Goal: Task Accomplishment & Management: Complete application form

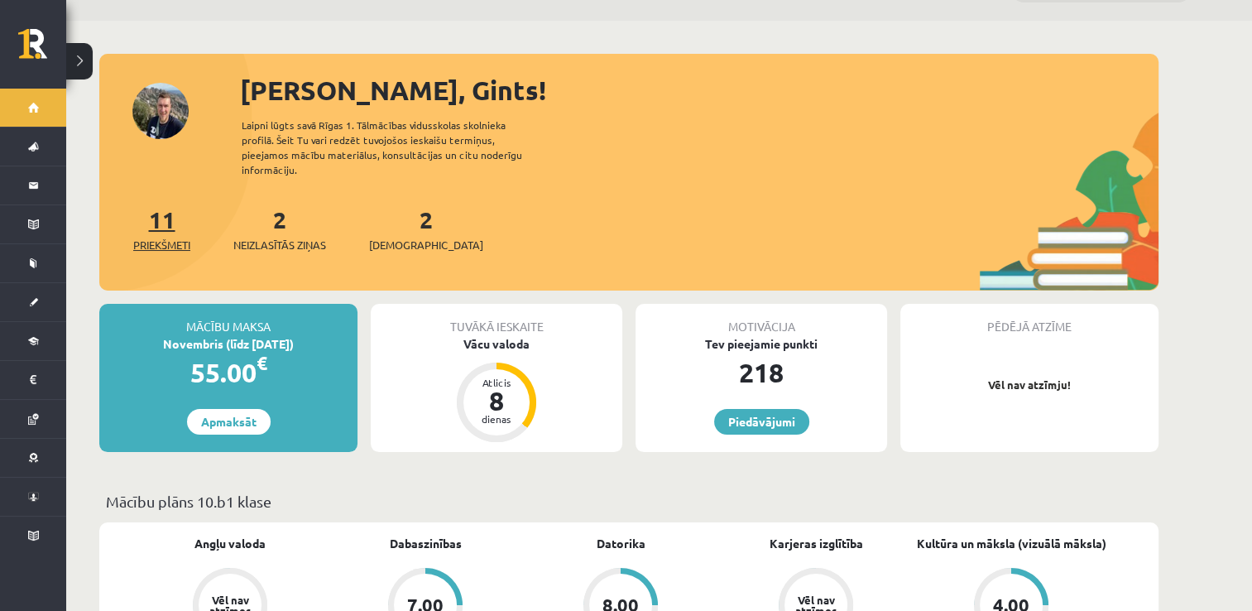
scroll to position [46, 0]
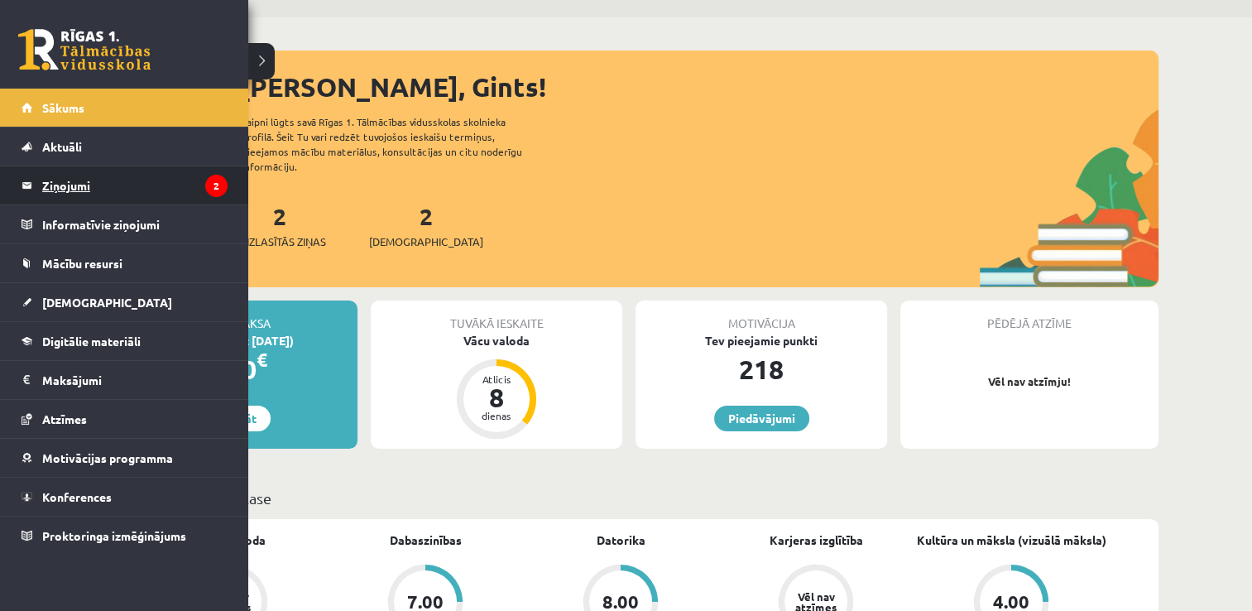
click at [79, 189] on legend "Ziņojumi 2" at bounding box center [134, 185] width 185 height 38
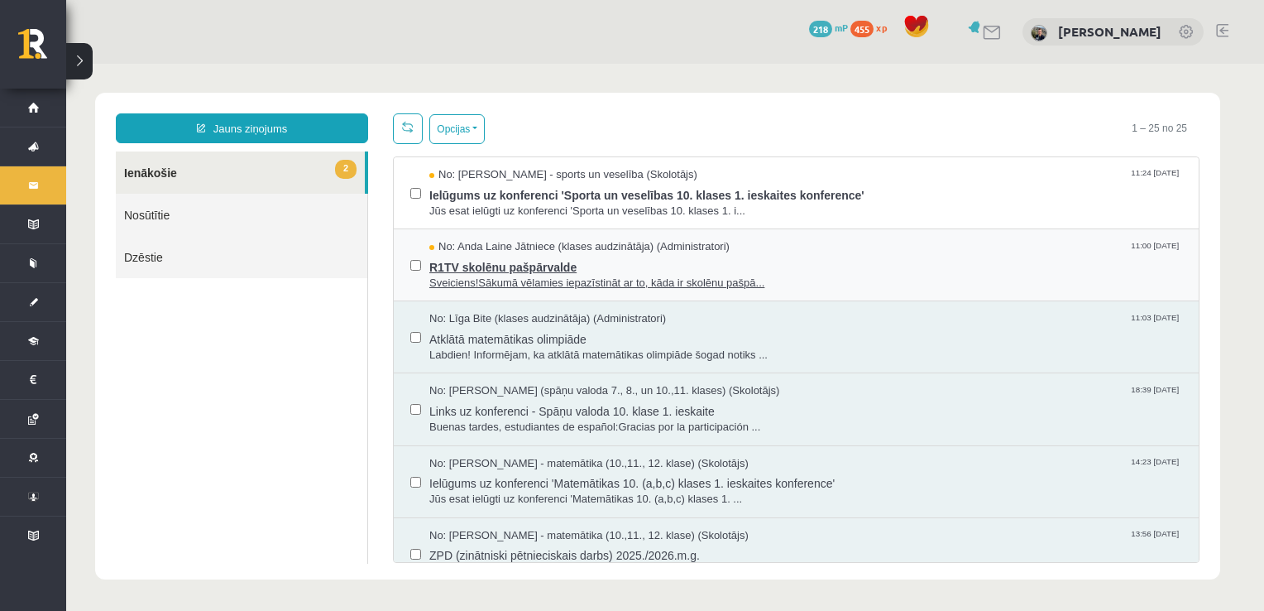
click at [501, 257] on span "R1TV skolēnu pašpārvalde" at bounding box center [805, 265] width 753 height 21
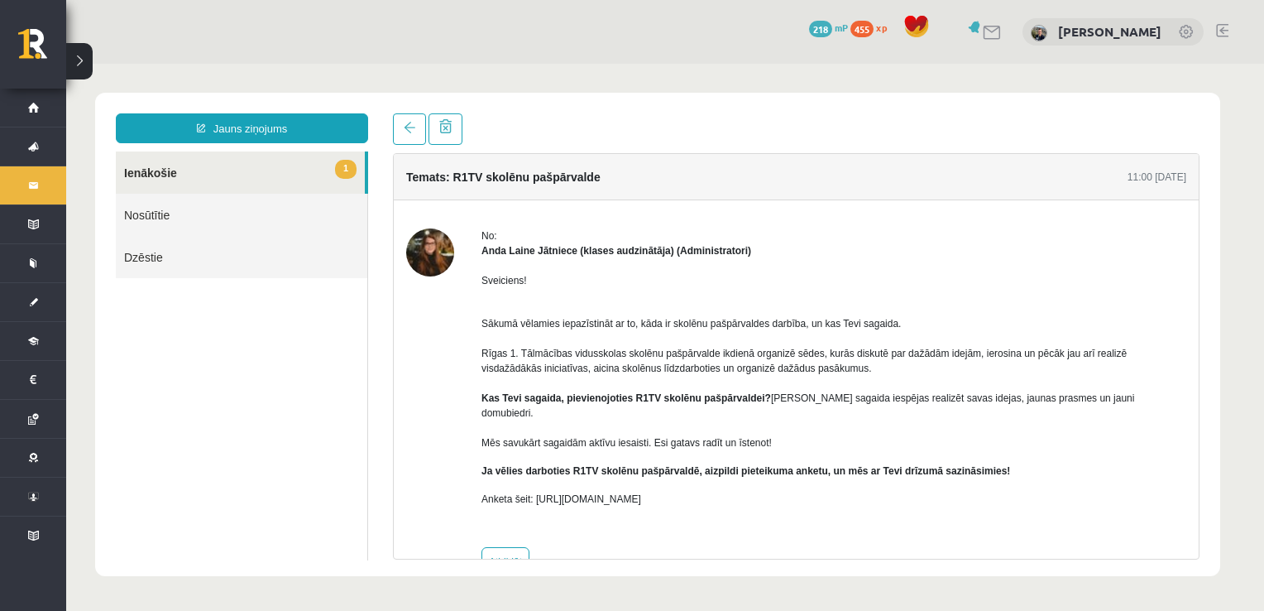
click at [143, 177] on link "1 Ienākošie" at bounding box center [240, 172] width 249 height 42
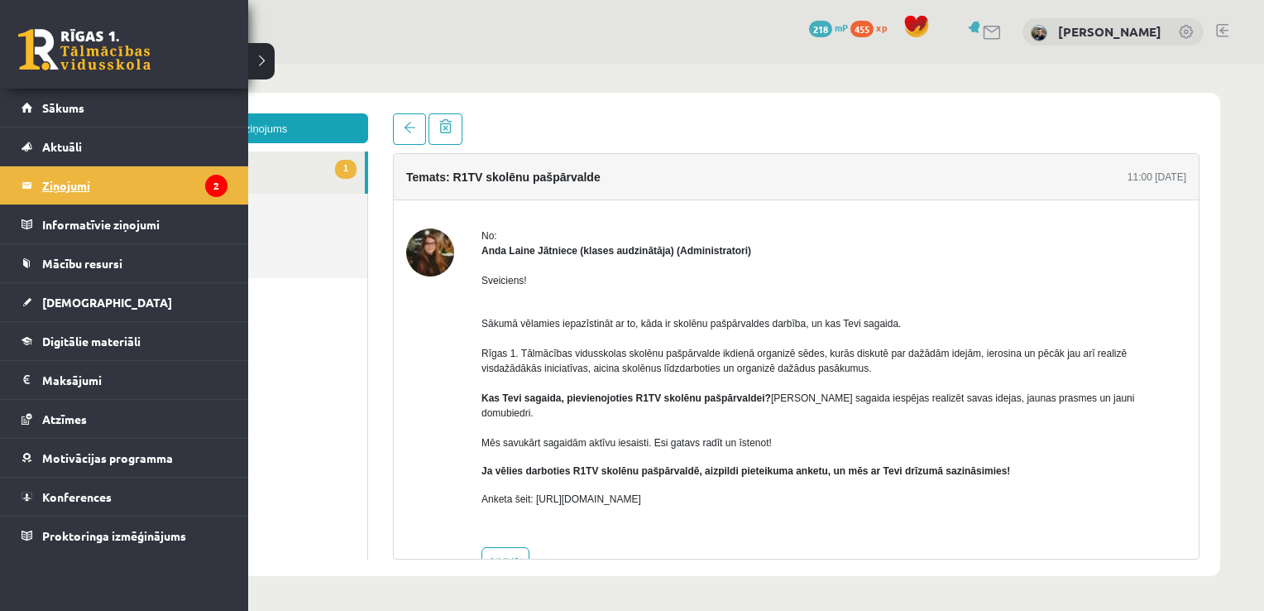
click at [67, 176] on legend "Ziņojumi 2" at bounding box center [134, 185] width 185 height 38
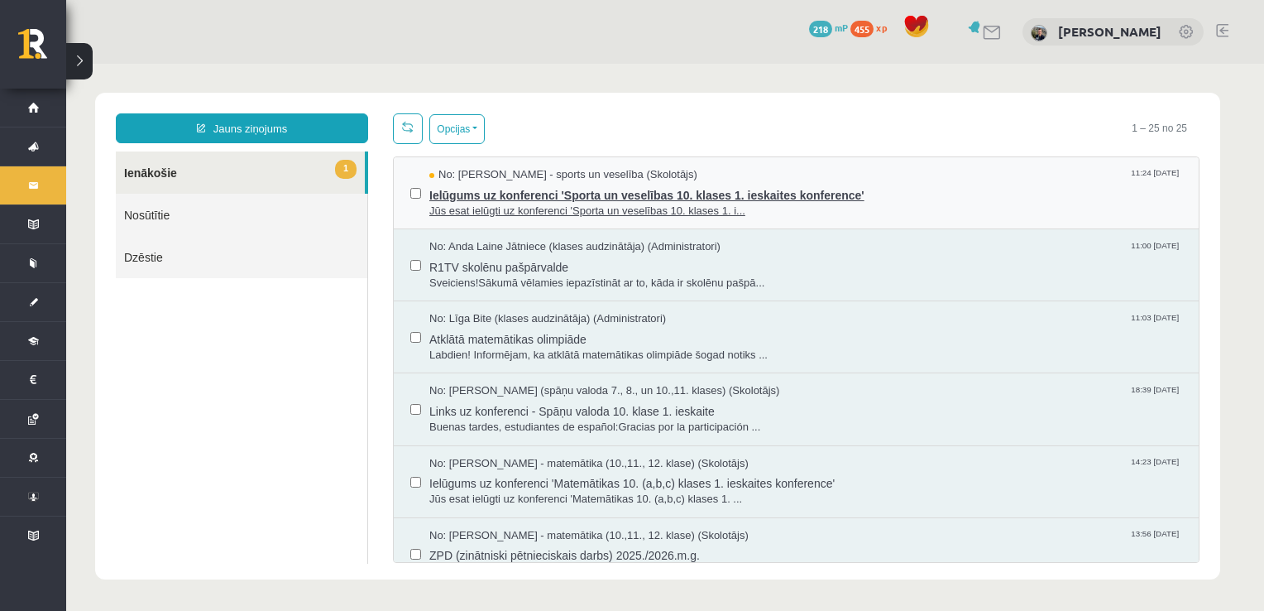
click at [472, 194] on span "Ielūgums uz konferenci 'Sporta un veselības 10. klases 1. ieskaites konference'" at bounding box center [805, 193] width 753 height 21
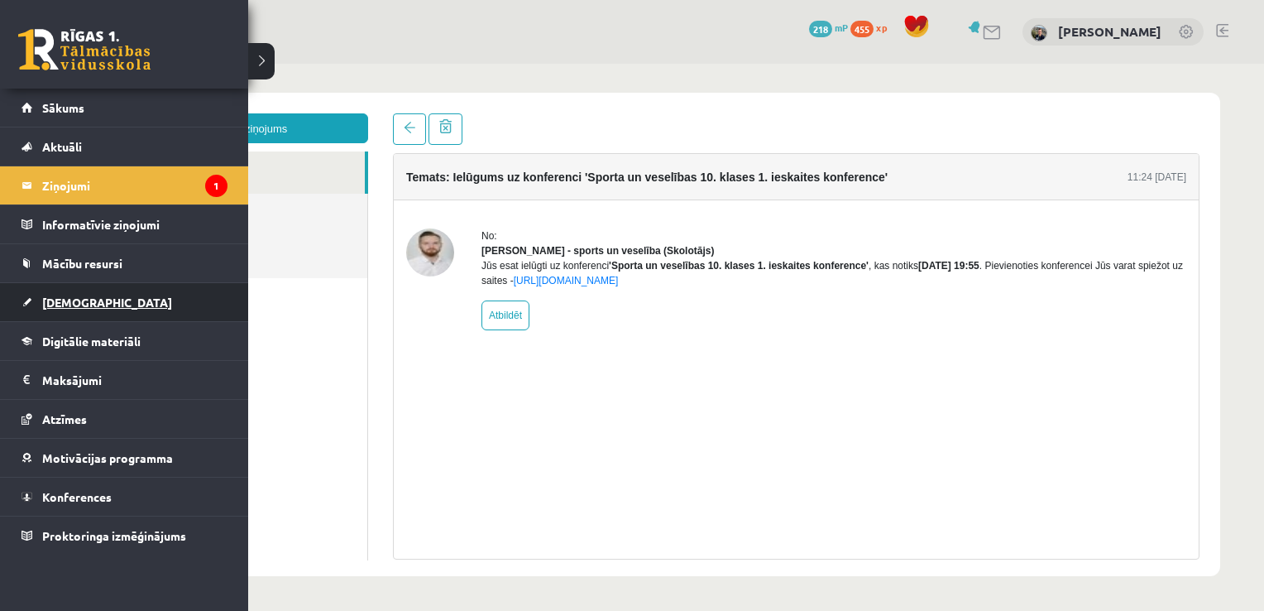
click at [60, 299] on span "[DEMOGRAPHIC_DATA]" at bounding box center [107, 302] width 130 height 15
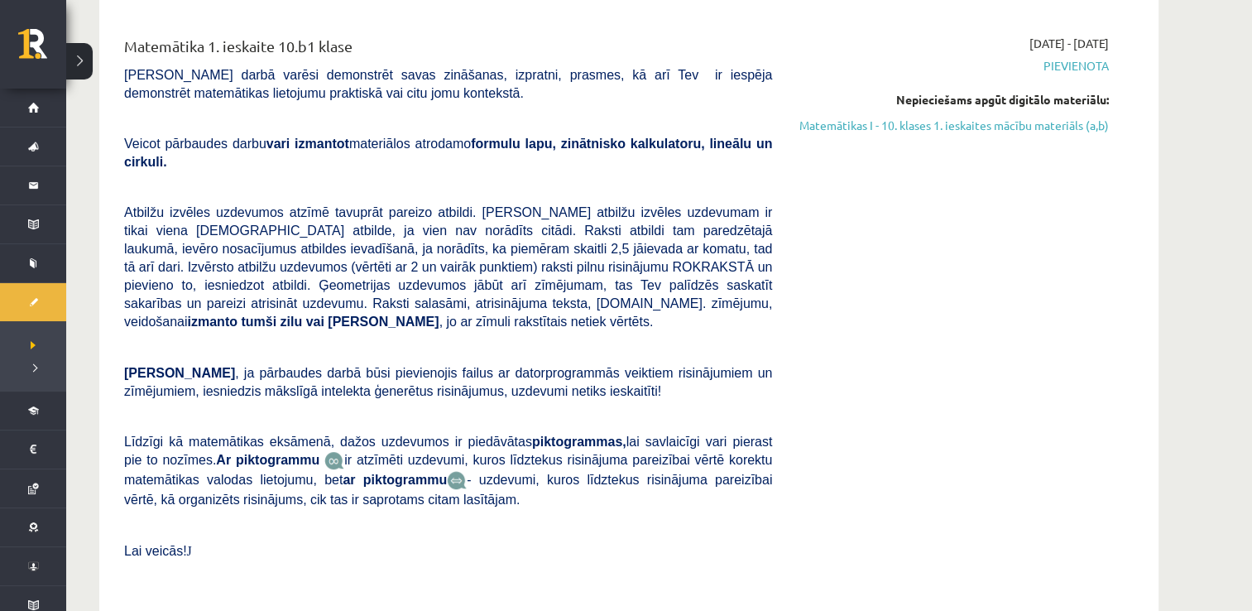
scroll to position [480, 0]
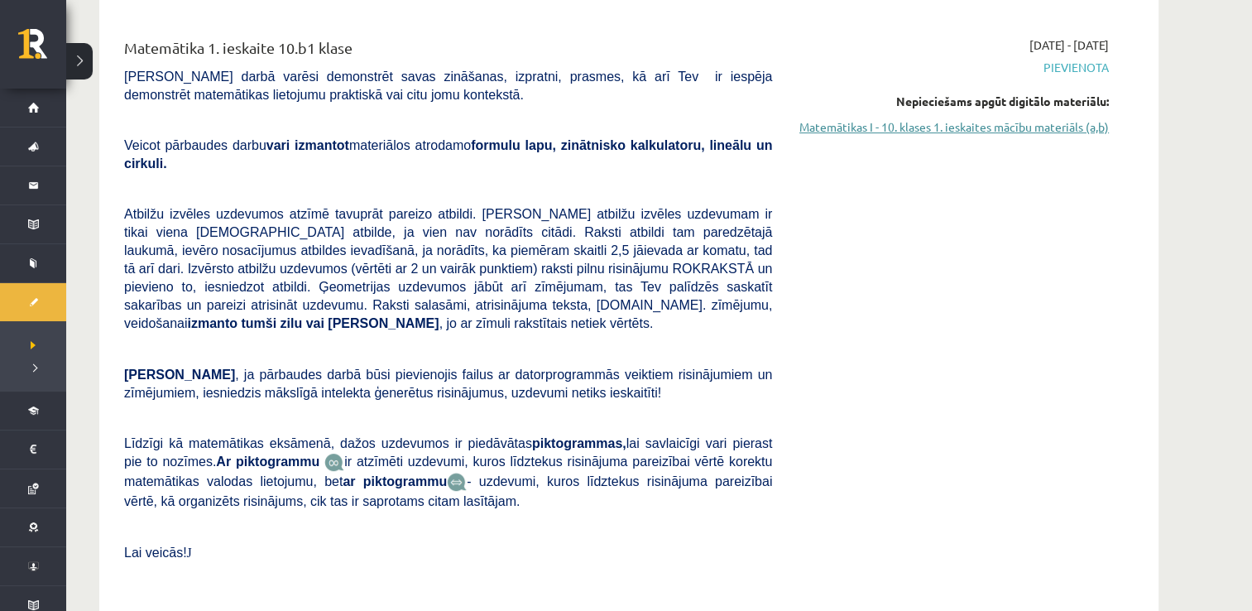
click at [994, 130] on link "Matemātikas I - 10. klases 1. ieskaites mācību materiāls (a,b)" at bounding box center [953, 126] width 312 height 17
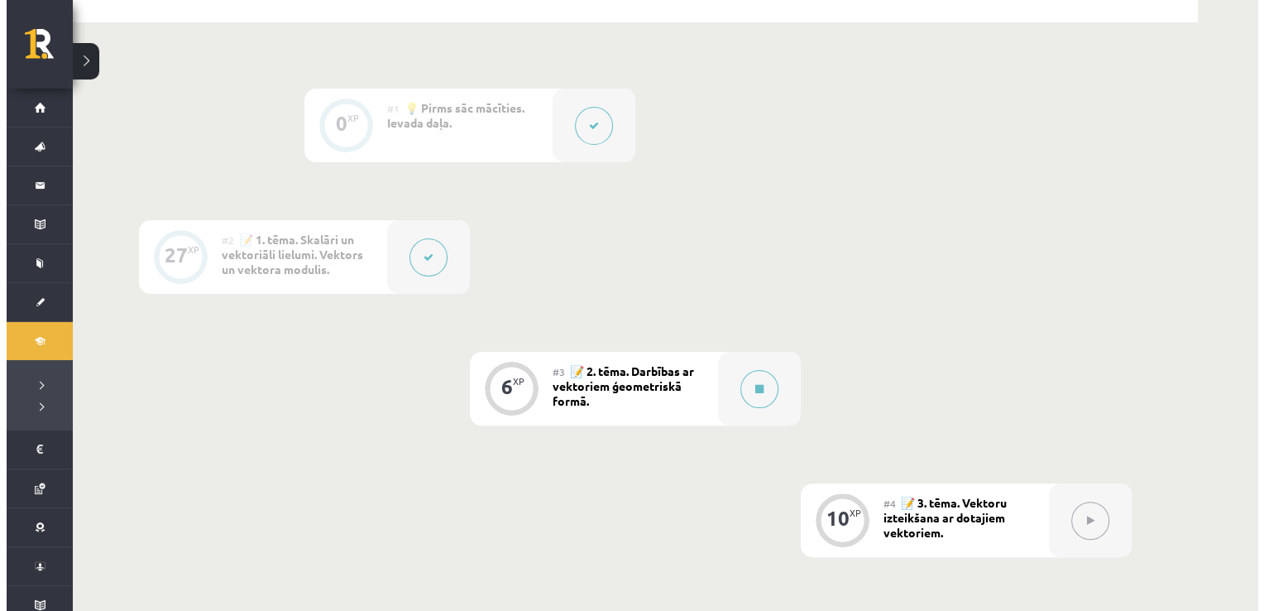
scroll to position [361, 0]
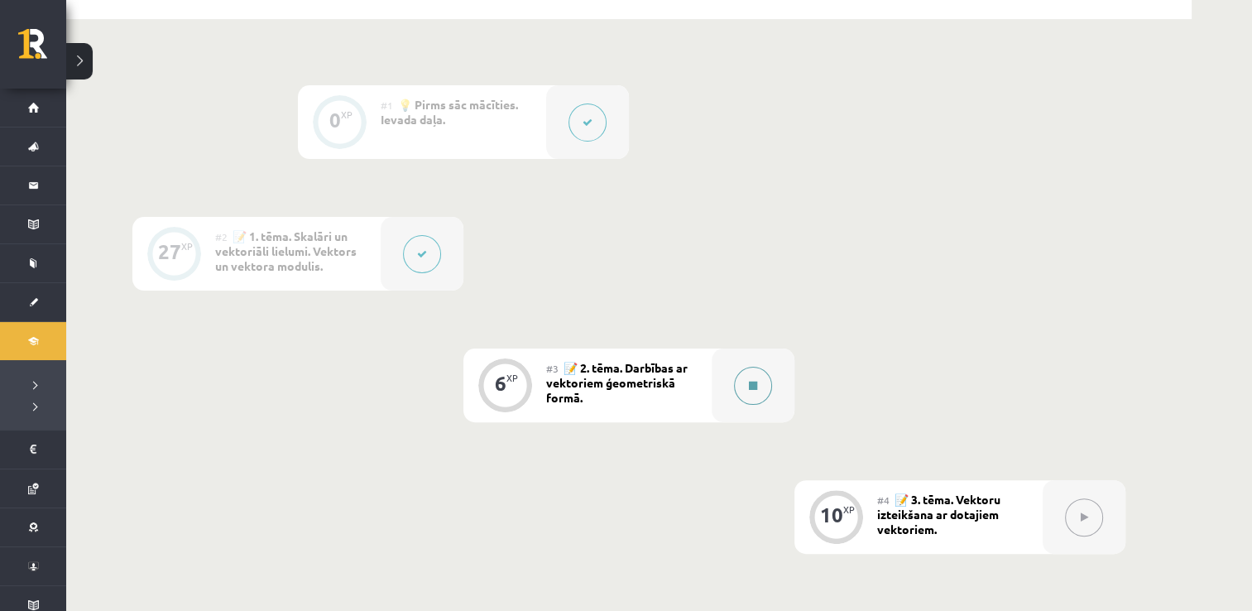
click at [760, 388] on button at bounding box center [753, 385] width 38 height 38
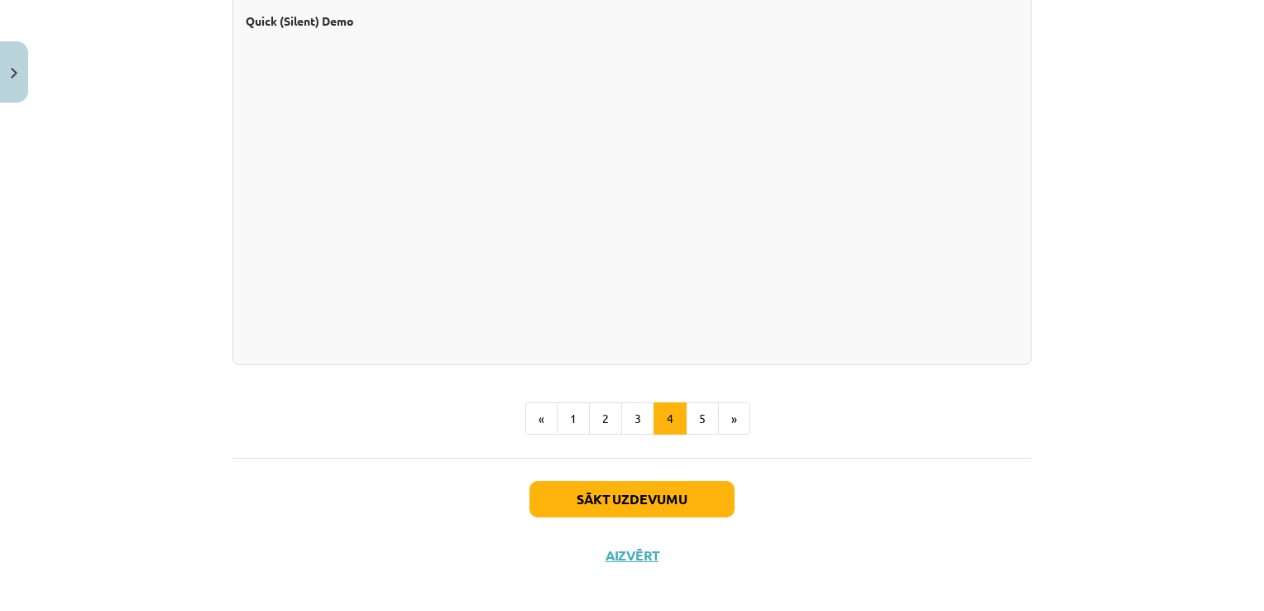
scroll to position [1516, 0]
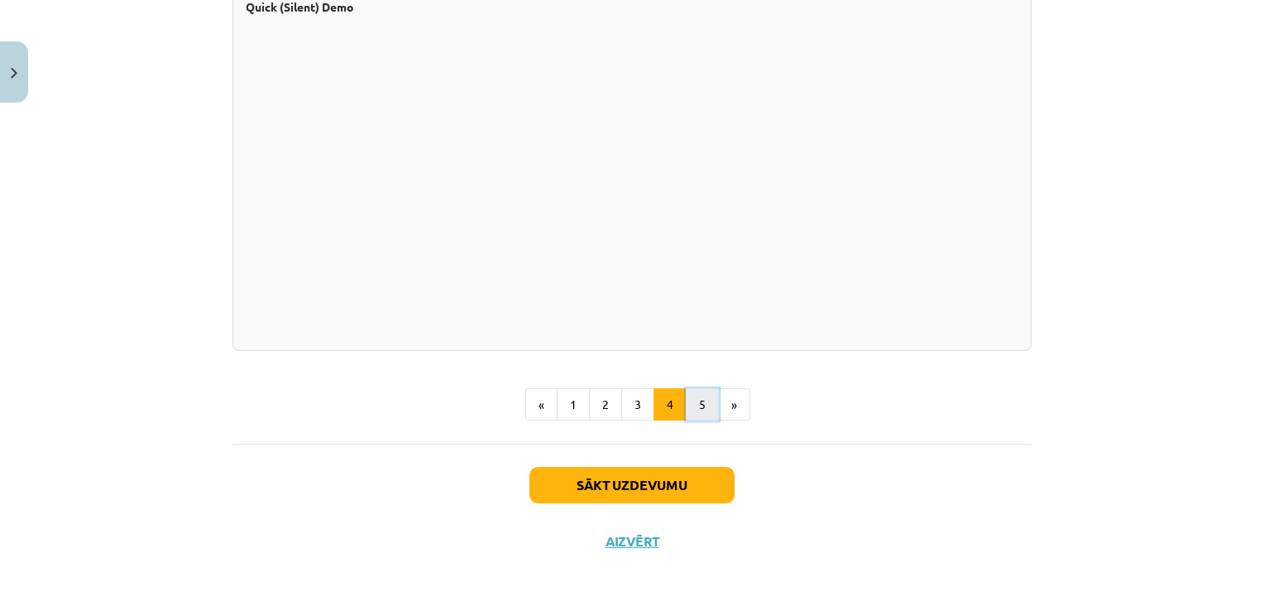
click at [698, 408] on button "5" at bounding box center [702, 404] width 33 height 33
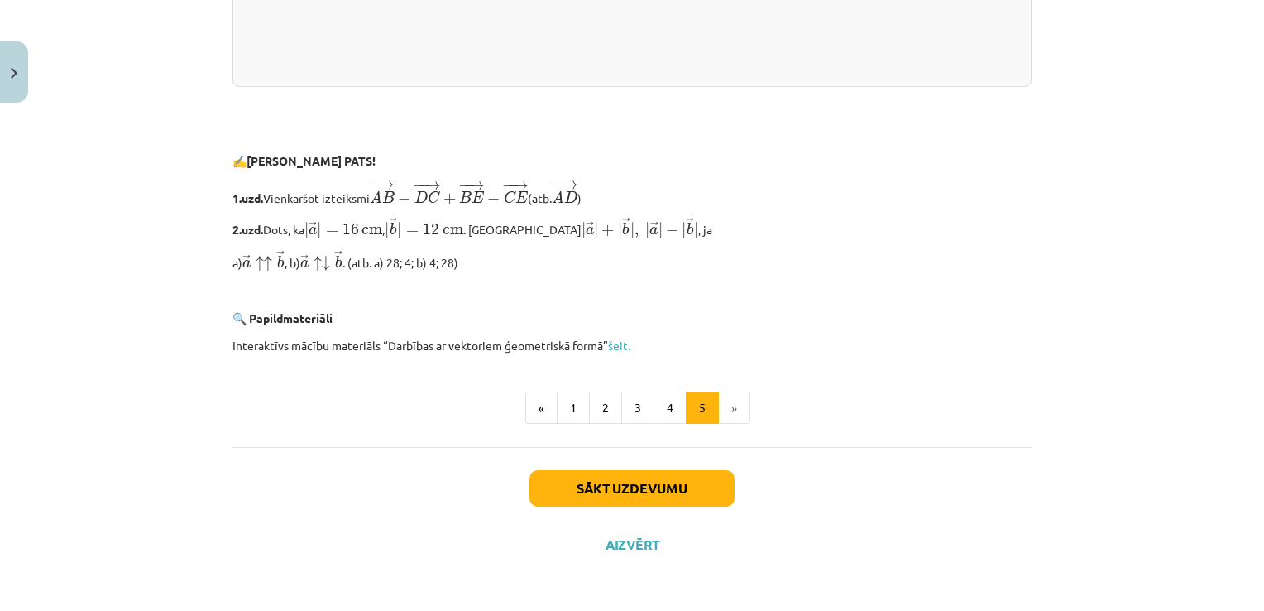
scroll to position [3528, 0]
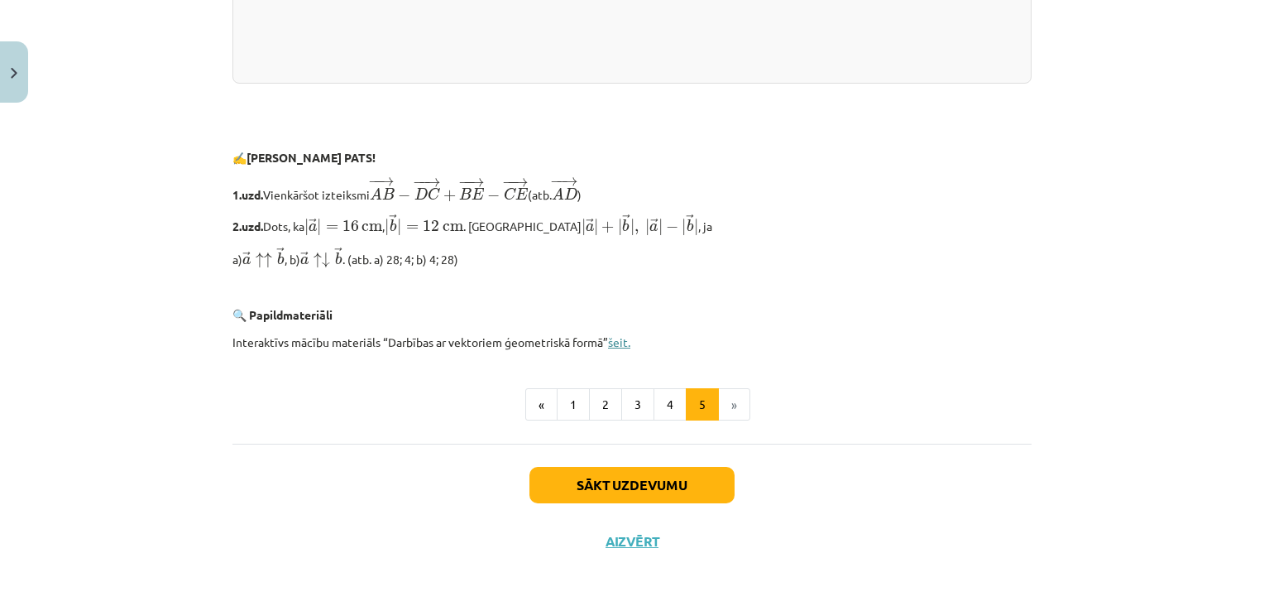
click at [616, 345] on link "šeit." at bounding box center [619, 341] width 22 height 15
click at [729, 409] on li "»" at bounding box center [734, 404] width 31 height 33
click at [722, 405] on li "»" at bounding box center [734, 404] width 31 height 33
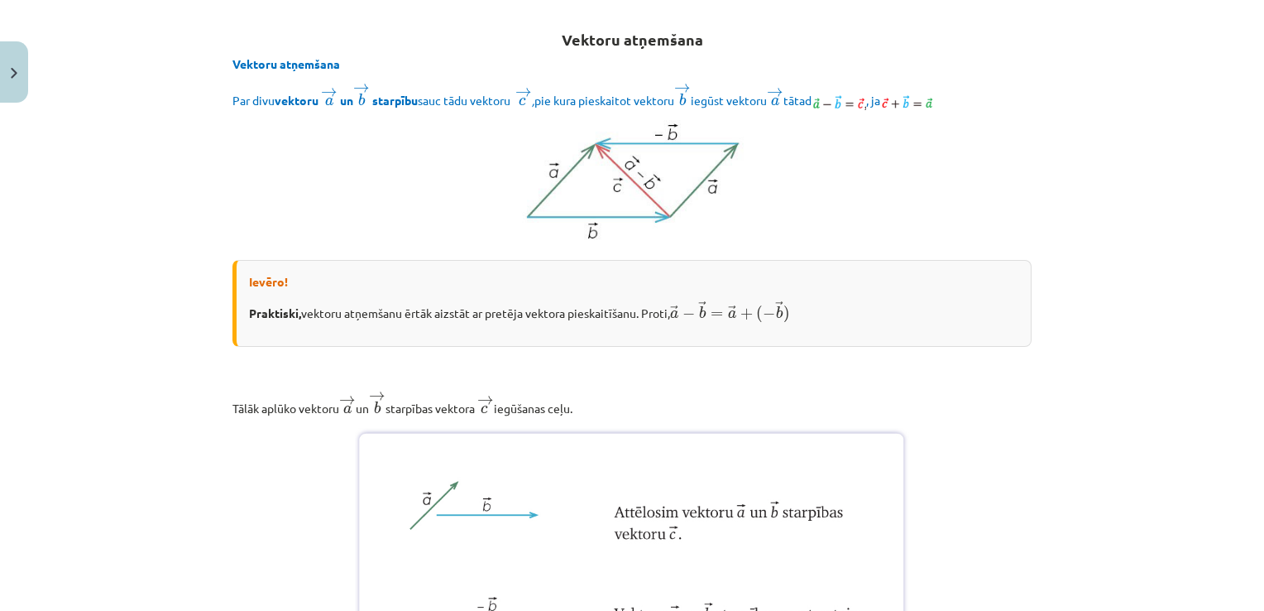
scroll to position [0, 0]
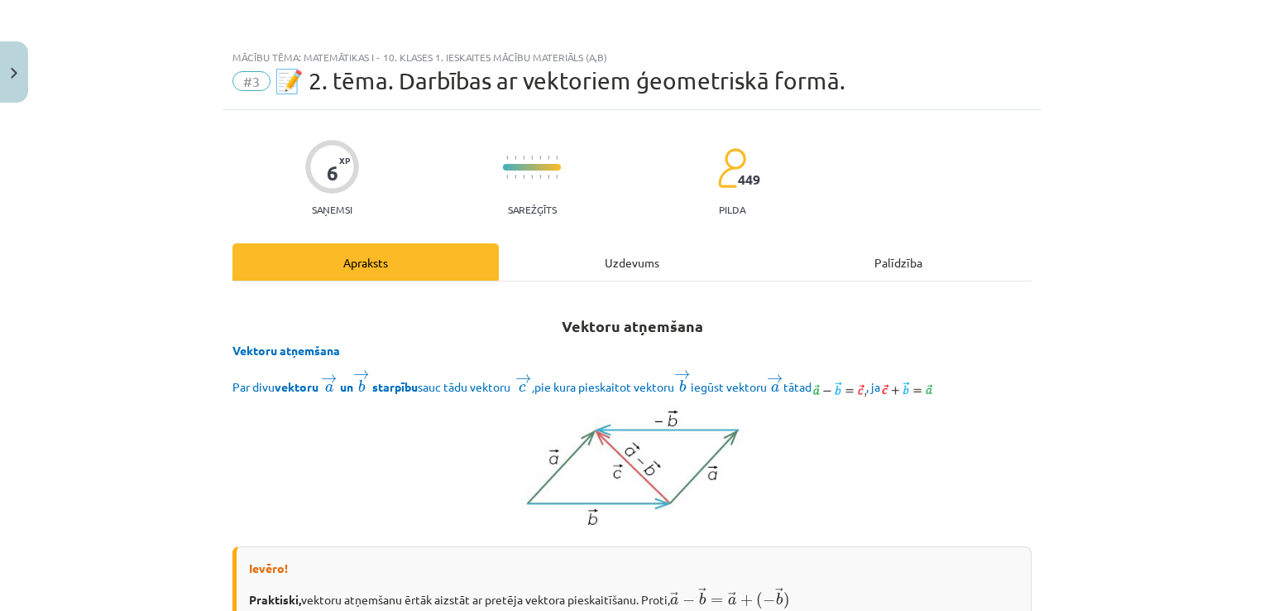
click at [612, 261] on div "Uzdevums" at bounding box center [632, 261] width 266 height 37
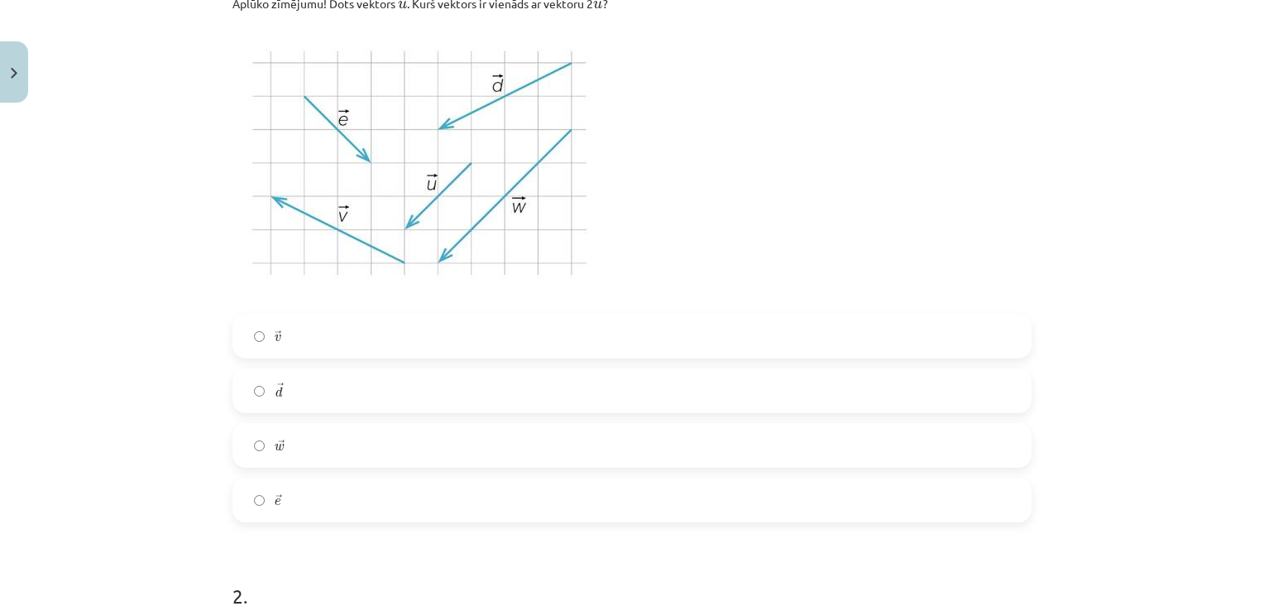
scroll to position [390, 0]
click at [254, 330] on label "→ v v →" at bounding box center [632, 339] width 796 height 41
click at [251, 456] on label "→ w w →" at bounding box center [632, 448] width 796 height 41
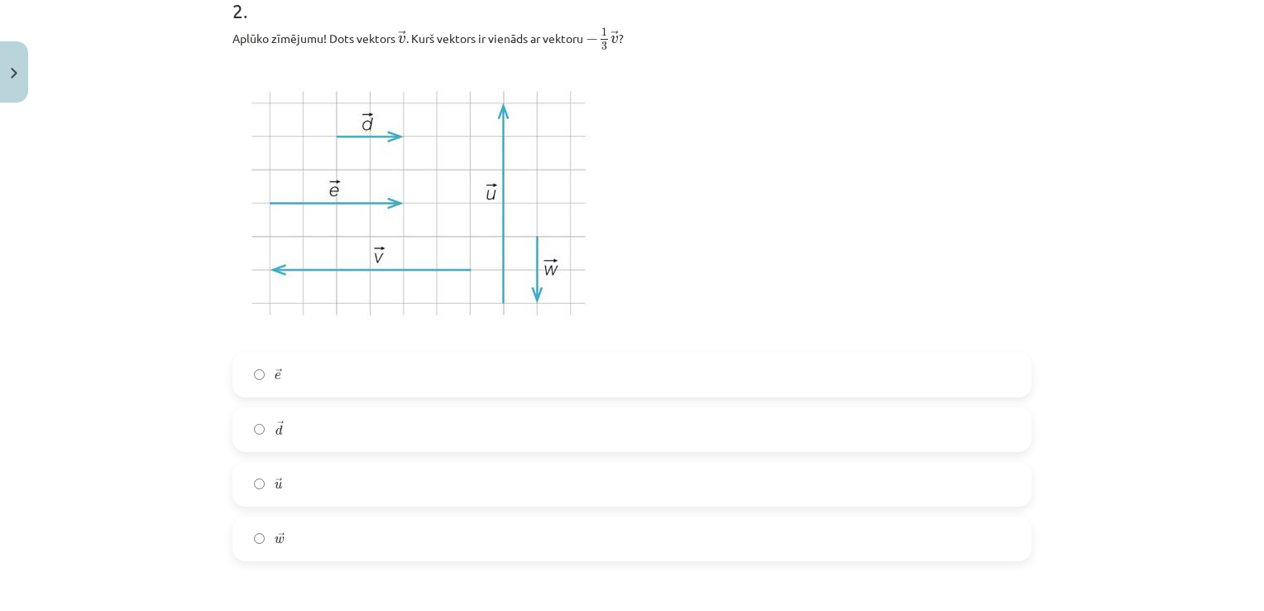
scroll to position [973, 0]
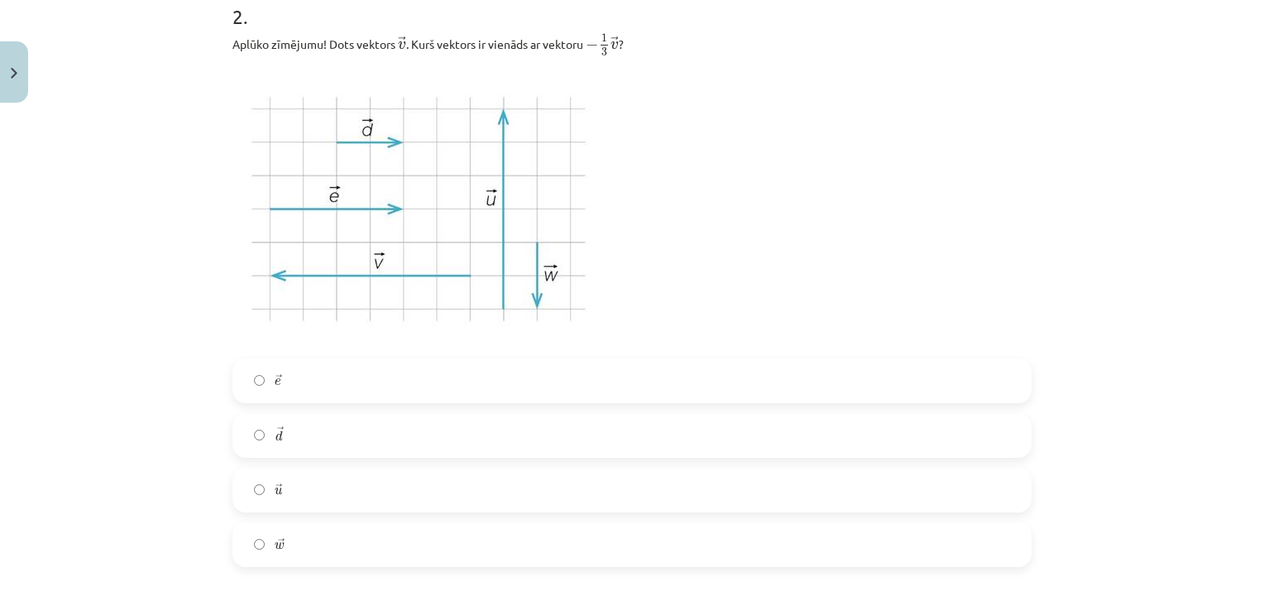
click at [243, 546] on label "→ w w →" at bounding box center [632, 544] width 796 height 41
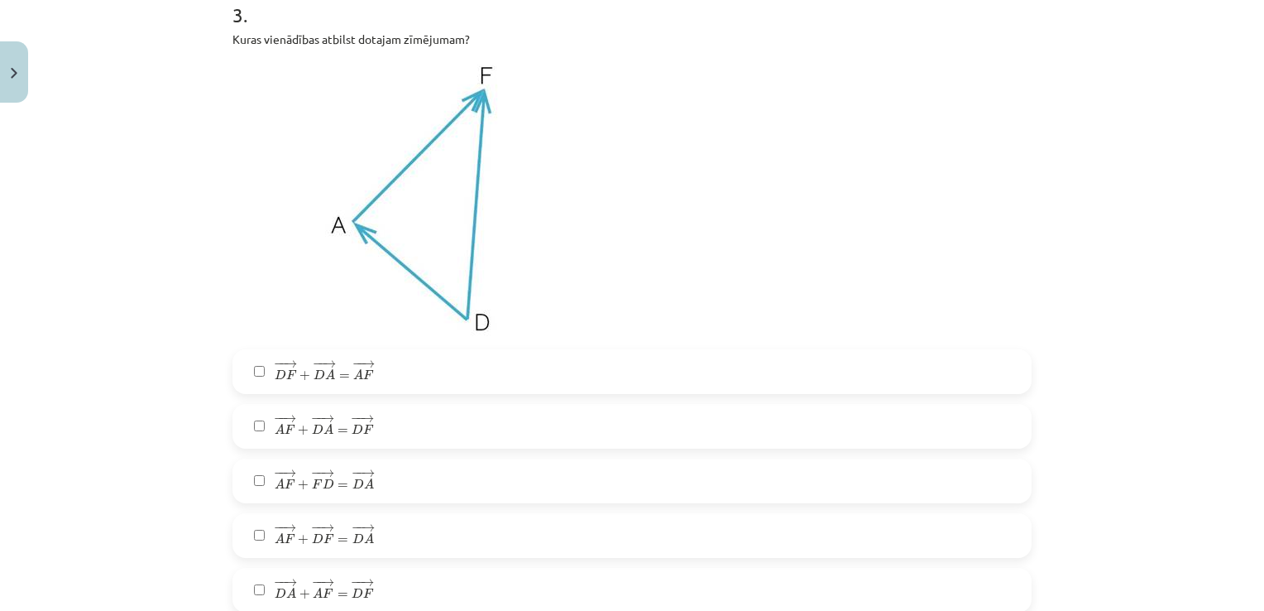
scroll to position [1597, 0]
click at [253, 376] on label "− − → D F + − − → D A = − − → A F D F → + D A → = A F →" at bounding box center [632, 372] width 796 height 41
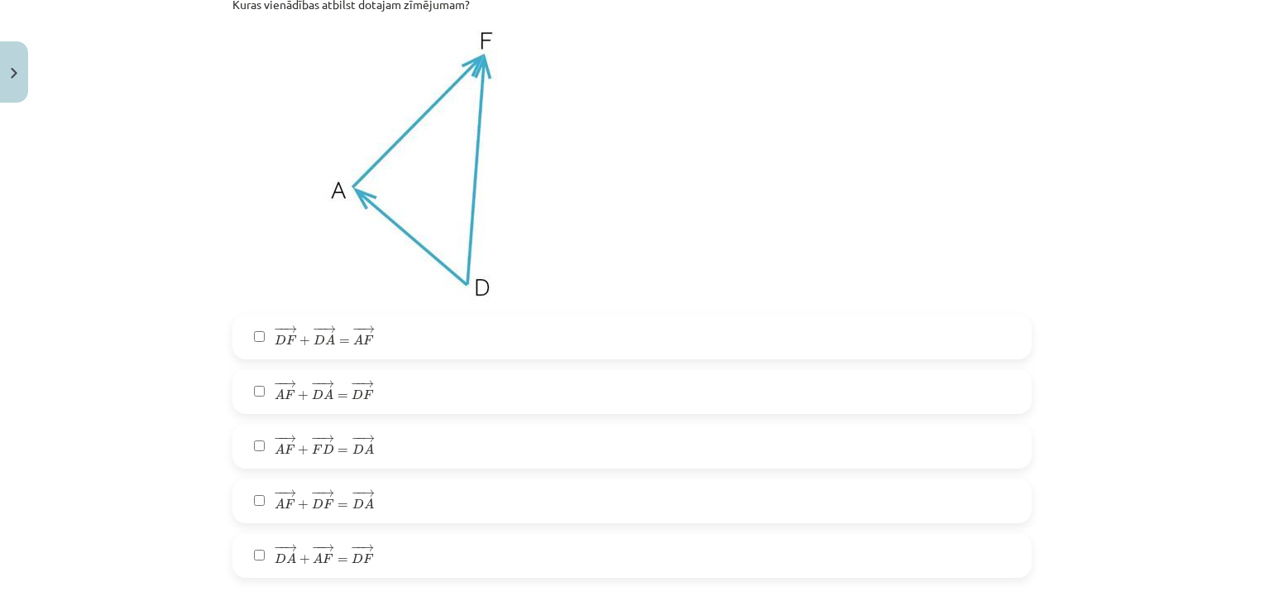
scroll to position [1631, 0]
click at [255, 561] on label "− − → D A + − − → A F = − − → D F D A → + A F → = D F →" at bounding box center [632, 556] width 796 height 41
click at [258, 393] on label "− − → A F + − − → D A = − − → D F A F → + D A → = D F →" at bounding box center [632, 392] width 796 height 41
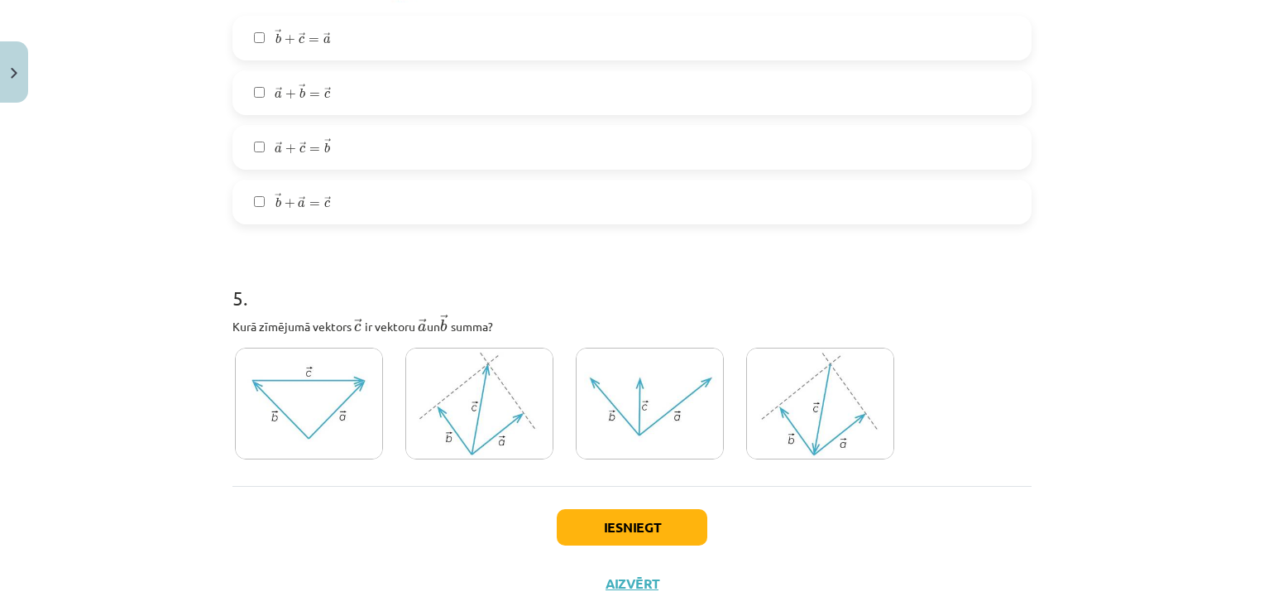
scroll to position [2644, 0]
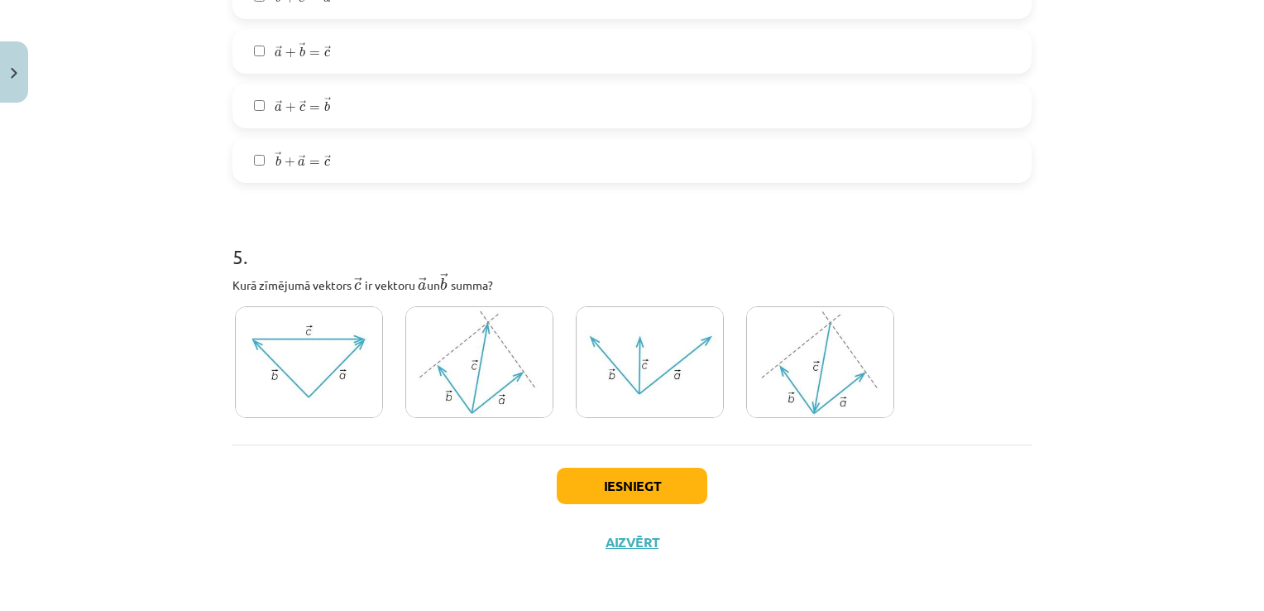
click at [483, 353] on img at bounding box center [479, 362] width 148 height 112
click at [630, 328] on img at bounding box center [650, 362] width 148 height 112
click at [486, 383] on img at bounding box center [479, 362] width 148 height 112
click at [616, 491] on button "Iesniegt" at bounding box center [632, 485] width 151 height 36
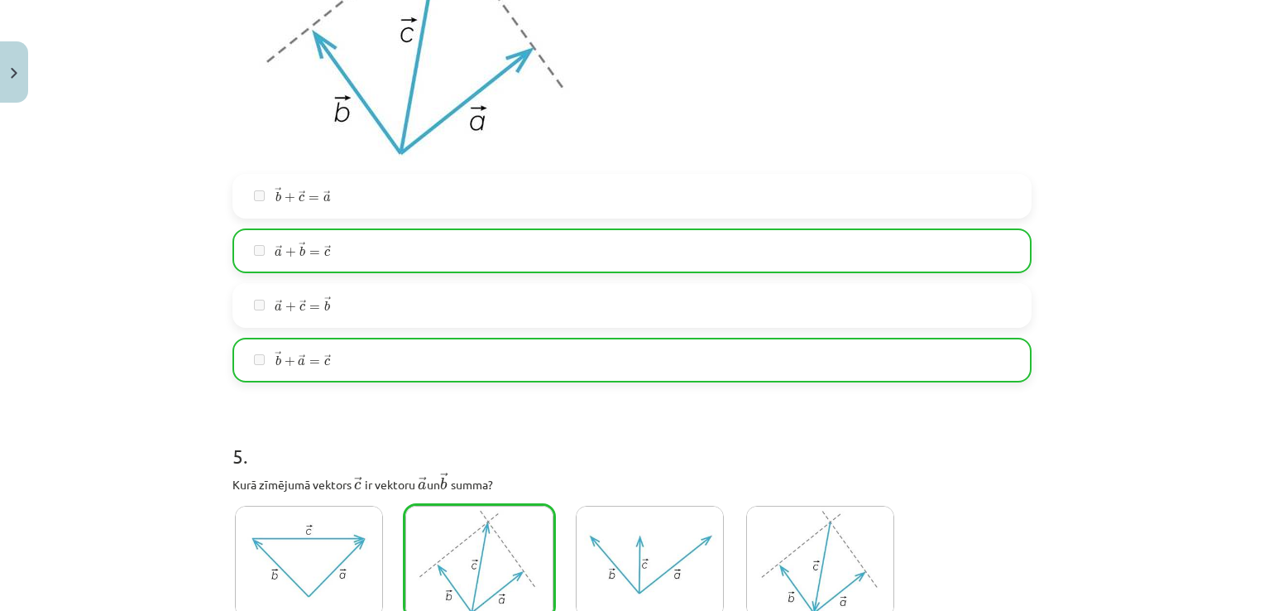
scroll to position [2696, 0]
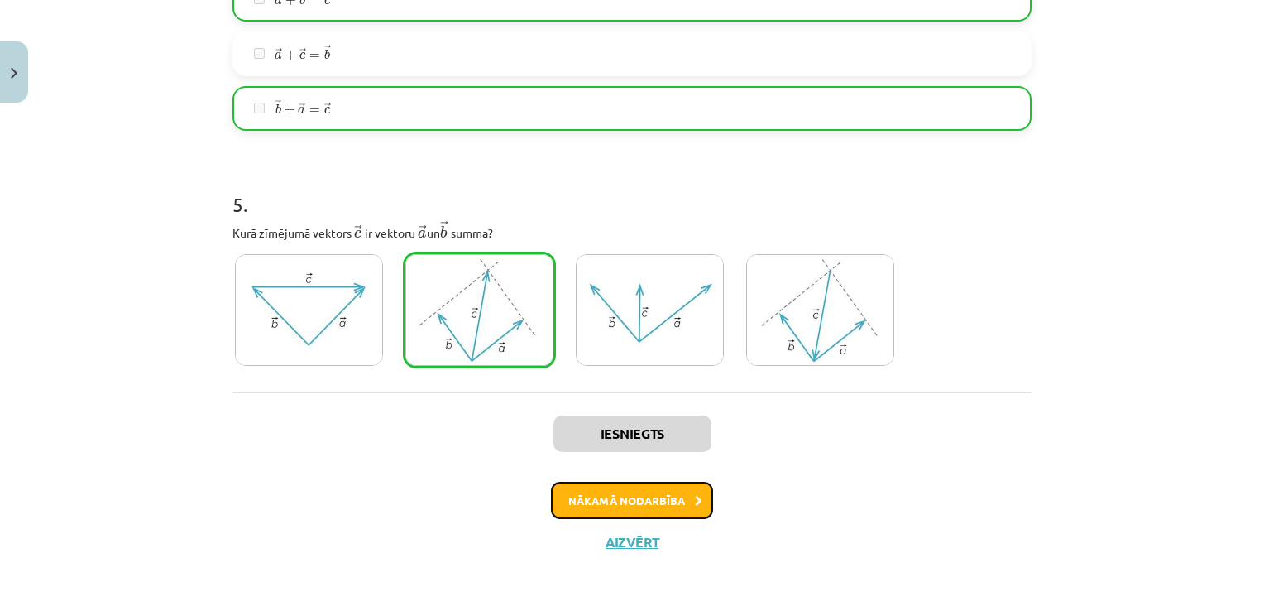
click at [630, 498] on button "Nākamā nodarbība" at bounding box center [632, 500] width 162 height 38
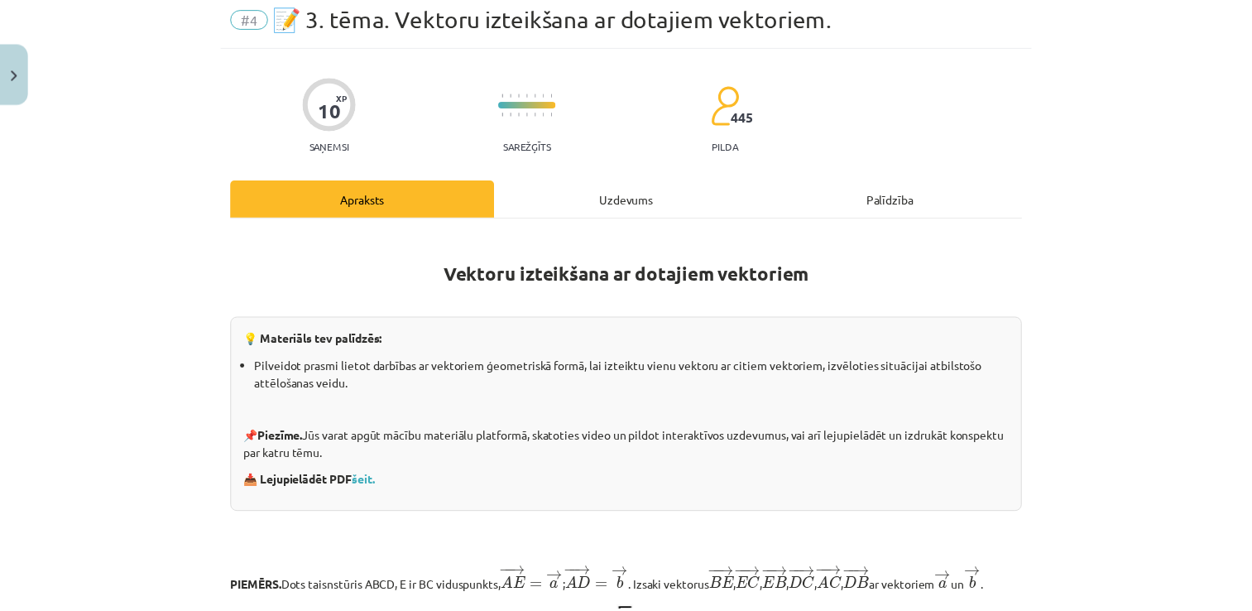
scroll to position [0, 0]
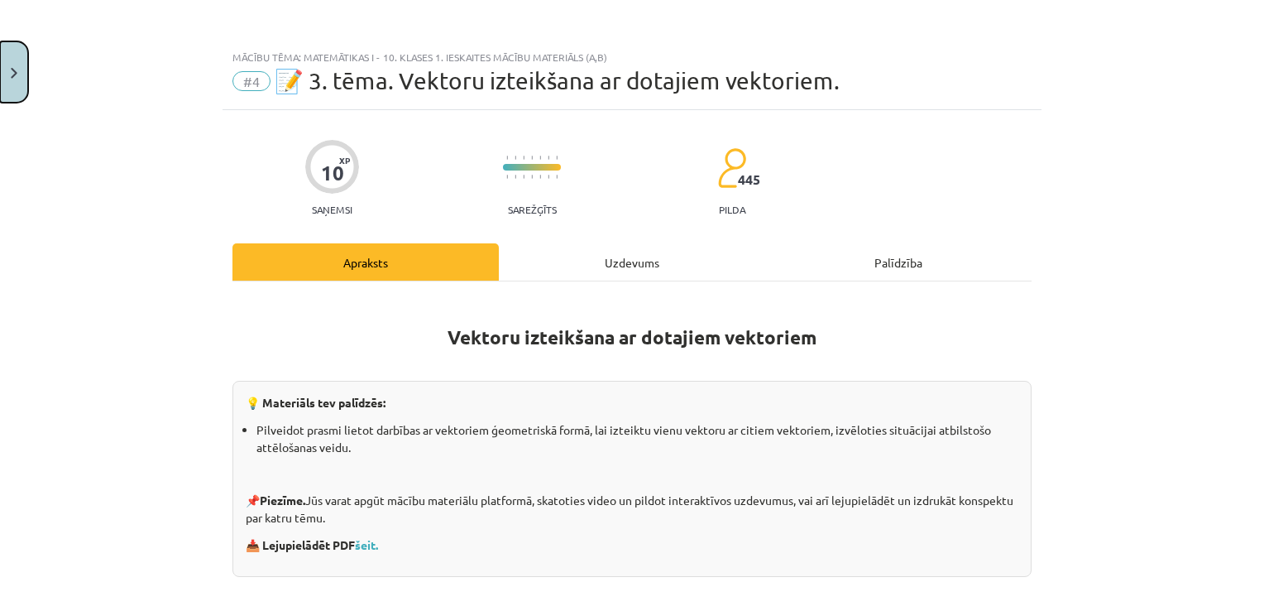
click at [20, 69] on button "Close" at bounding box center [14, 71] width 28 height 61
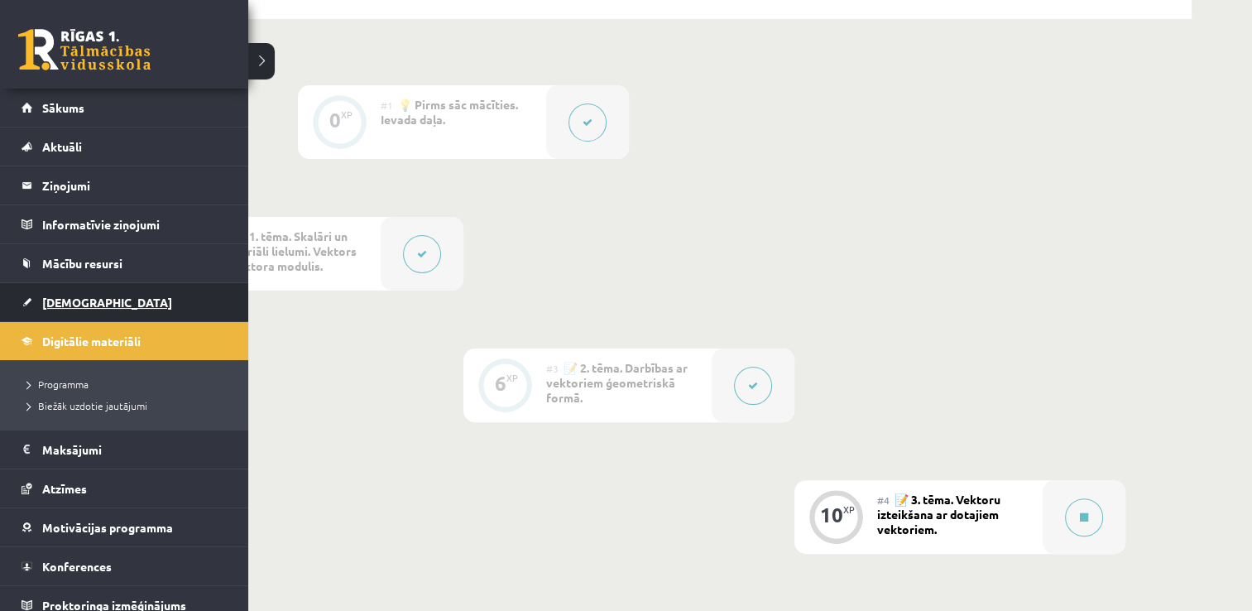
click at [65, 307] on link "[DEMOGRAPHIC_DATA]" at bounding box center [125, 302] width 206 height 38
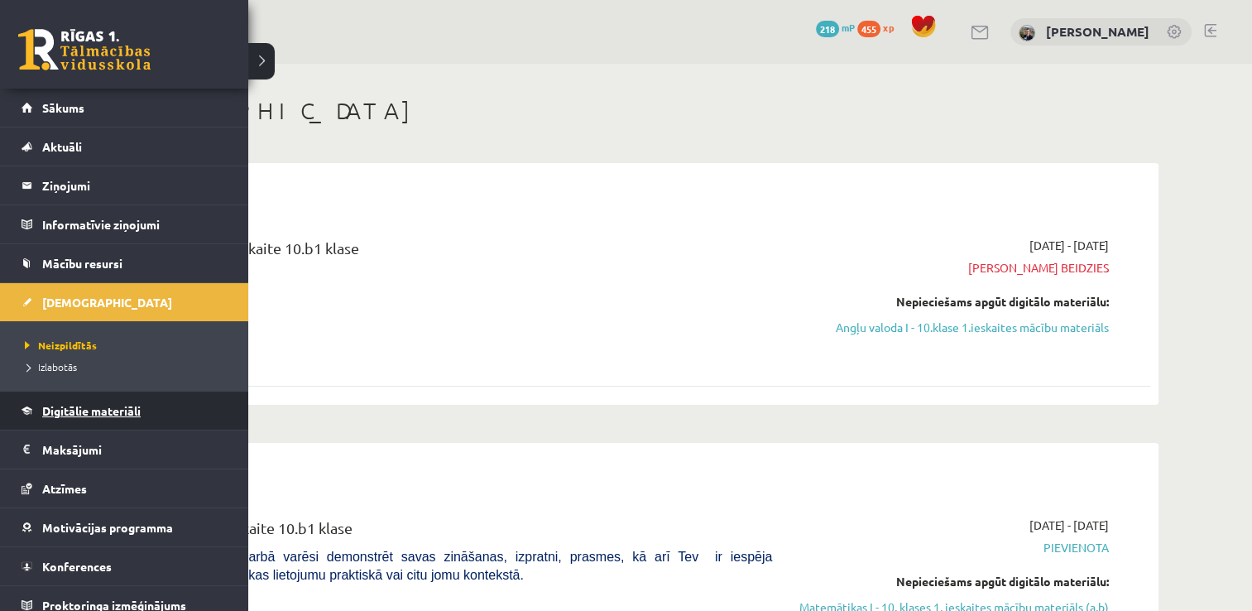
click at [65, 404] on span "Digitālie materiāli" at bounding box center [91, 410] width 98 height 15
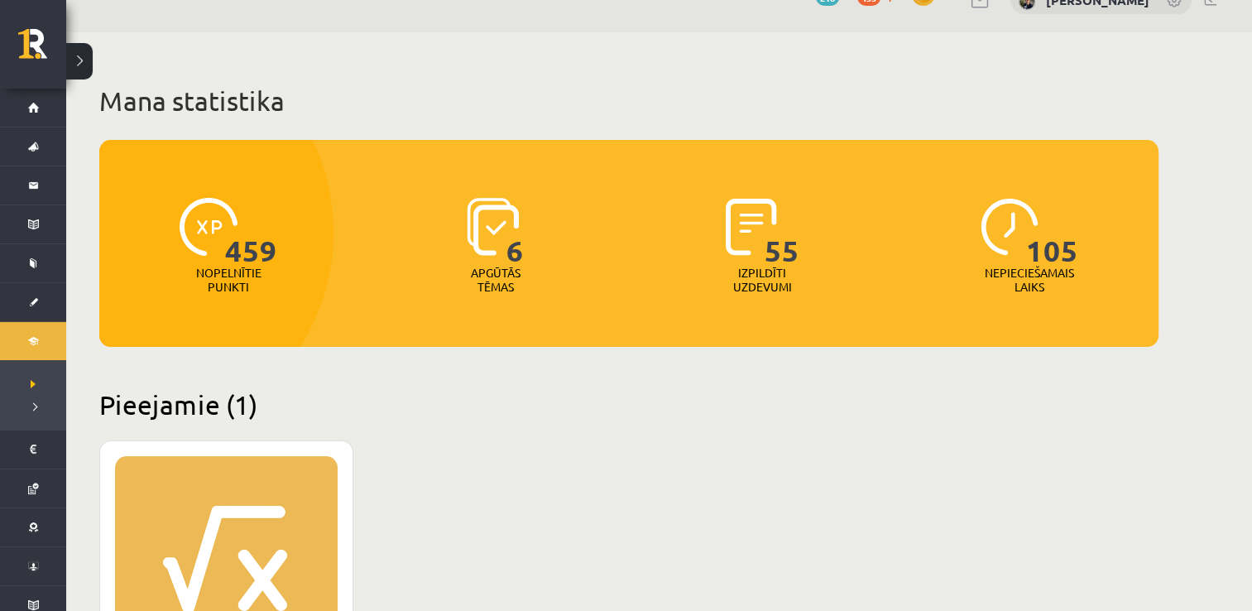
scroll to position [23, 0]
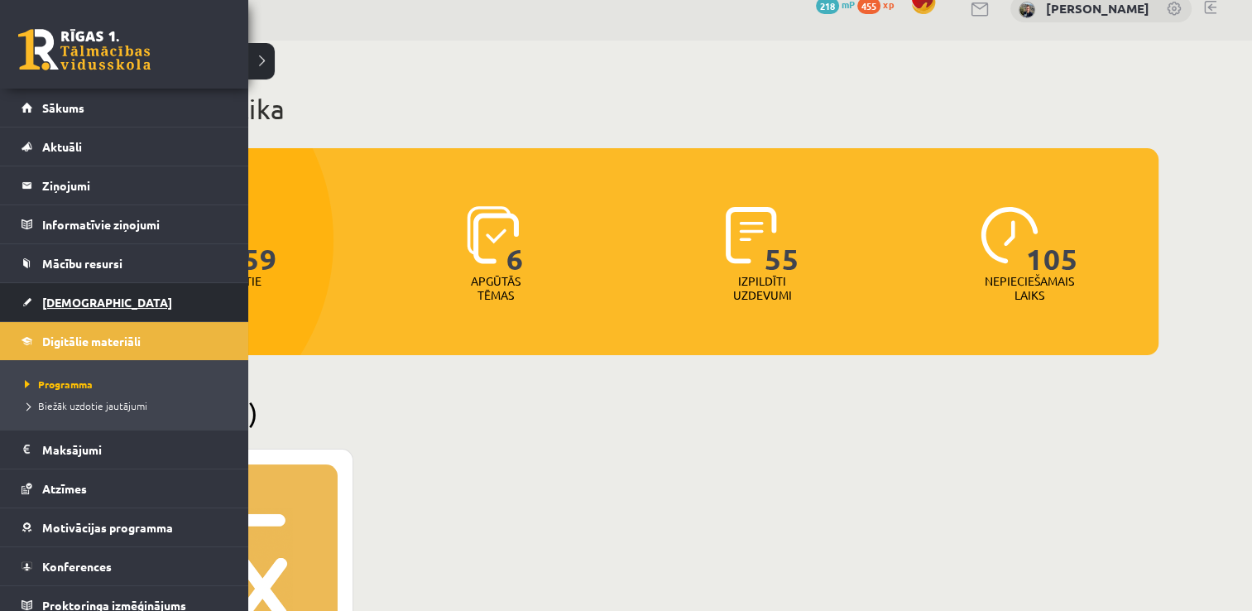
click at [70, 300] on span "[DEMOGRAPHIC_DATA]" at bounding box center [107, 302] width 130 height 15
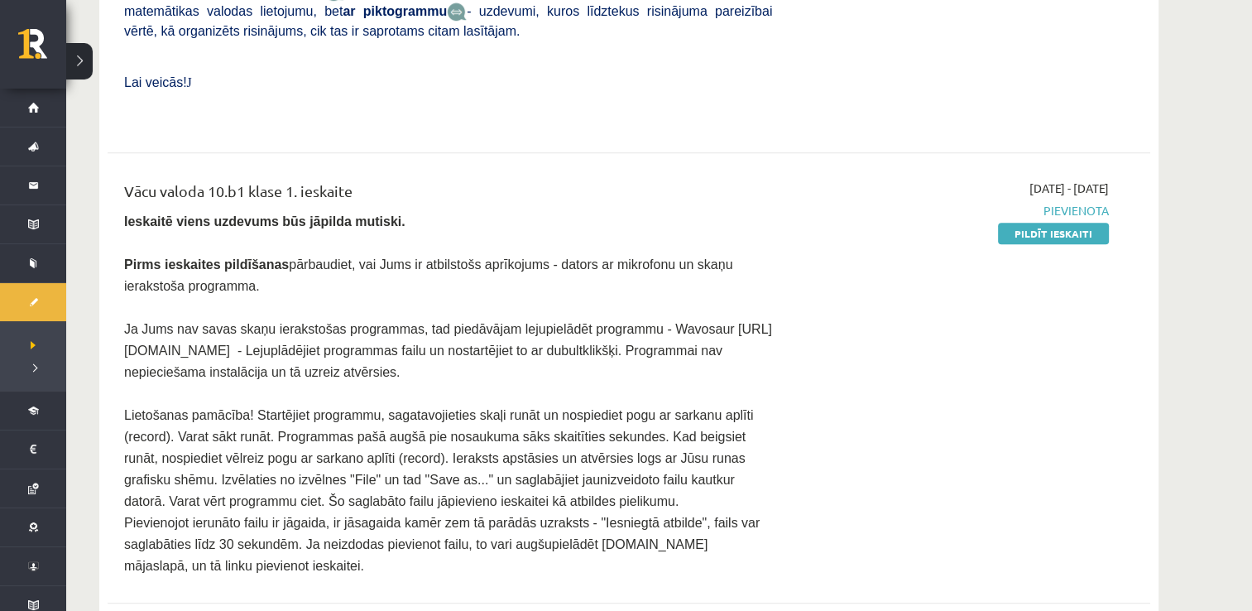
scroll to position [942, 0]
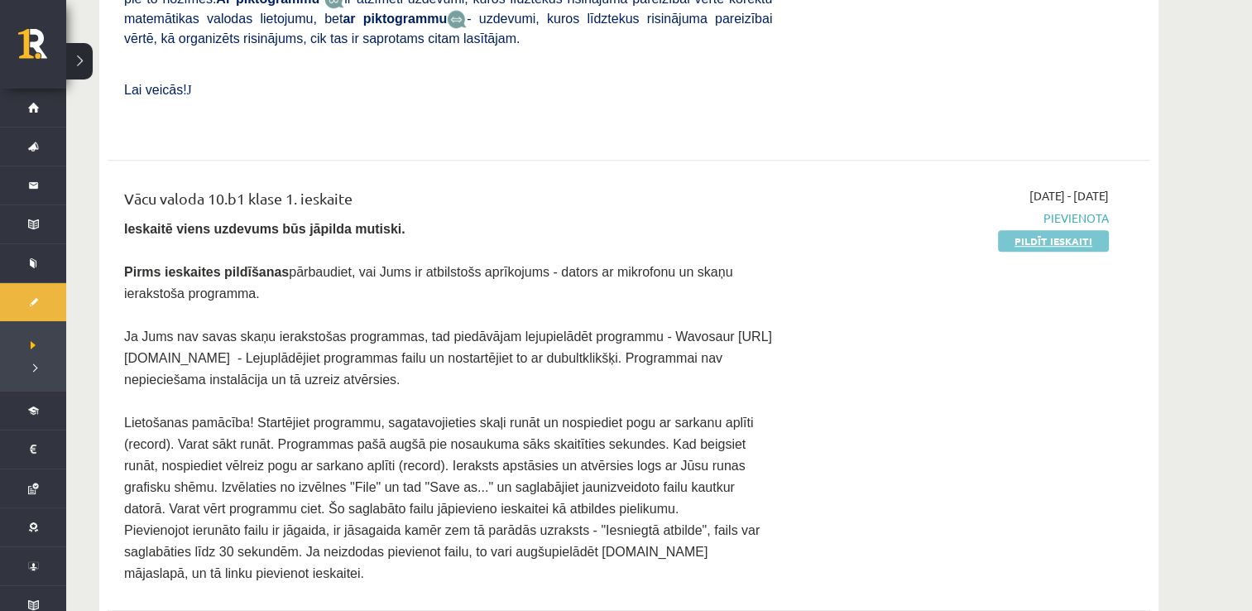
click at [1061, 230] on link "Pildīt ieskaiti" at bounding box center [1053, 241] width 111 height 22
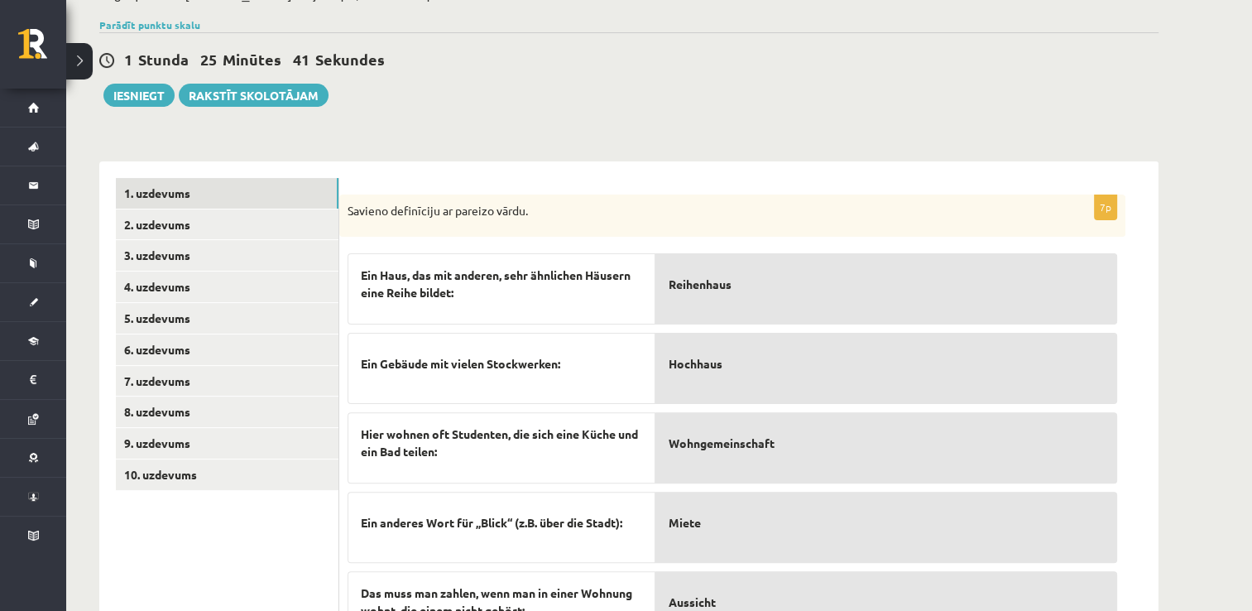
scroll to position [375, 0]
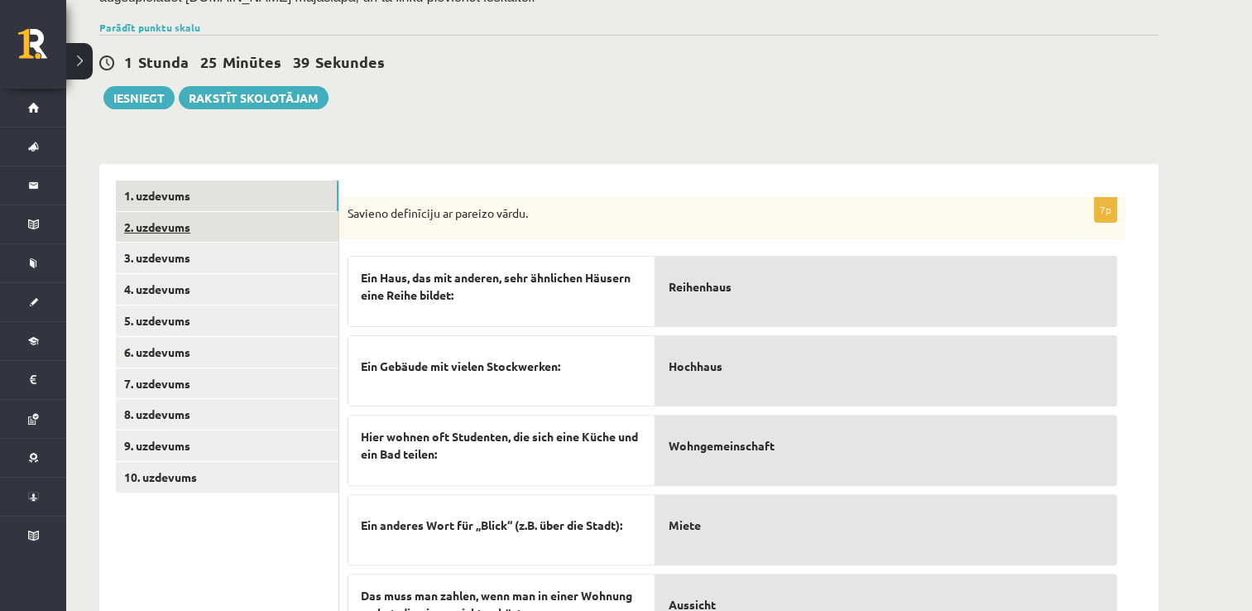
click at [158, 212] on link "2. uzdevums" at bounding box center [227, 227] width 223 height 31
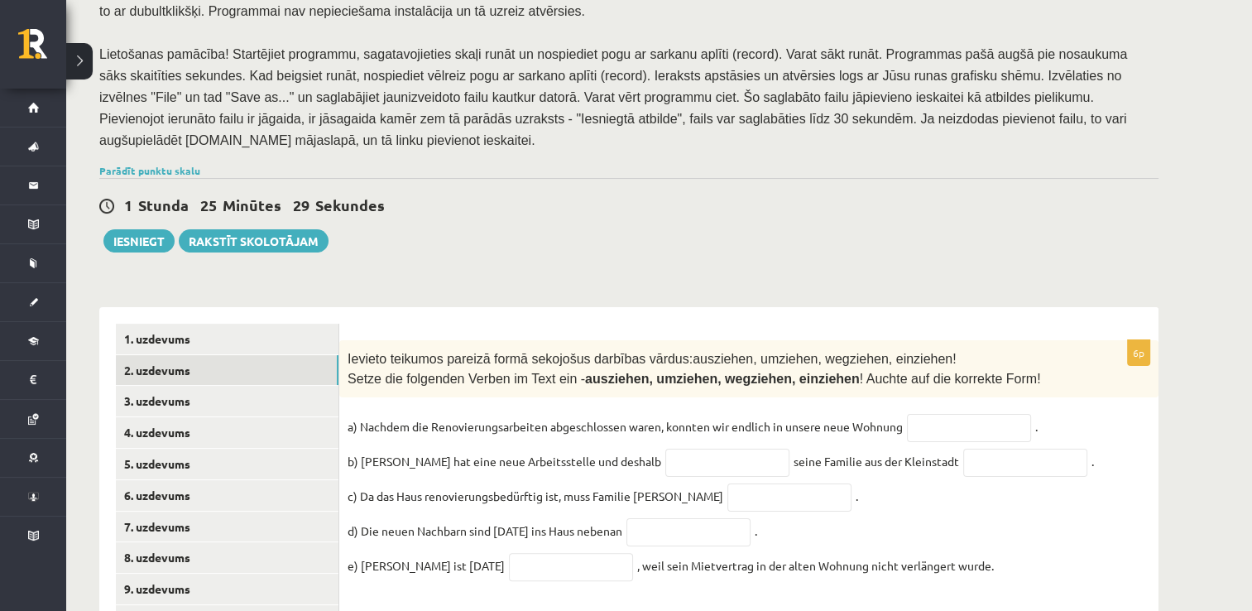
scroll to position [265, 0]
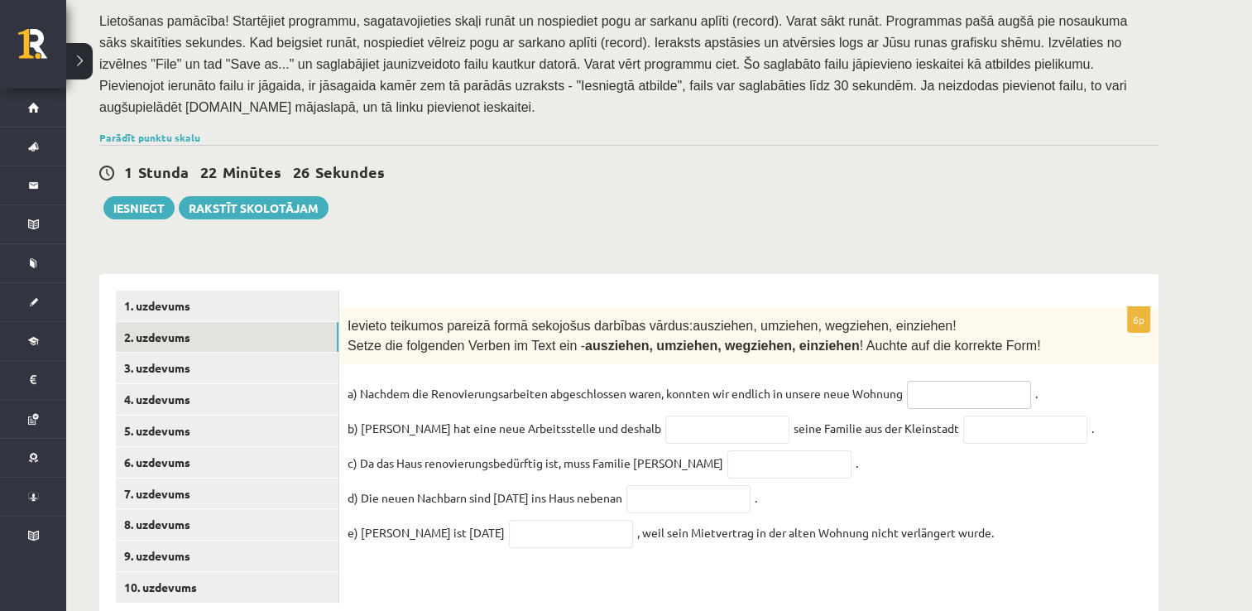
click at [956, 381] on input "text" at bounding box center [969, 395] width 124 height 28
type input "*********"
click at [727, 450] on input "text" at bounding box center [789, 464] width 124 height 28
type input "*********"
click at [685, 485] on input "text" at bounding box center [688, 499] width 124 height 28
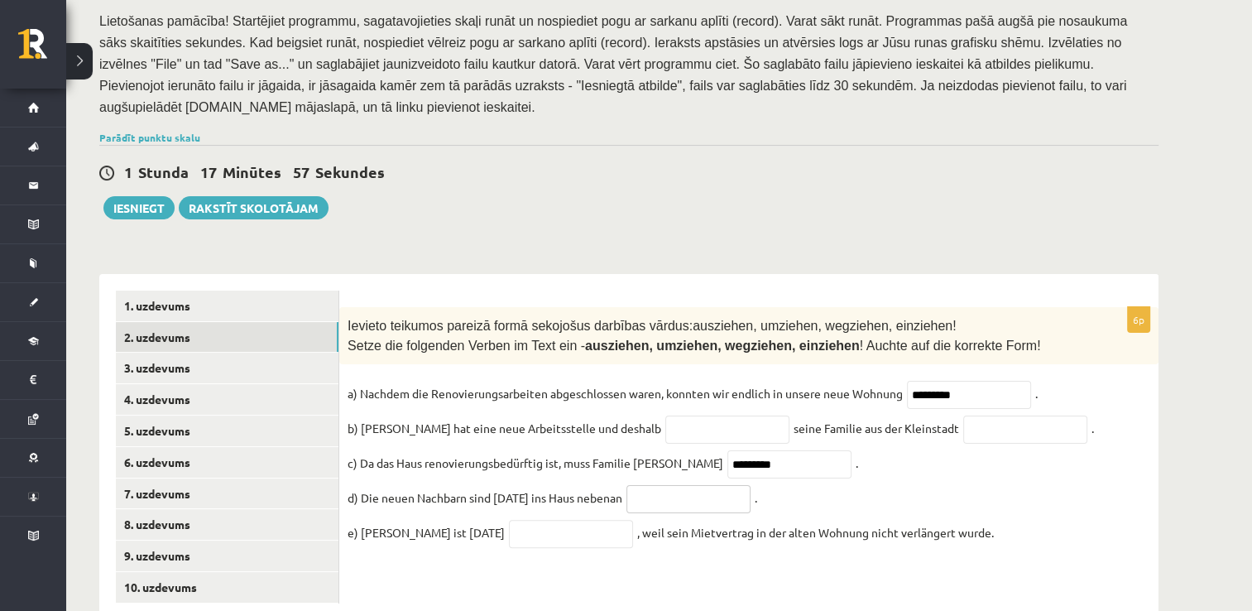
click at [685, 485] on input "text" at bounding box center [688, 499] width 124 height 28
click at [557, 520] on input "text" at bounding box center [571, 534] width 124 height 28
type input "********"
click at [665, 485] on input "text" at bounding box center [688, 499] width 124 height 28
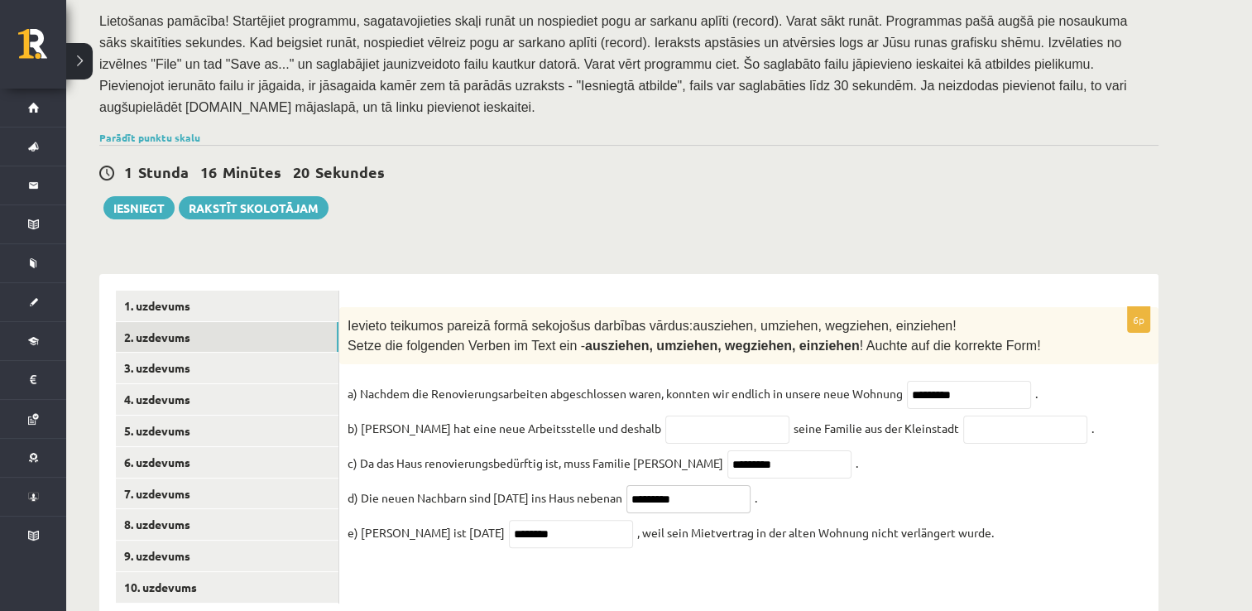
type input "*********"
click at [665, 415] on input "text" at bounding box center [727, 429] width 124 height 28
click at [970, 415] on input "text" at bounding box center [1025, 429] width 124 height 28
type input "*********"
click at [665, 416] on input "text" at bounding box center [727, 429] width 124 height 28
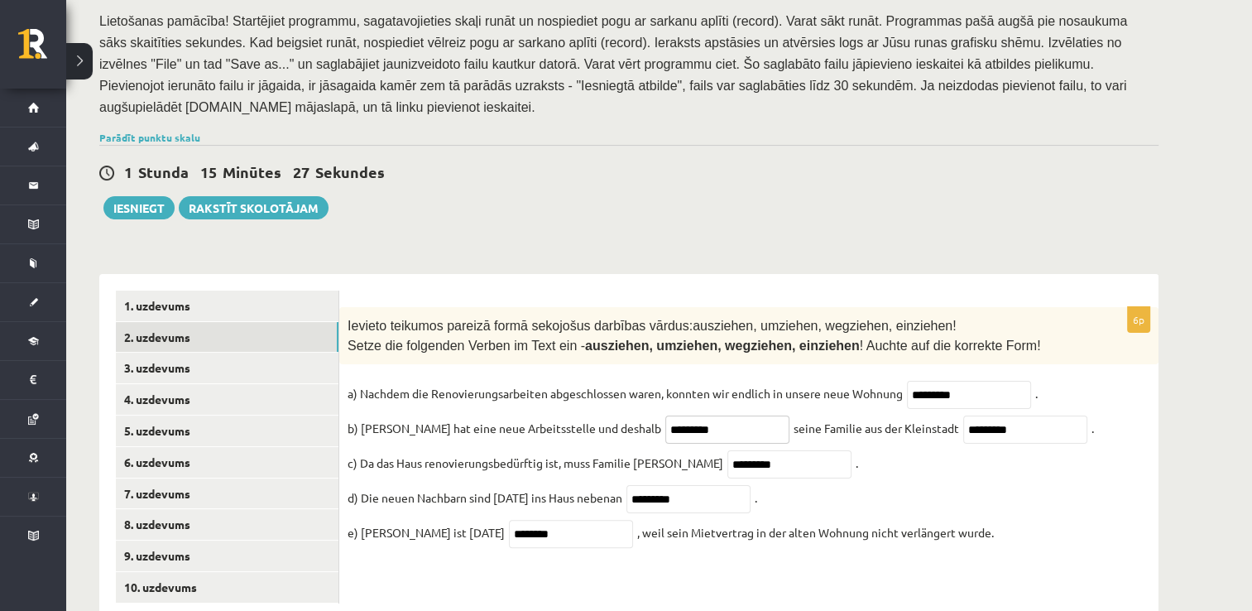
scroll to position [286, 0]
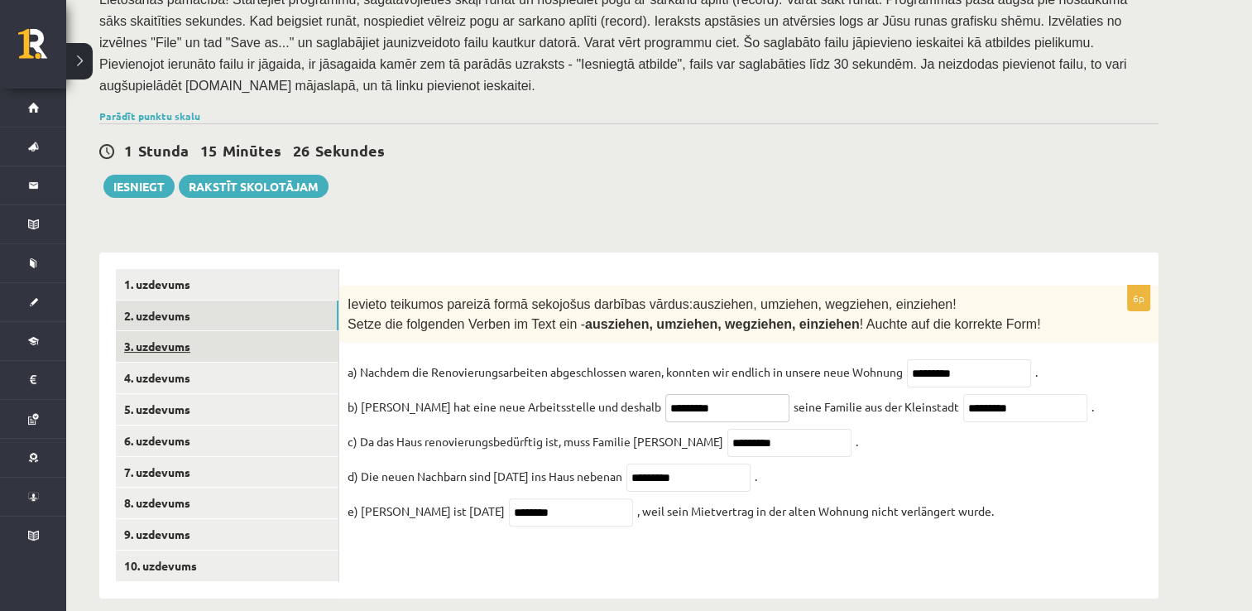
type input "*********"
click at [165, 331] on link "3. uzdevums" at bounding box center [227, 346] width 223 height 31
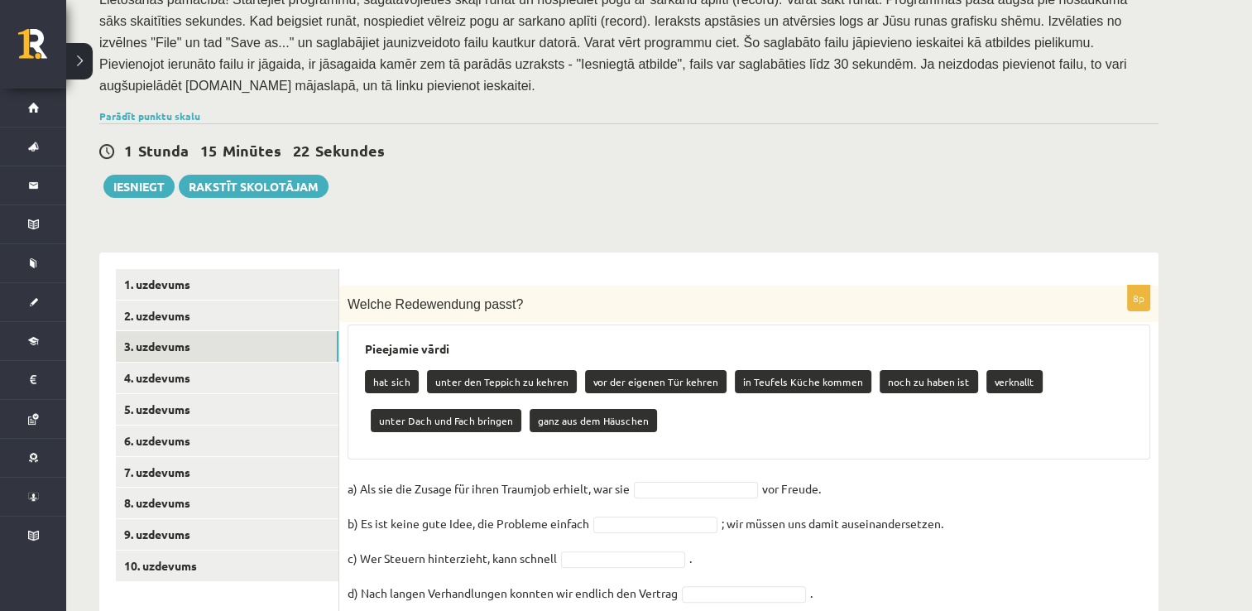
scroll to position [430, 0]
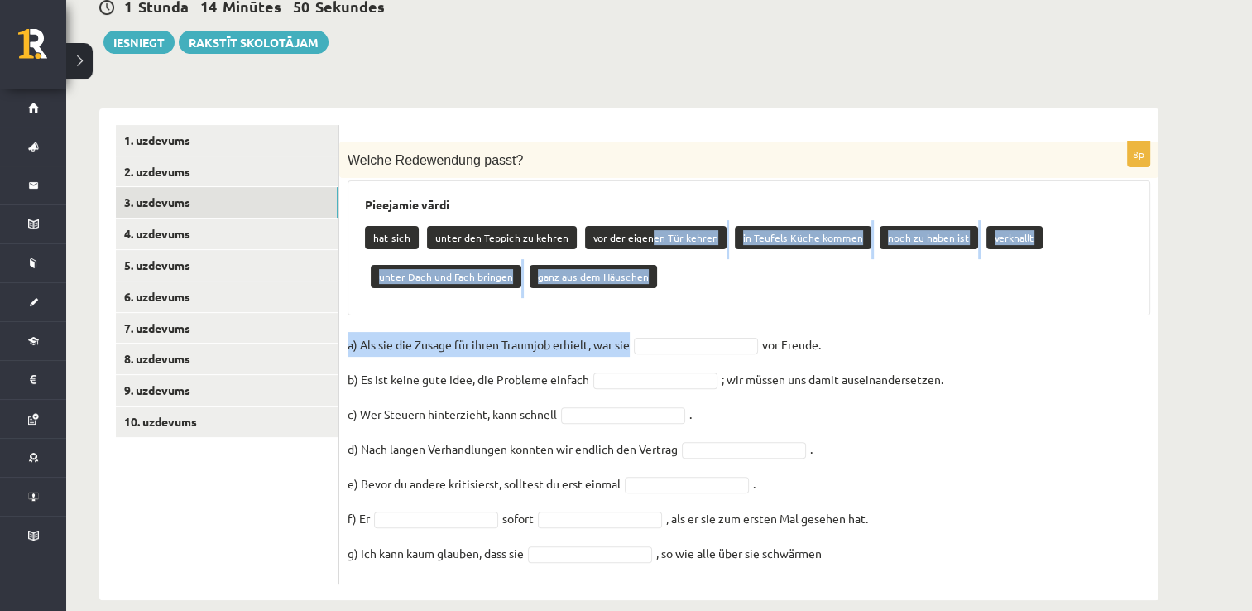
drag, startPoint x: 643, startPoint y: 213, endPoint x: 675, endPoint y: 328, distance: 119.4
click at [675, 328] on div "8p Welche Redewendung passt? Pieejamie vārdi hat sich unter den Teppich zu kehr…" at bounding box center [748, 362] width 819 height 442
drag, startPoint x: 675, startPoint y: 328, endPoint x: 672, endPoint y: 263, distance: 65.4
click at [672, 263] on div "hat sich unter den Teppich zu kehren vor der eigenen Tür kehren in Teufels Küch…" at bounding box center [749, 259] width 768 height 78
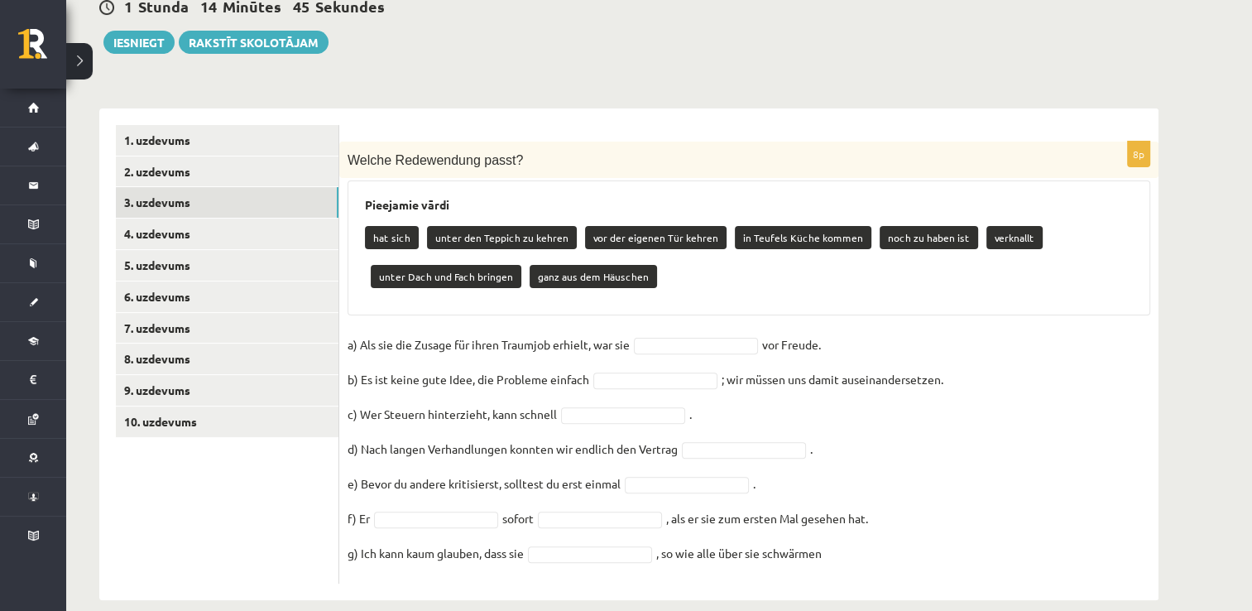
drag, startPoint x: 667, startPoint y: 256, endPoint x: 774, endPoint y: 175, distance: 134.5
click at [774, 180] on div "Pieejamie vārdi hat sich unter den Teppich zu kehren vor der eigenen Tür kehren…" at bounding box center [748, 247] width 802 height 135
drag, startPoint x: 431, startPoint y: 213, endPoint x: 553, endPoint y: 213, distance: 122.4
click at [553, 226] on p "unter den Teppich zu kehren" at bounding box center [502, 237] width 150 height 23
click at [560, 226] on p "unter den Teppich zu kehren" at bounding box center [502, 237] width 150 height 23
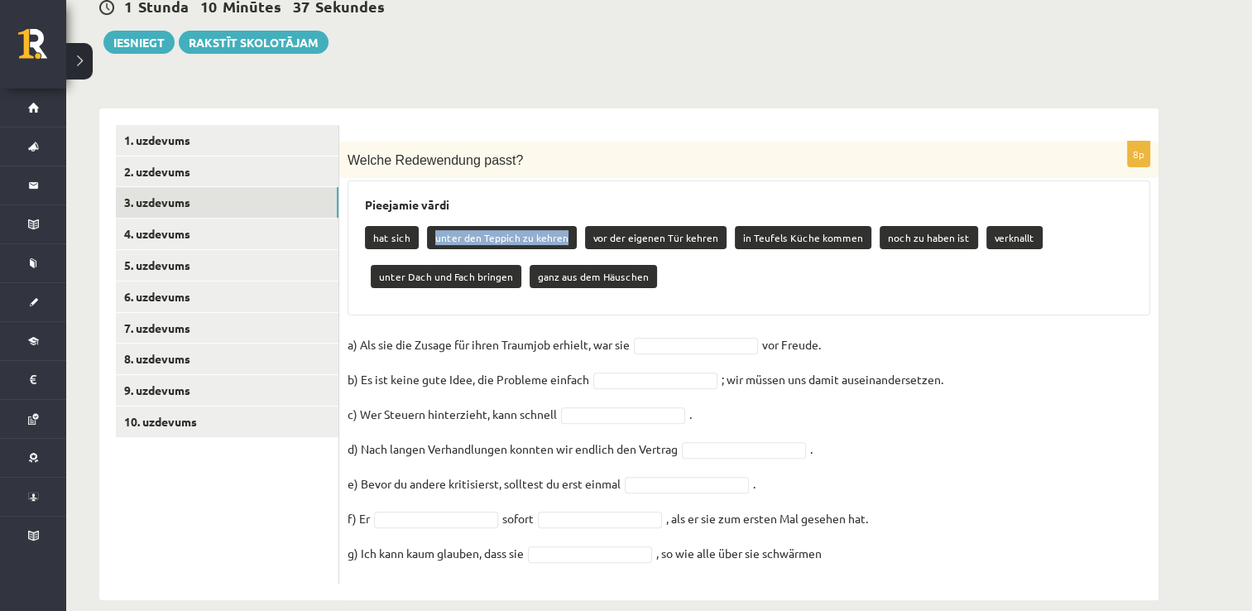
copy p "unter den Teppich zu kehren"
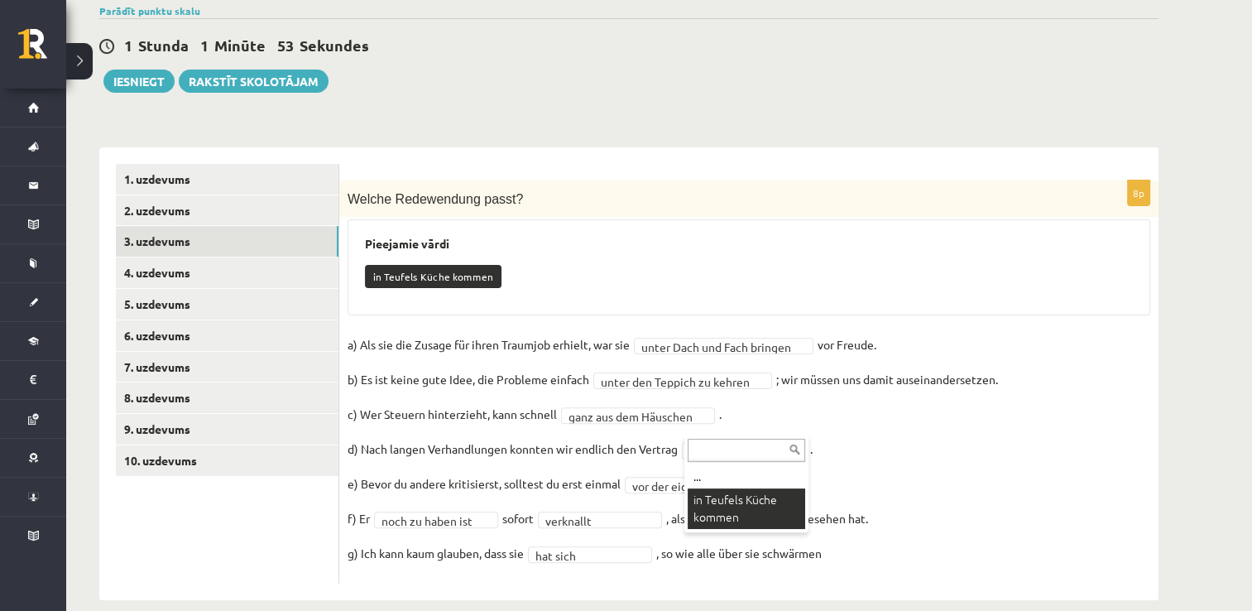
scroll to position [352, 0]
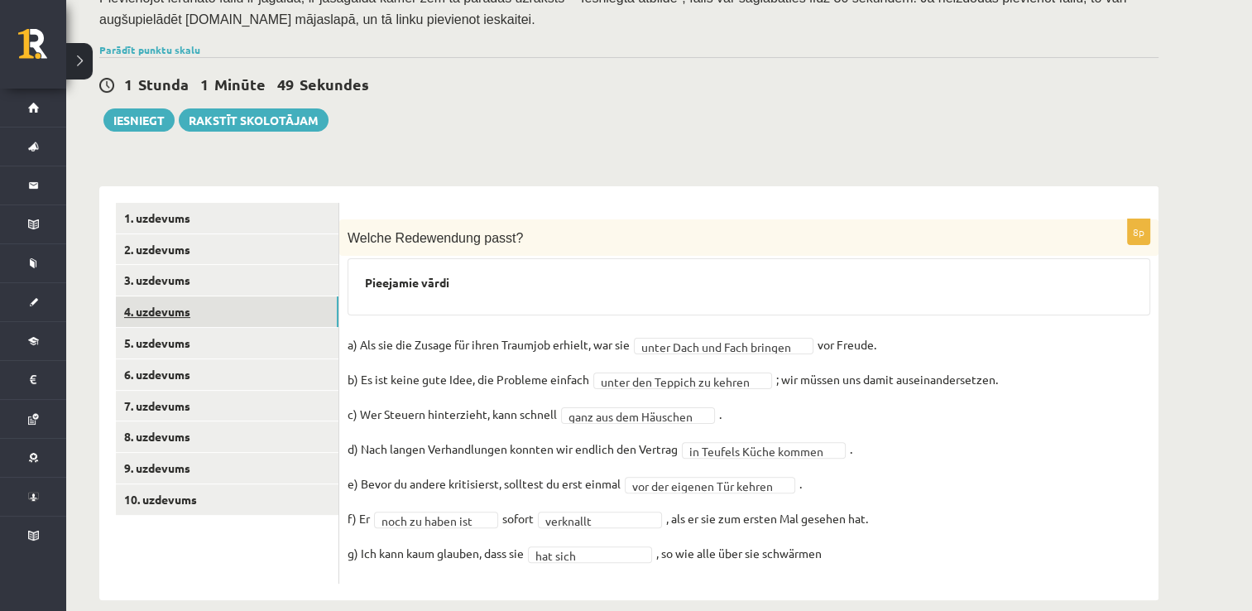
click at [135, 296] on link "4. uzdevums" at bounding box center [227, 311] width 223 height 31
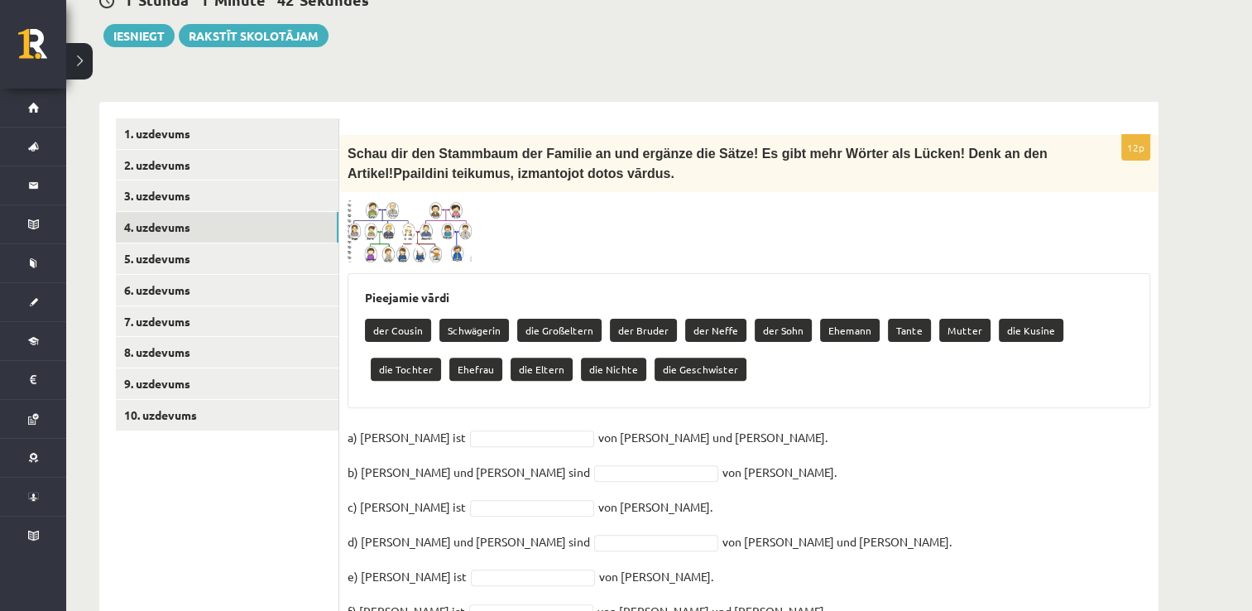
scroll to position [442, 0]
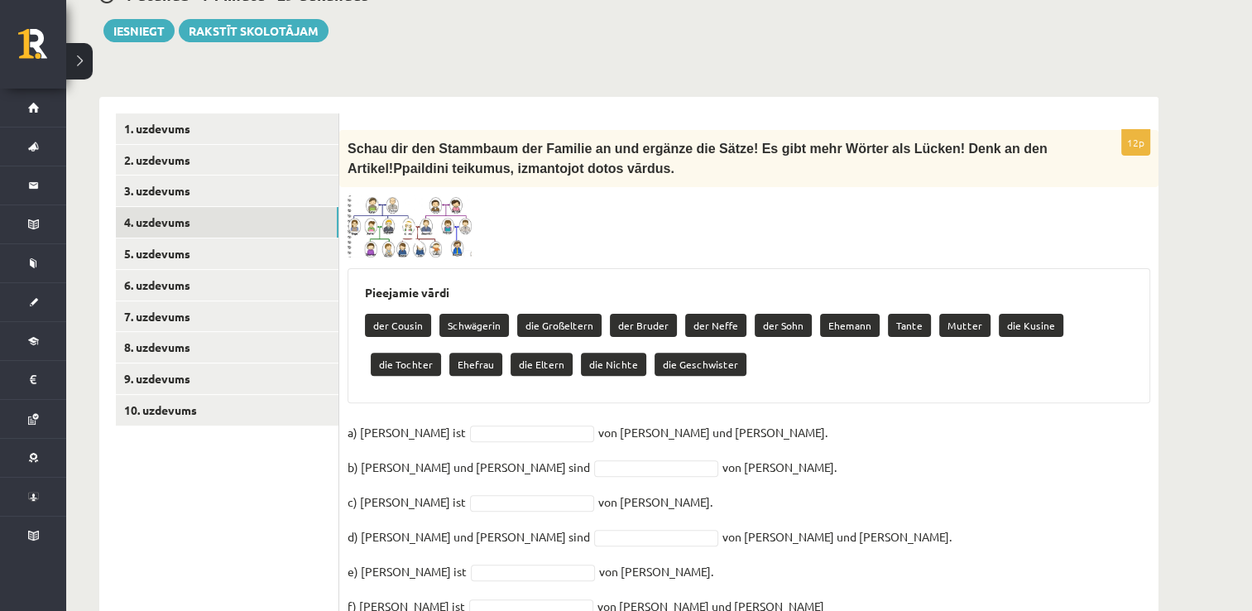
click at [395, 226] on img at bounding box center [409, 226] width 124 height 63
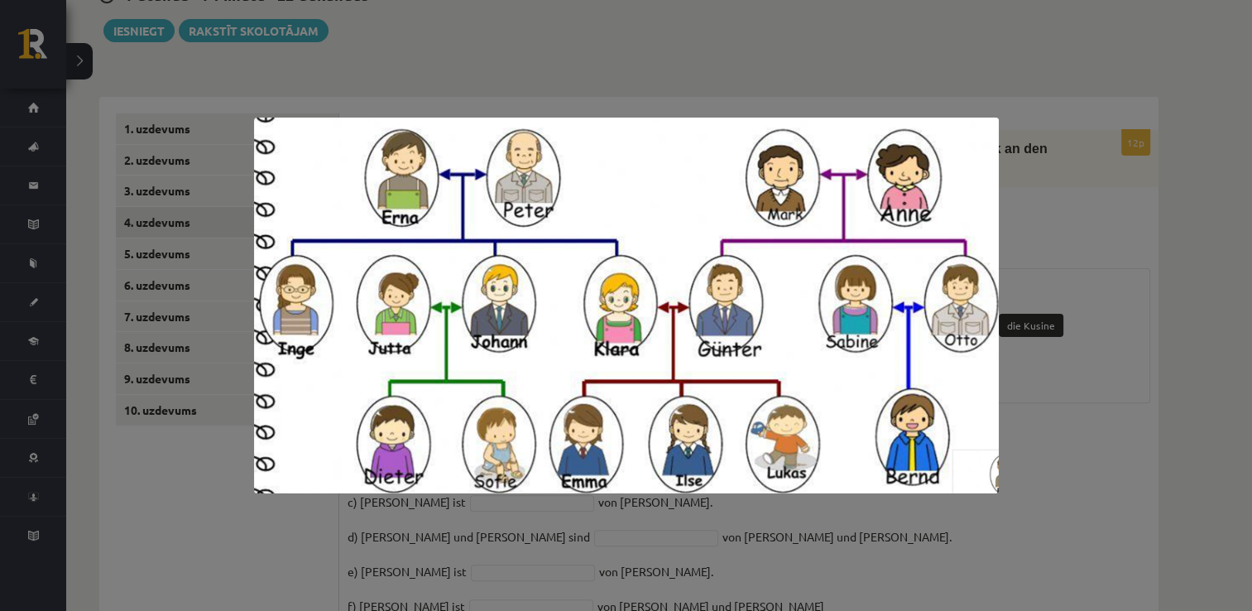
click at [1051, 364] on div at bounding box center [626, 305] width 1252 height 611
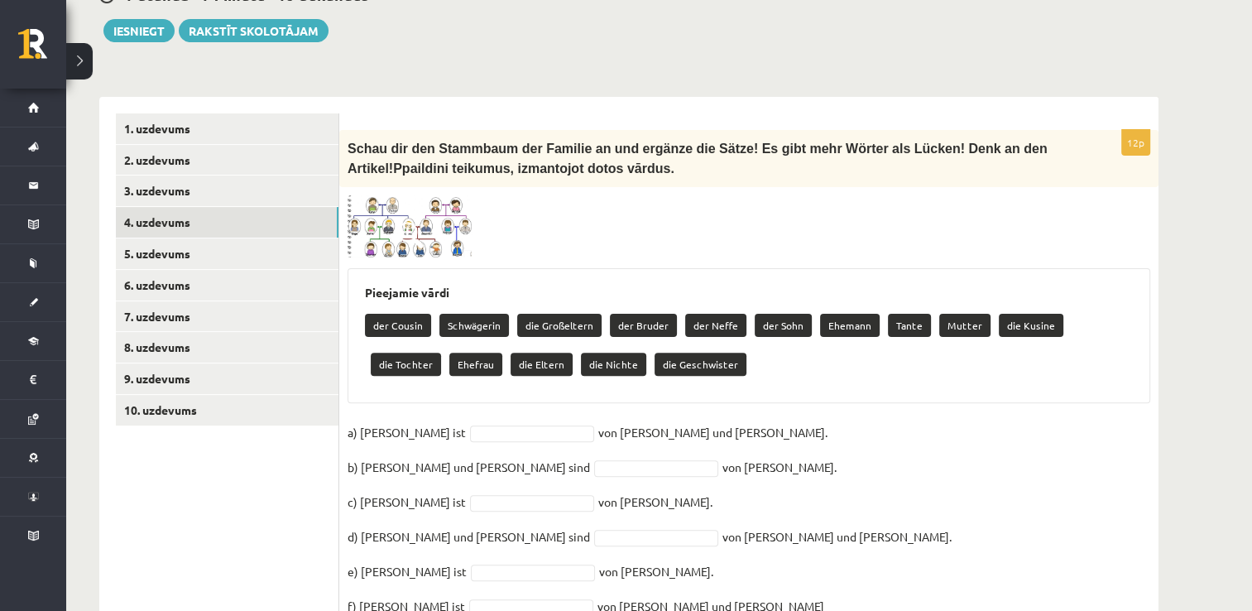
click at [414, 222] on span at bounding box center [410, 235] width 26 height 26
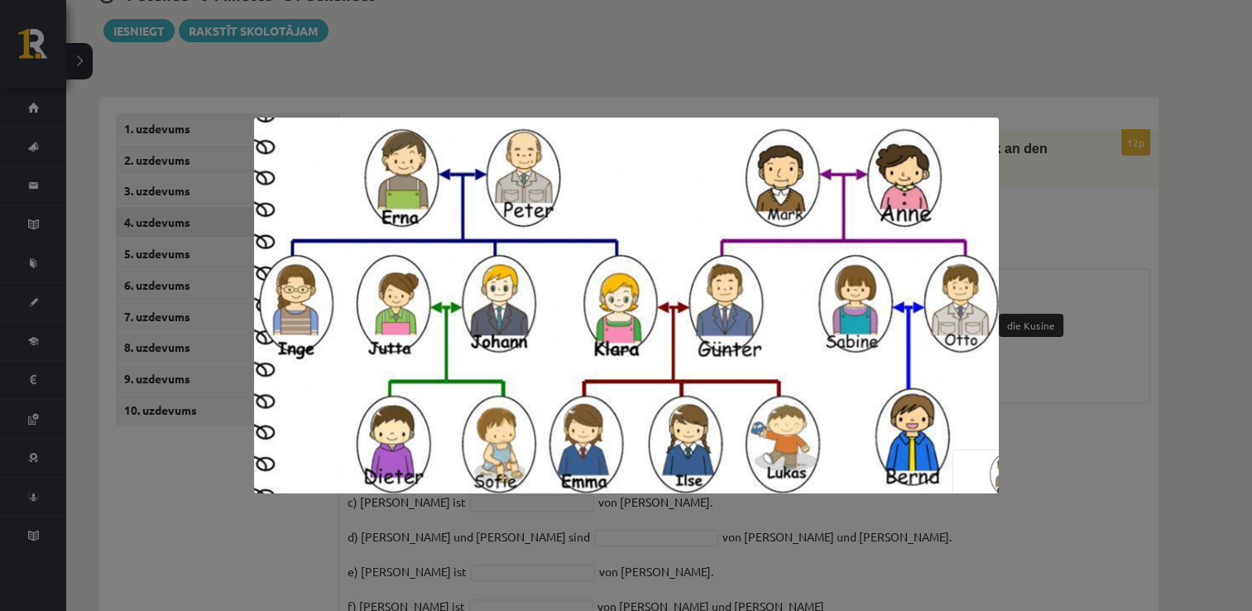
click at [414, 219] on img at bounding box center [626, 305] width 745 height 376
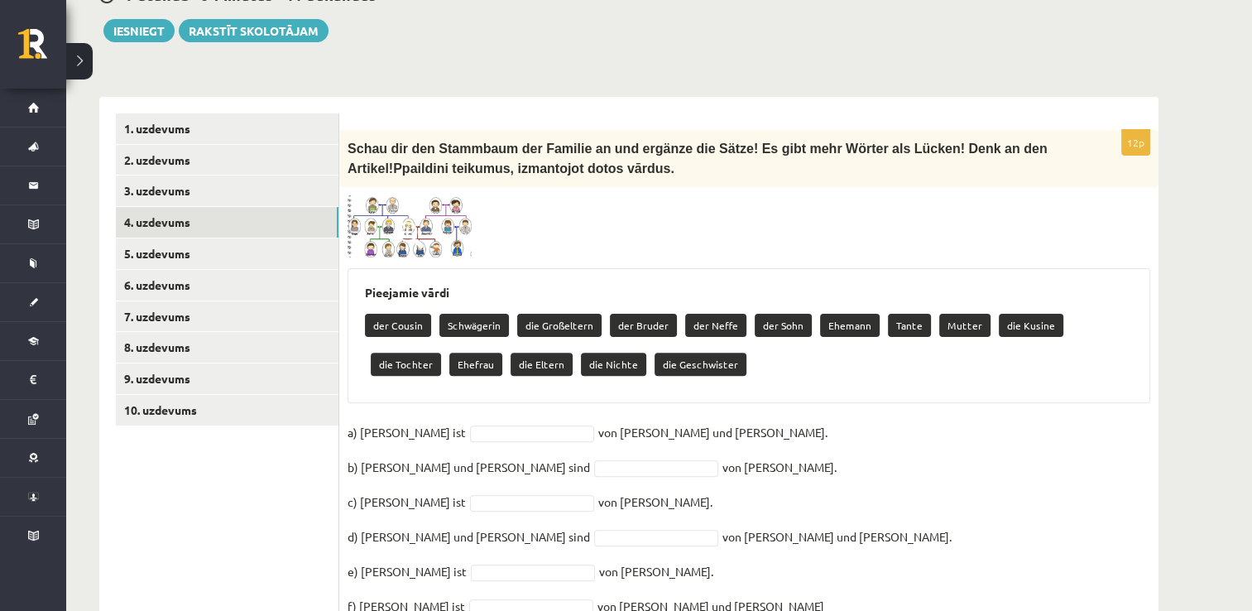
click at [776, 314] on p "der Sohn" at bounding box center [782, 325] width 57 height 23
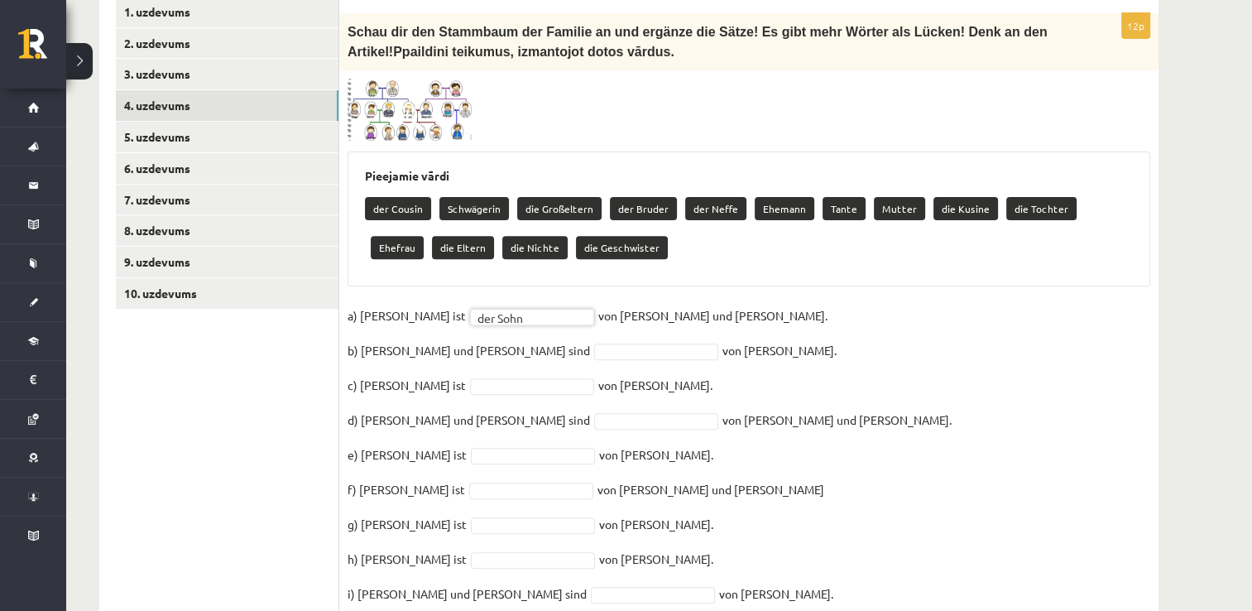
scroll to position [558, 0]
click at [409, 106] on span at bounding box center [410, 119] width 26 height 26
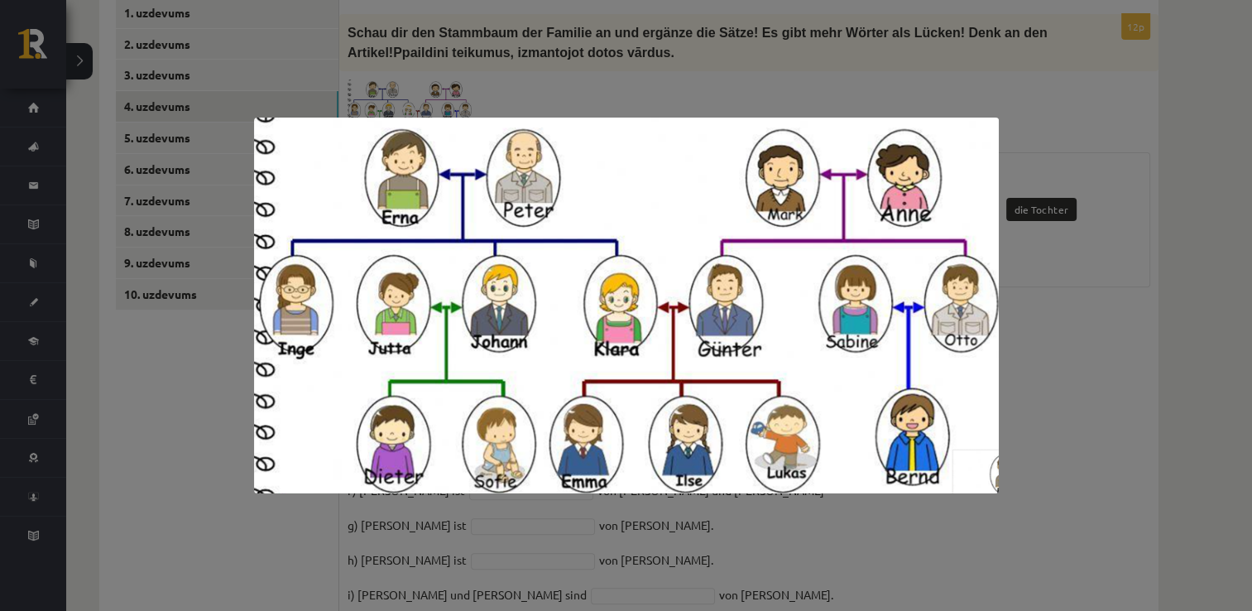
click at [1185, 317] on div at bounding box center [626, 305] width 1252 height 611
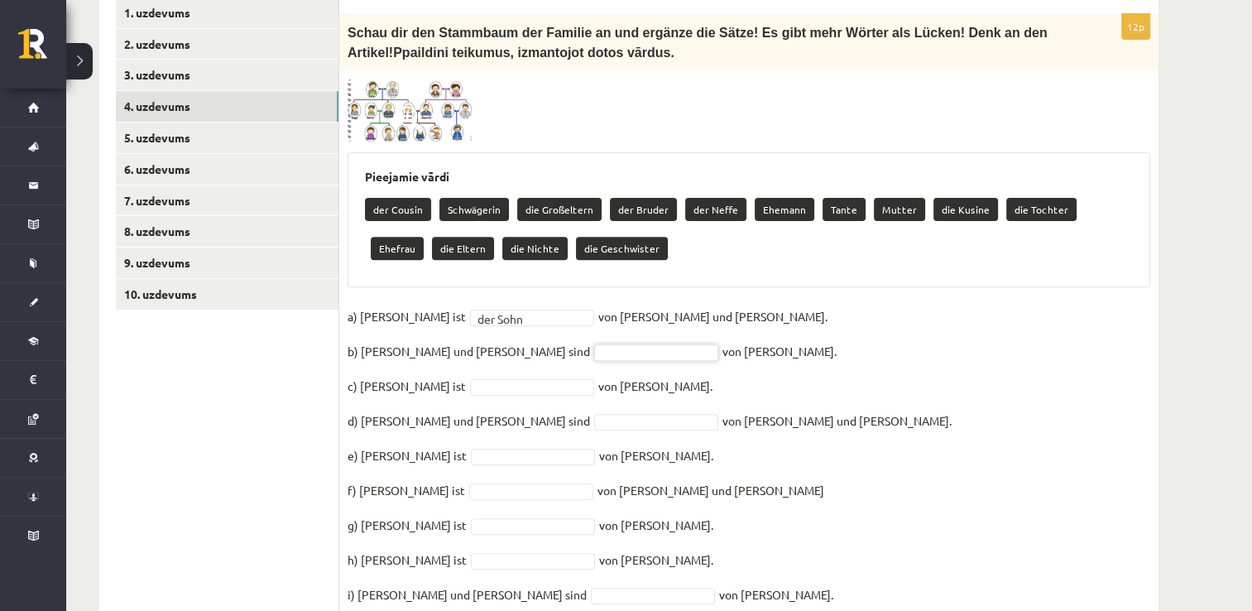
click at [396, 99] on img at bounding box center [409, 110] width 124 height 63
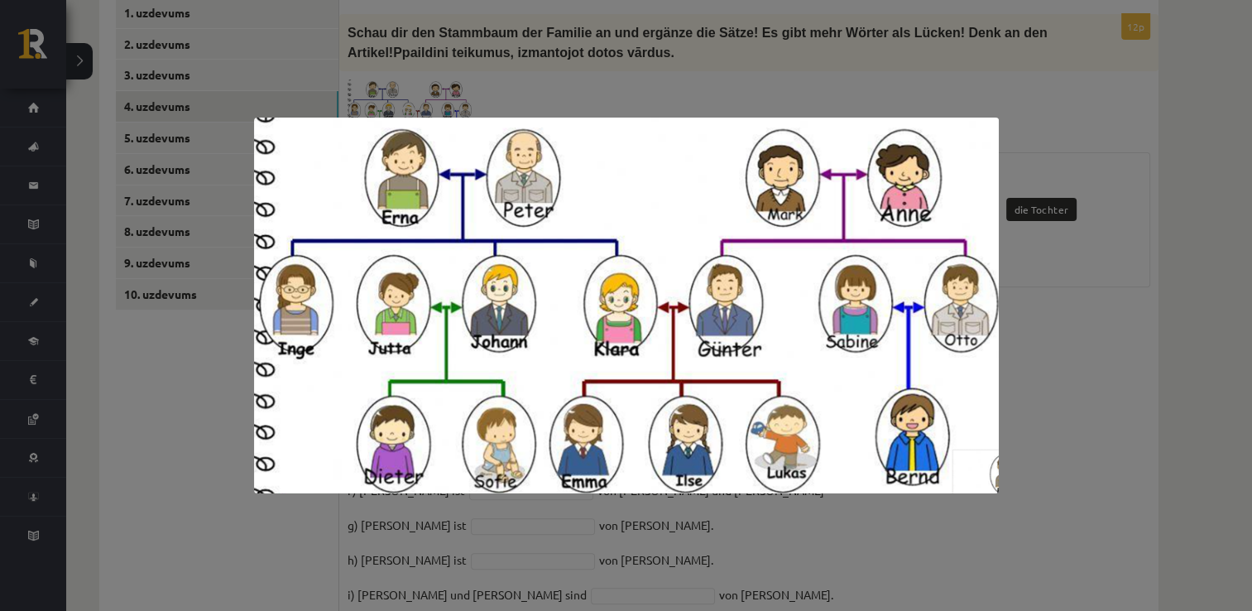
click at [1051, 299] on div at bounding box center [626, 305] width 1252 height 611
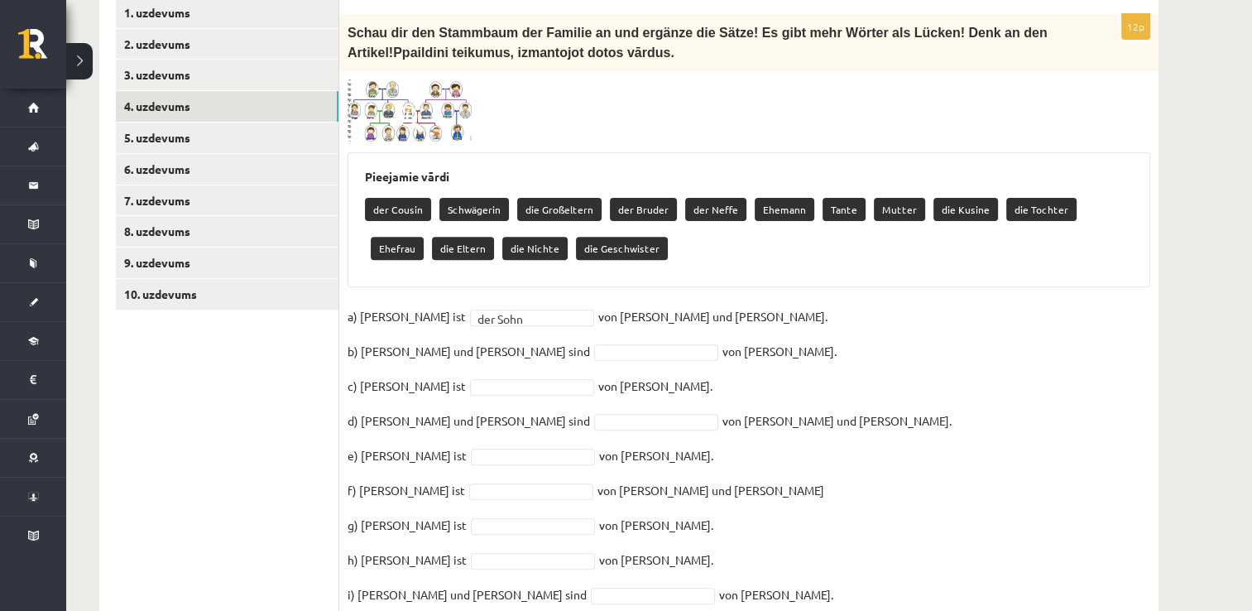
click at [400, 106] on span at bounding box center [410, 119] width 26 height 26
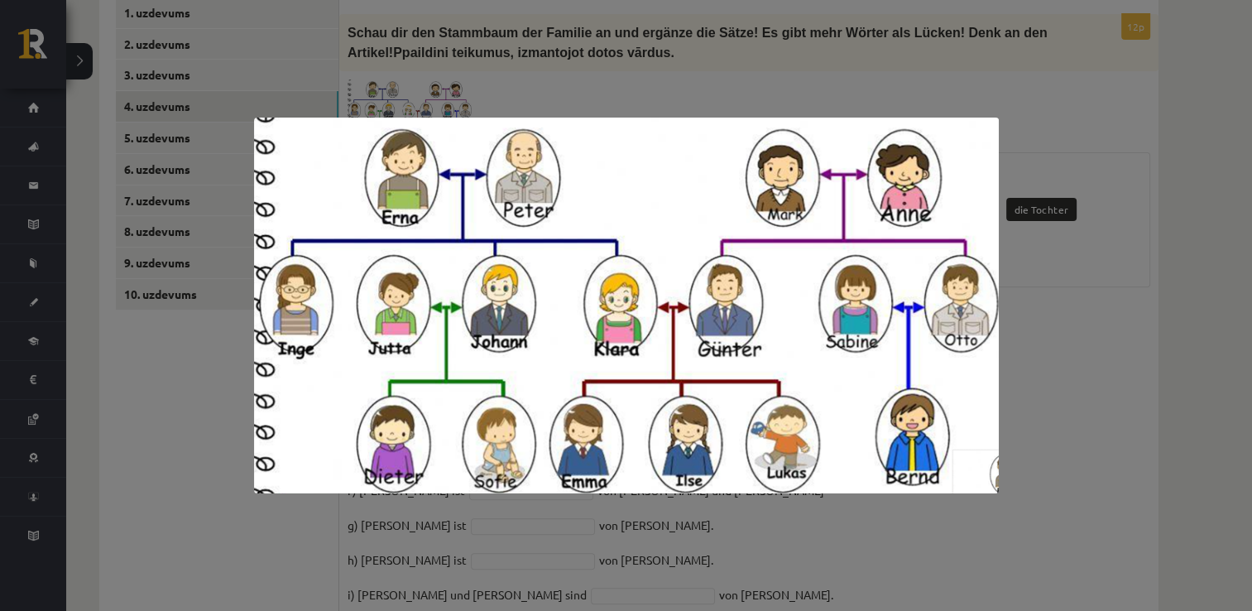
click at [1075, 279] on div at bounding box center [626, 305] width 1252 height 611
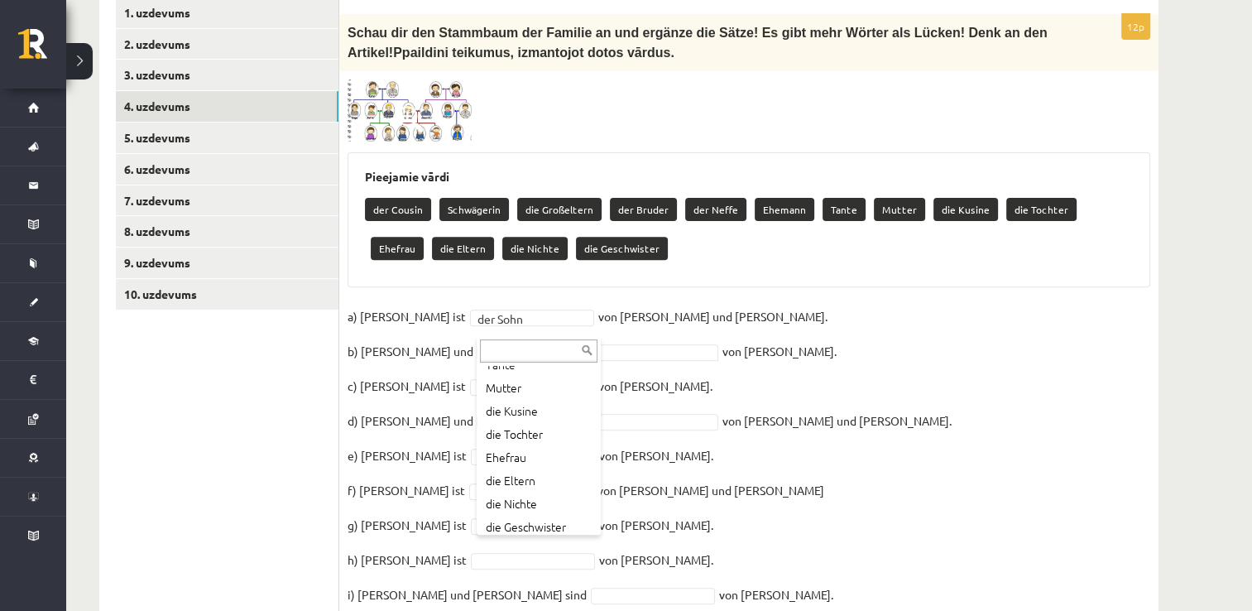
scroll to position [182, 0]
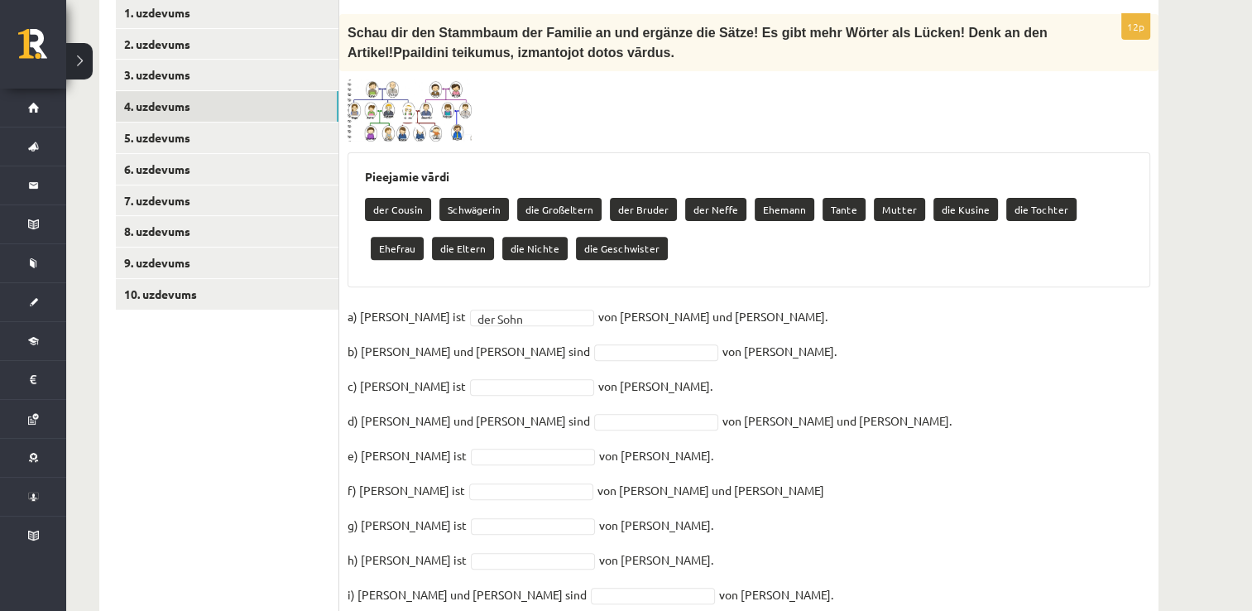
click at [400, 106] on span at bounding box center [410, 119] width 26 height 26
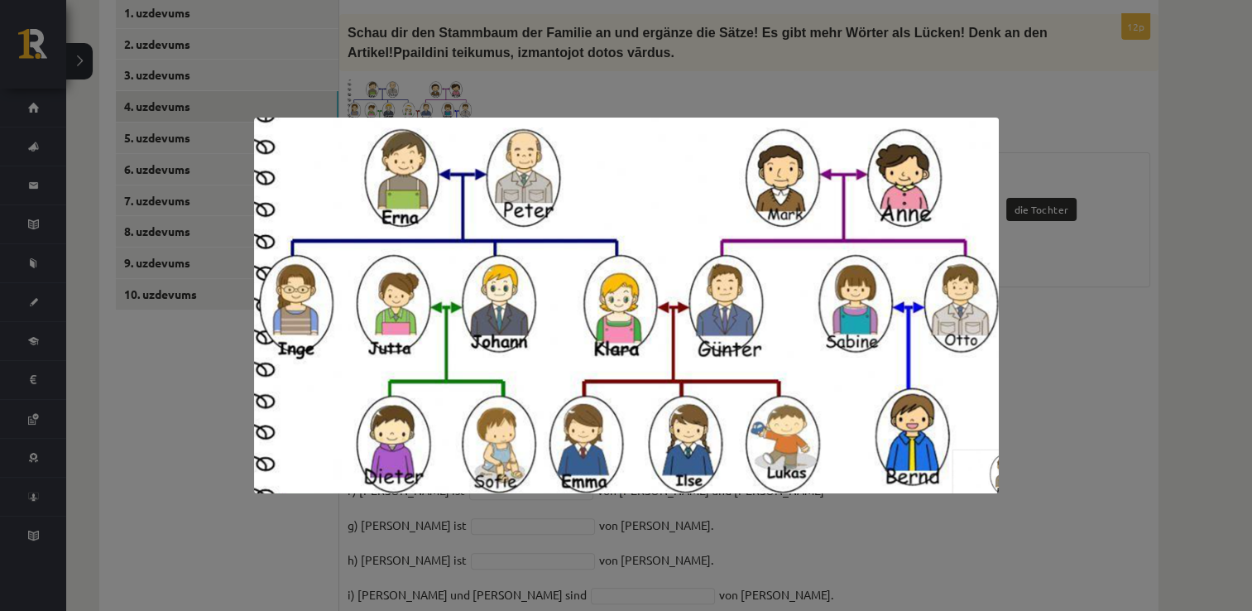
click at [1064, 278] on div at bounding box center [626, 305] width 1252 height 611
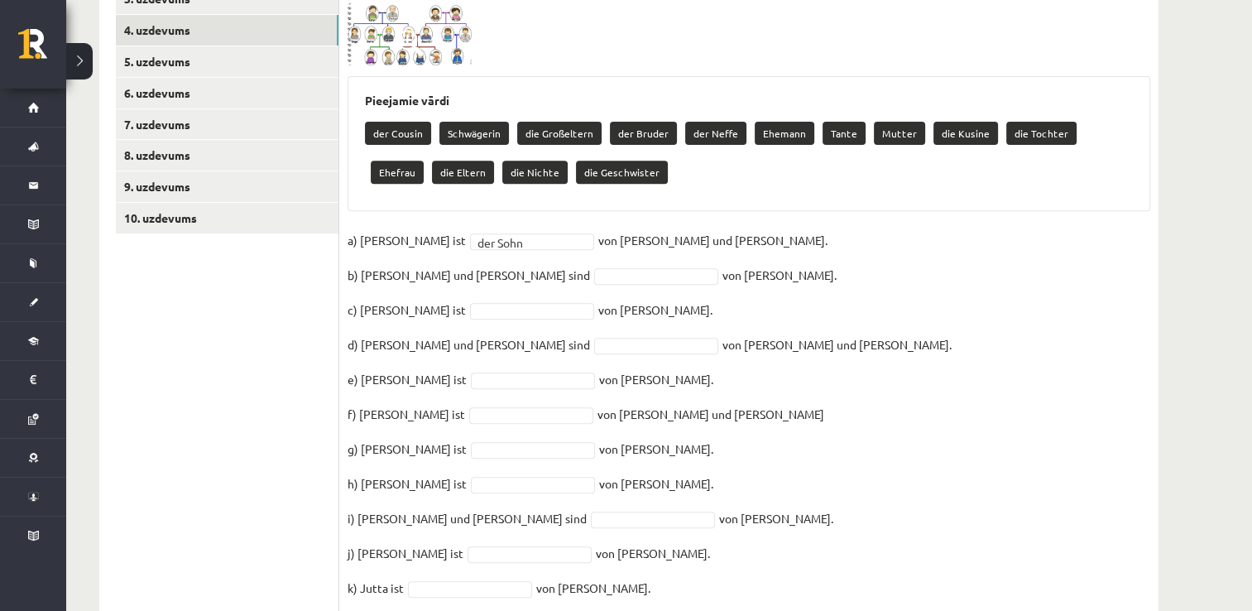
scroll to position [639, 0]
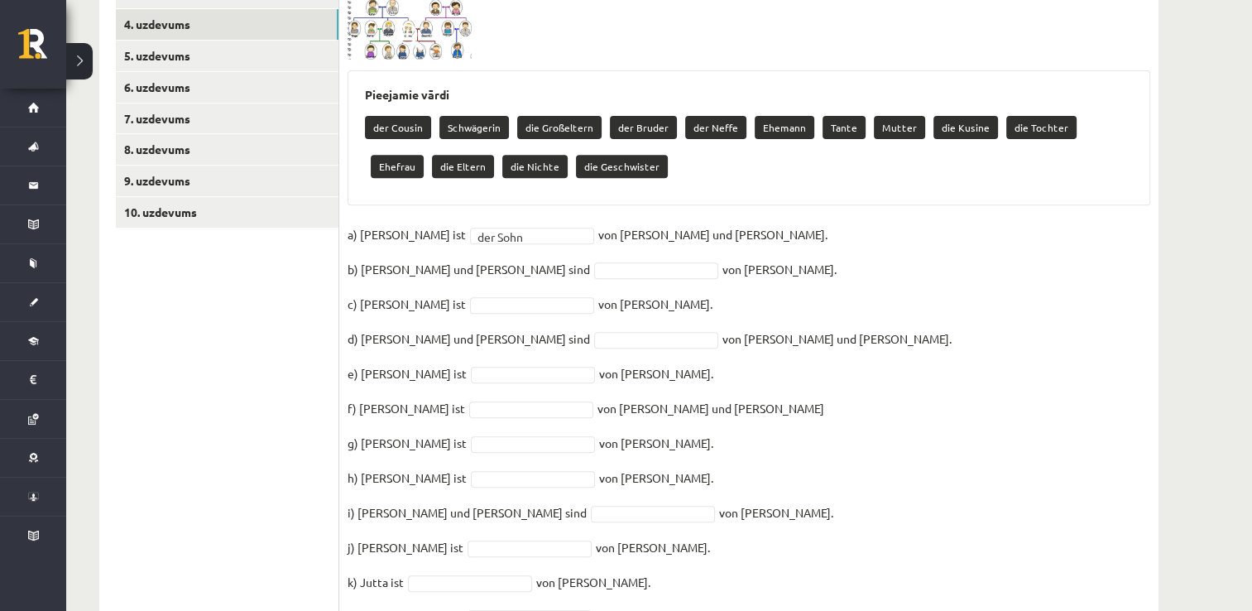
click at [419, 25] on span at bounding box center [410, 37] width 26 height 26
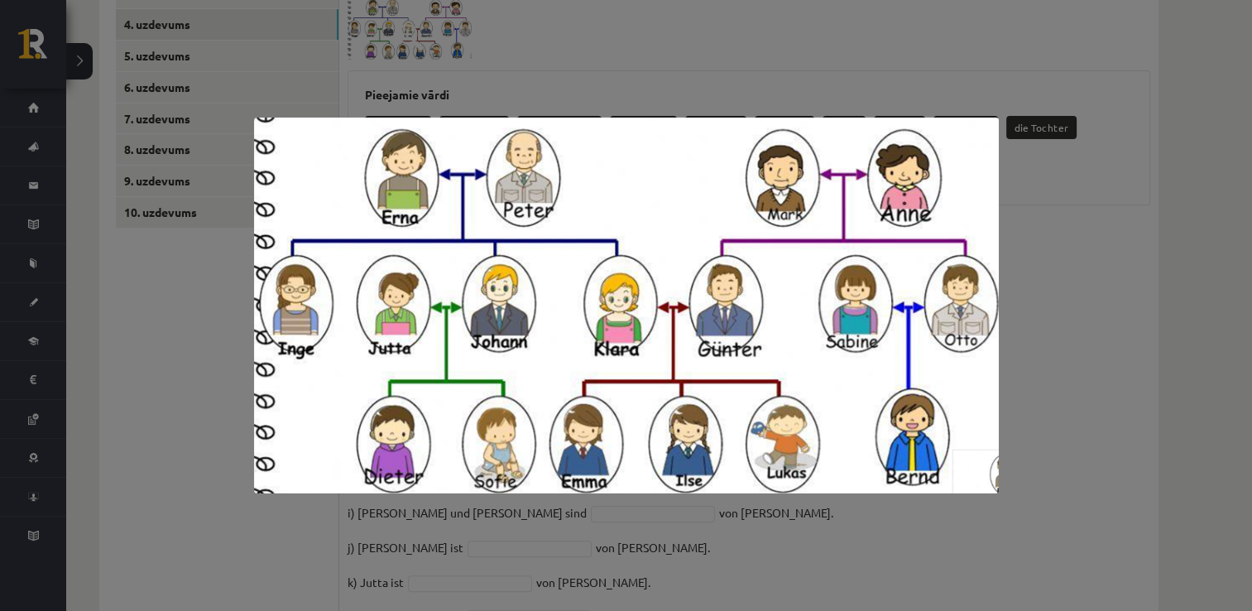
click at [1065, 296] on div at bounding box center [626, 305] width 1252 height 611
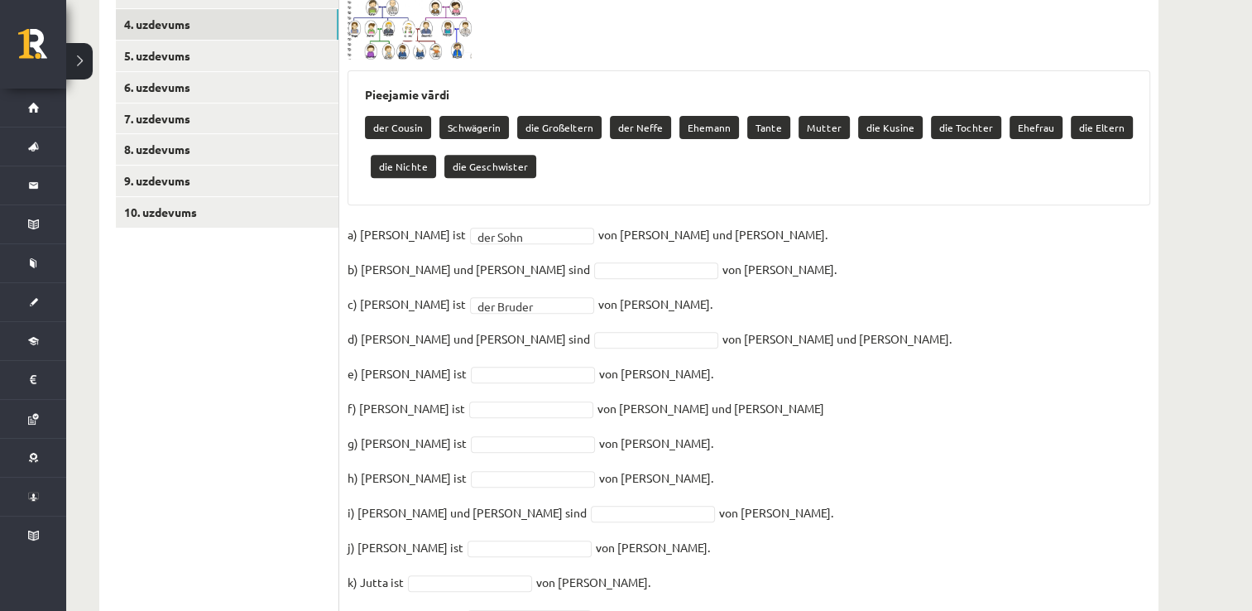
click at [424, 20] on img at bounding box center [409, 29] width 124 height 63
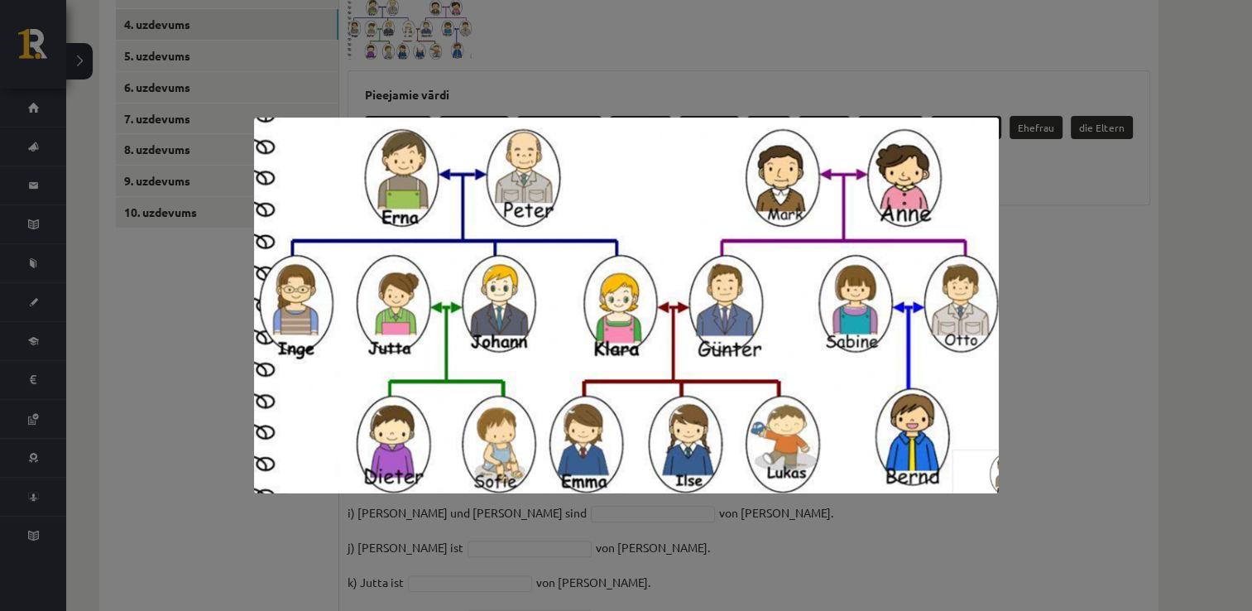
click at [1051, 310] on div at bounding box center [626, 305] width 1252 height 611
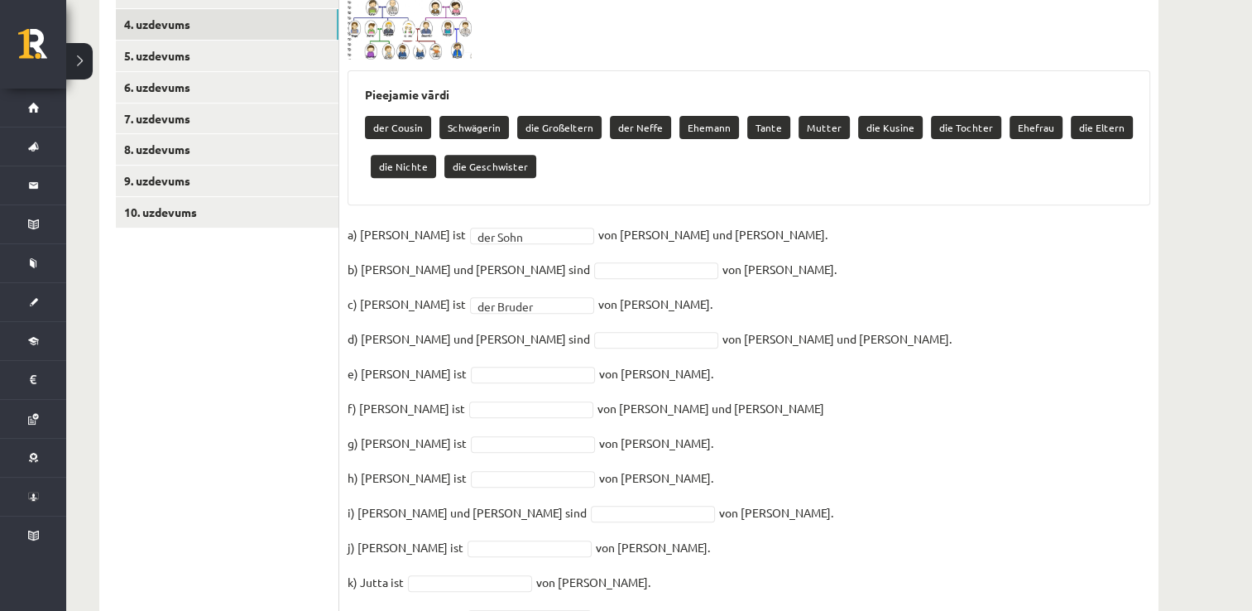
click at [409, 34] on img at bounding box center [409, 29] width 124 height 63
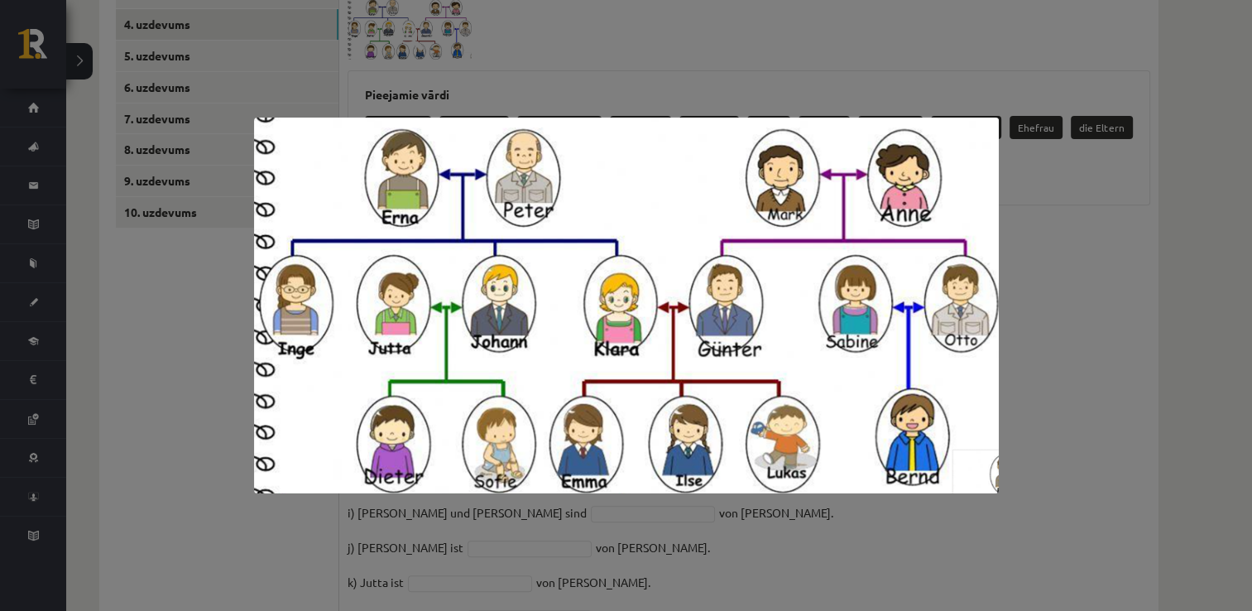
click at [1070, 323] on div at bounding box center [626, 305] width 1252 height 611
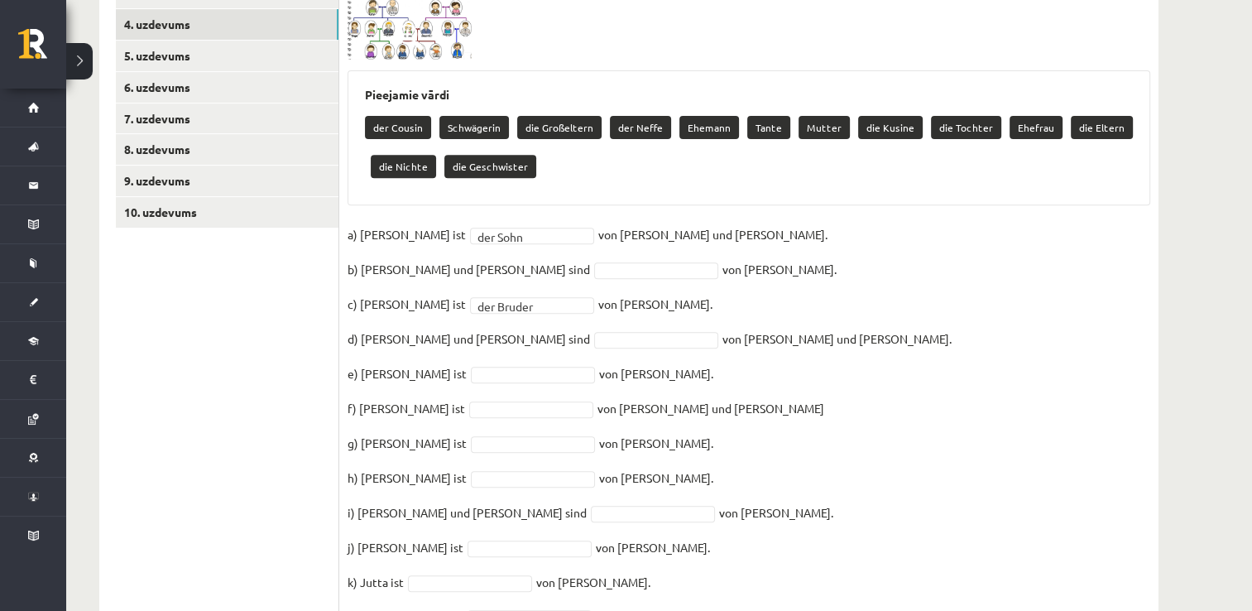
click at [566, 116] on p "die Großeltern" at bounding box center [559, 127] width 84 height 23
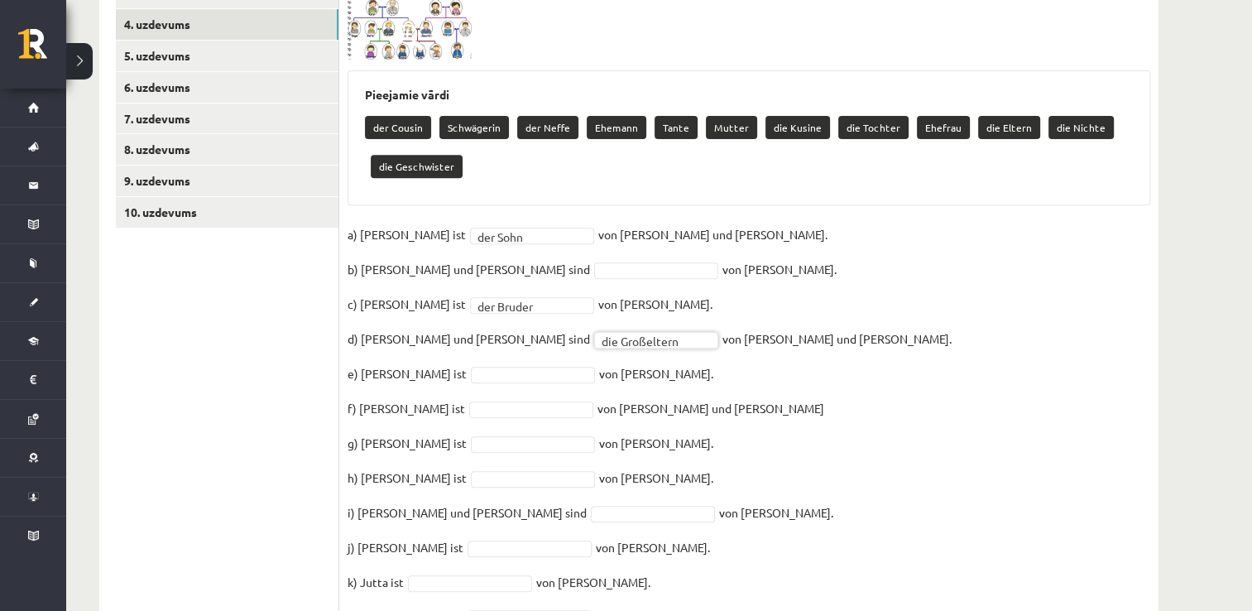
scroll to position [702, 0]
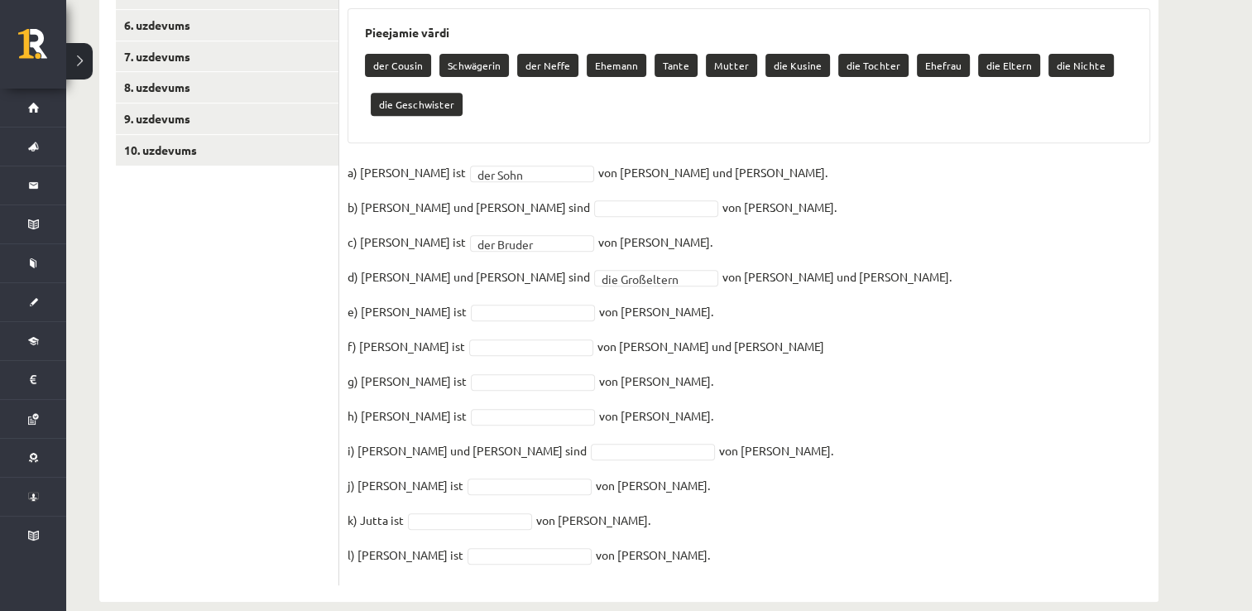
click at [774, 160] on fieldset "**********" at bounding box center [748, 368] width 802 height 417
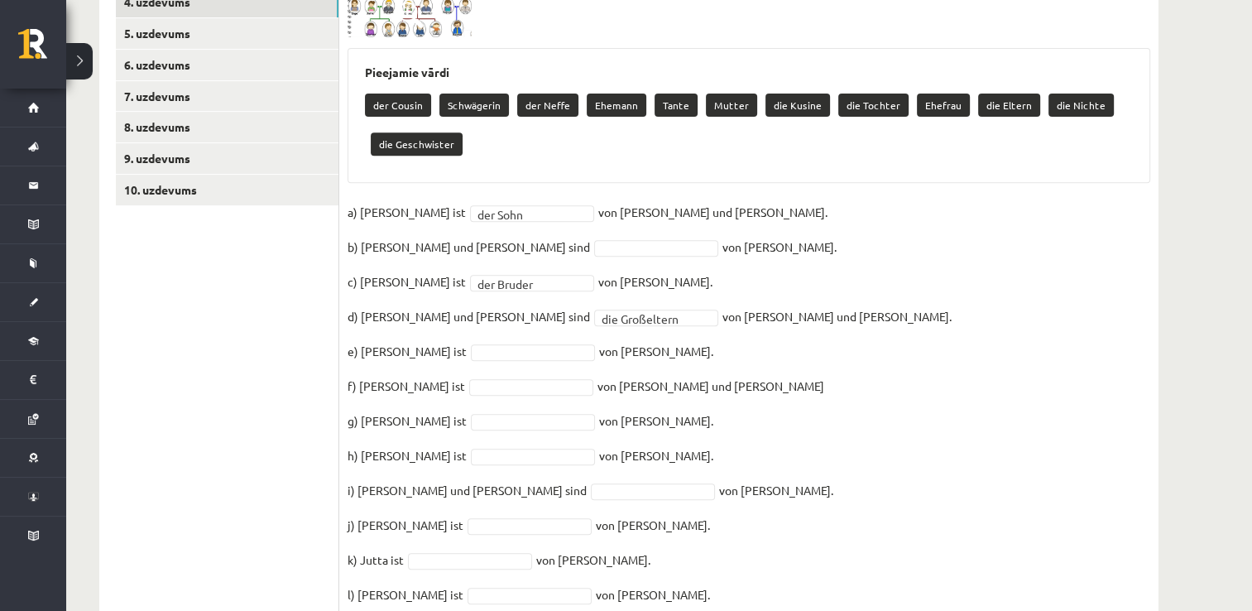
scroll to position [579, 0]
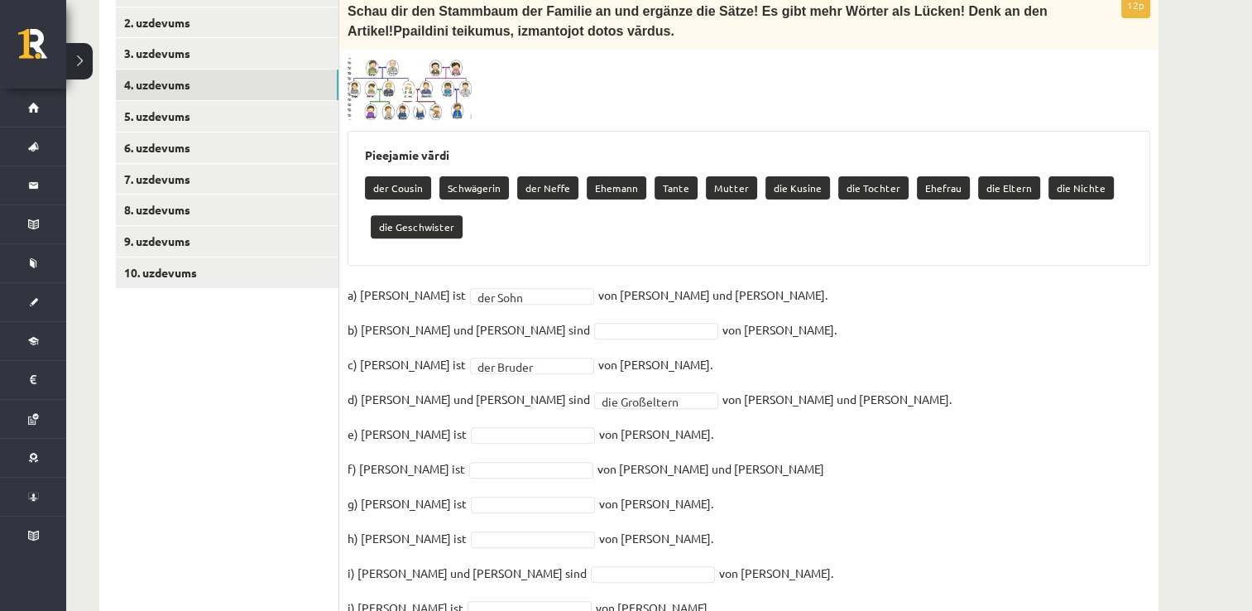
click at [438, 69] on img at bounding box center [409, 89] width 124 height 63
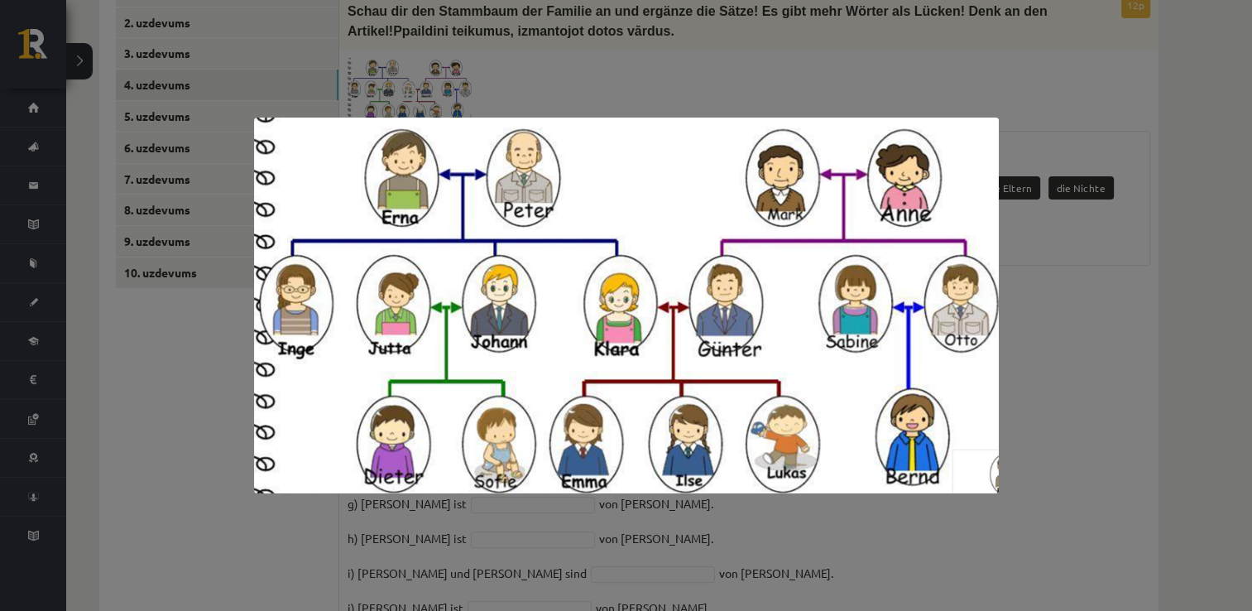
click at [1115, 364] on div at bounding box center [626, 305] width 1252 height 611
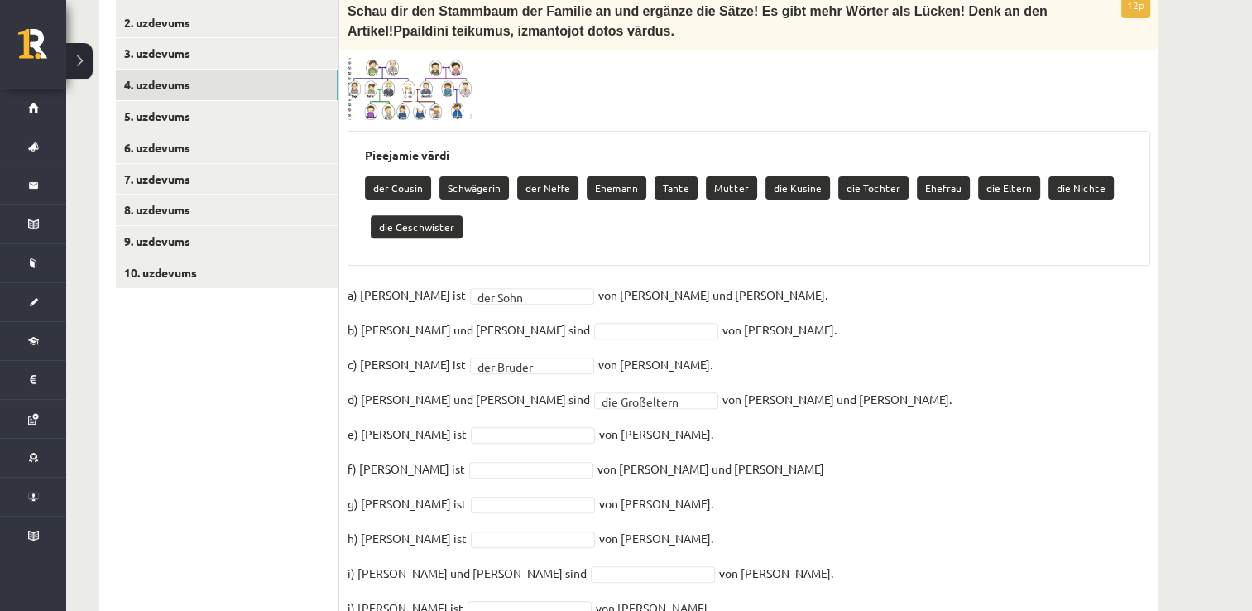
click at [671, 176] on p "Tante" at bounding box center [675, 187] width 43 height 23
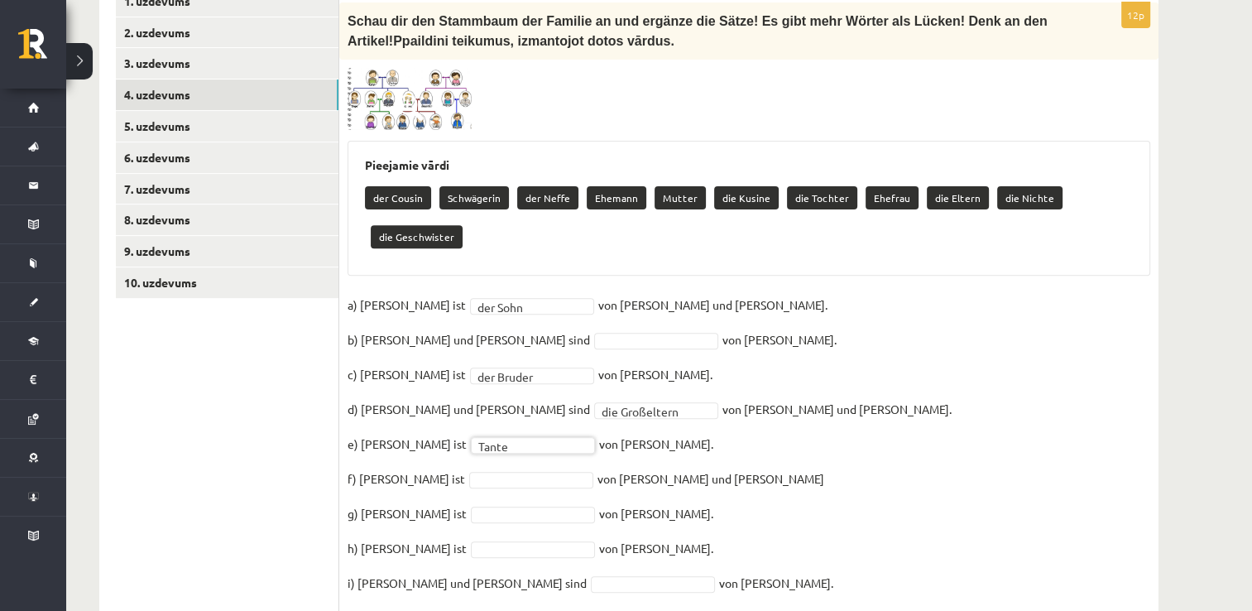
scroll to position [537, 0]
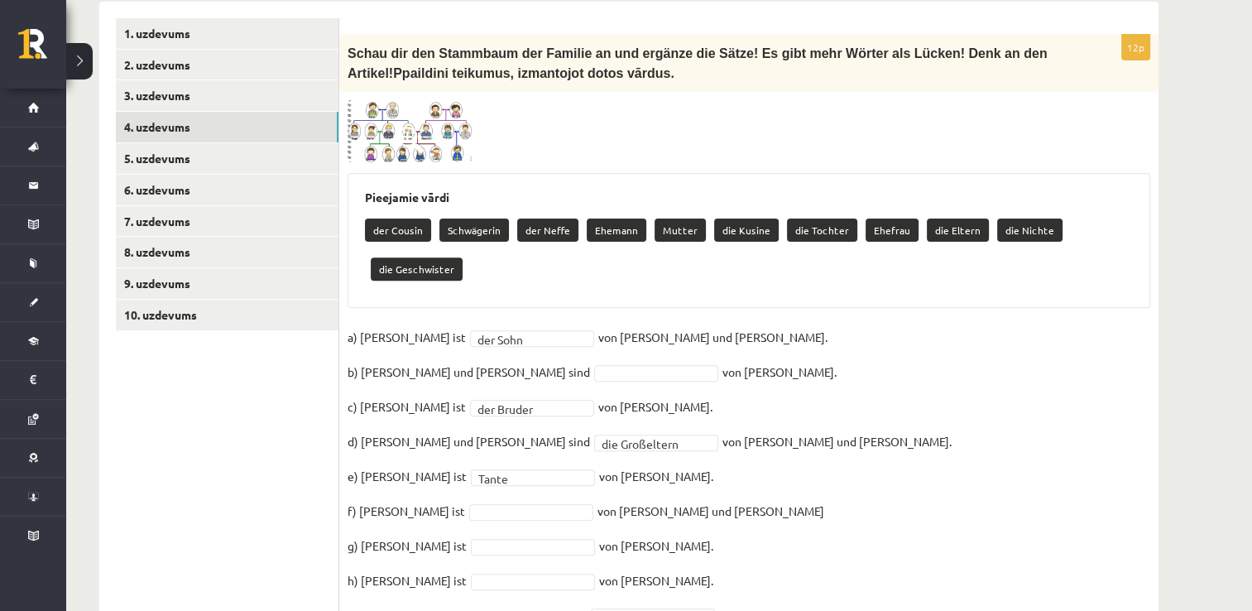
click at [436, 109] on img at bounding box center [409, 131] width 124 height 63
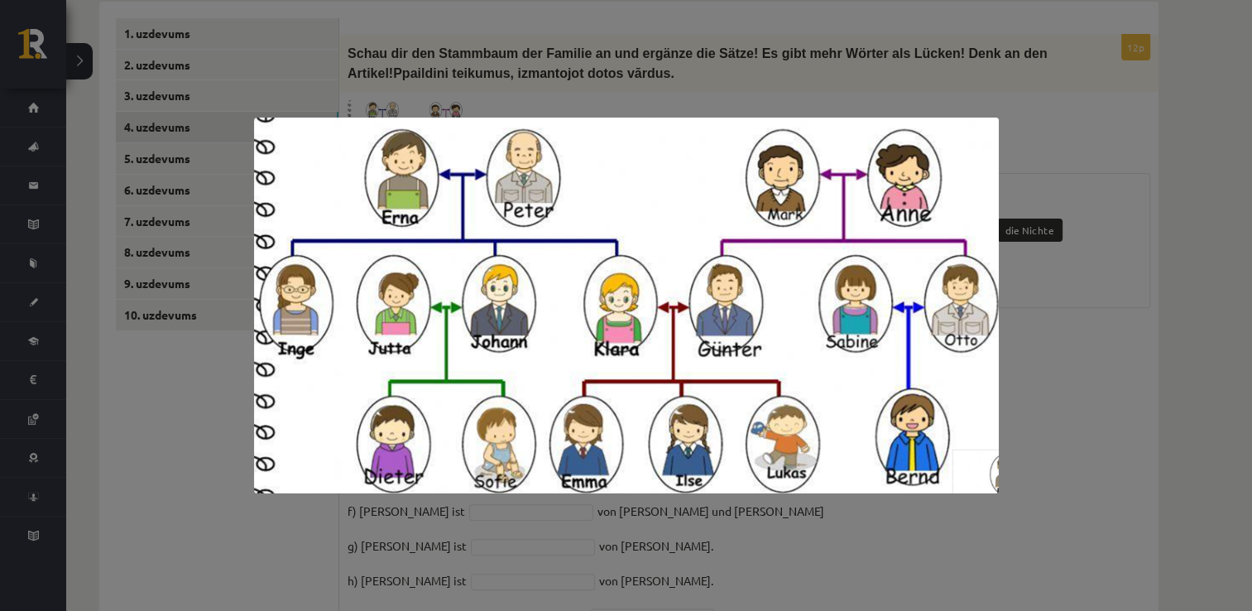
click at [1066, 389] on div at bounding box center [626, 305] width 1252 height 611
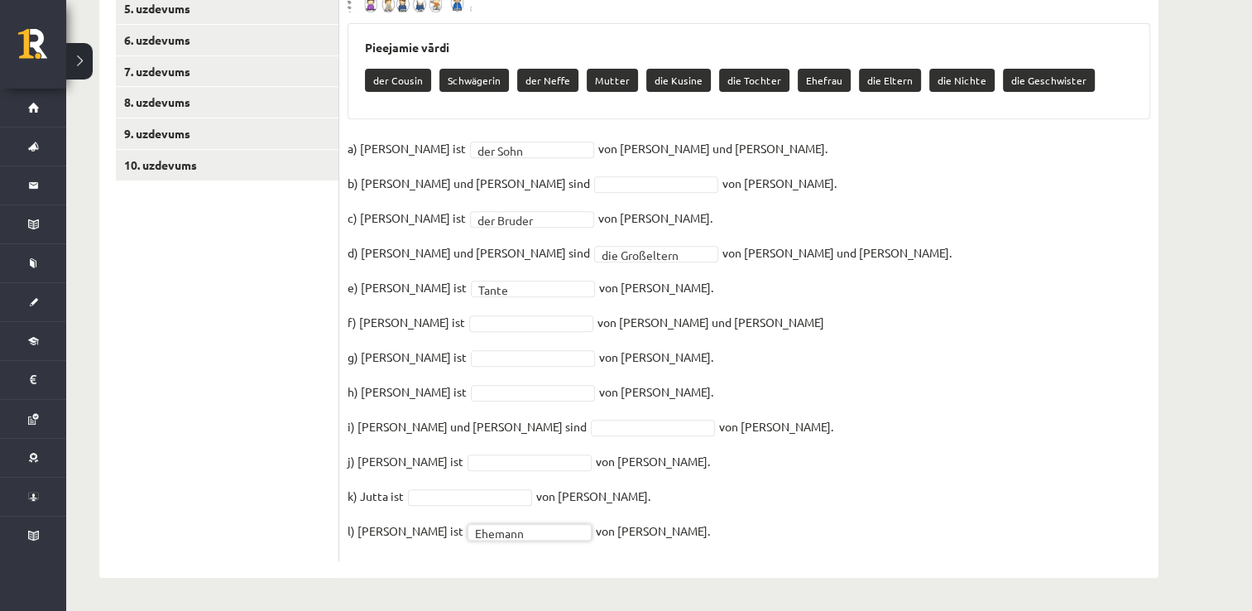
scroll to position [663, 0]
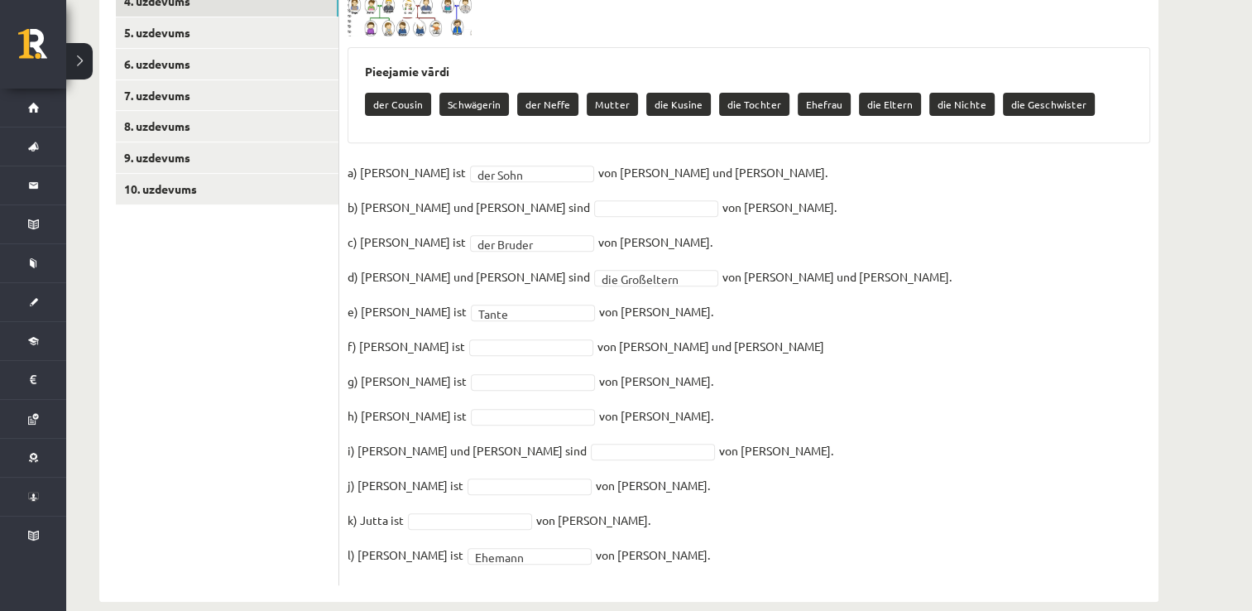
click at [419, 2] on span at bounding box center [410, 14] width 26 height 26
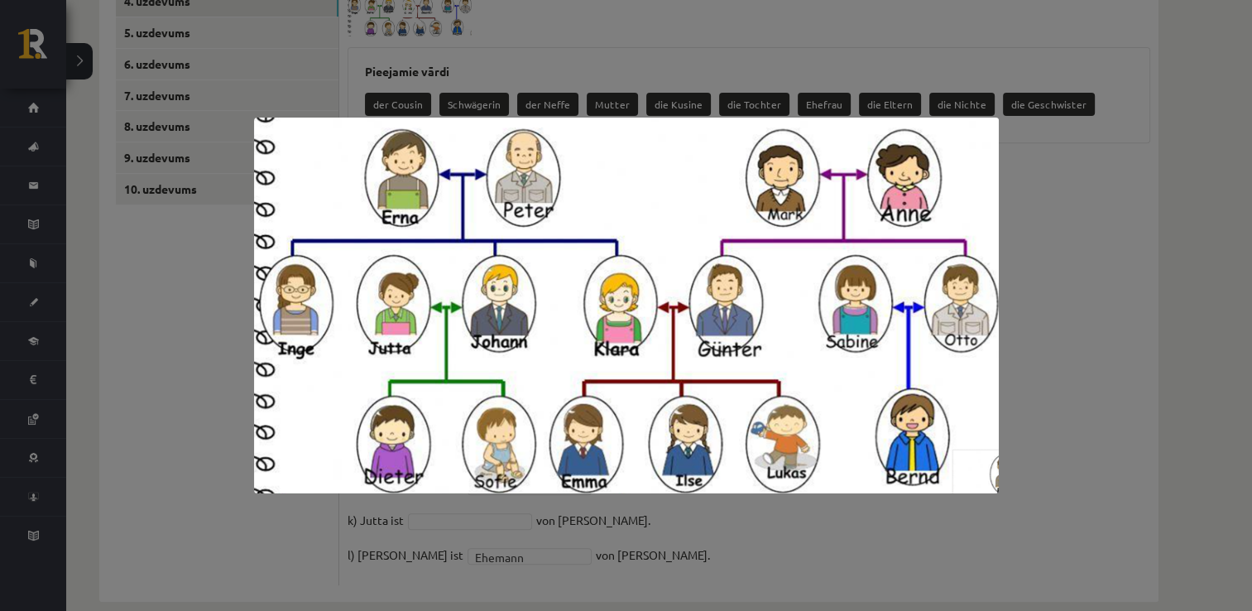
click at [1049, 223] on div at bounding box center [626, 305] width 1252 height 611
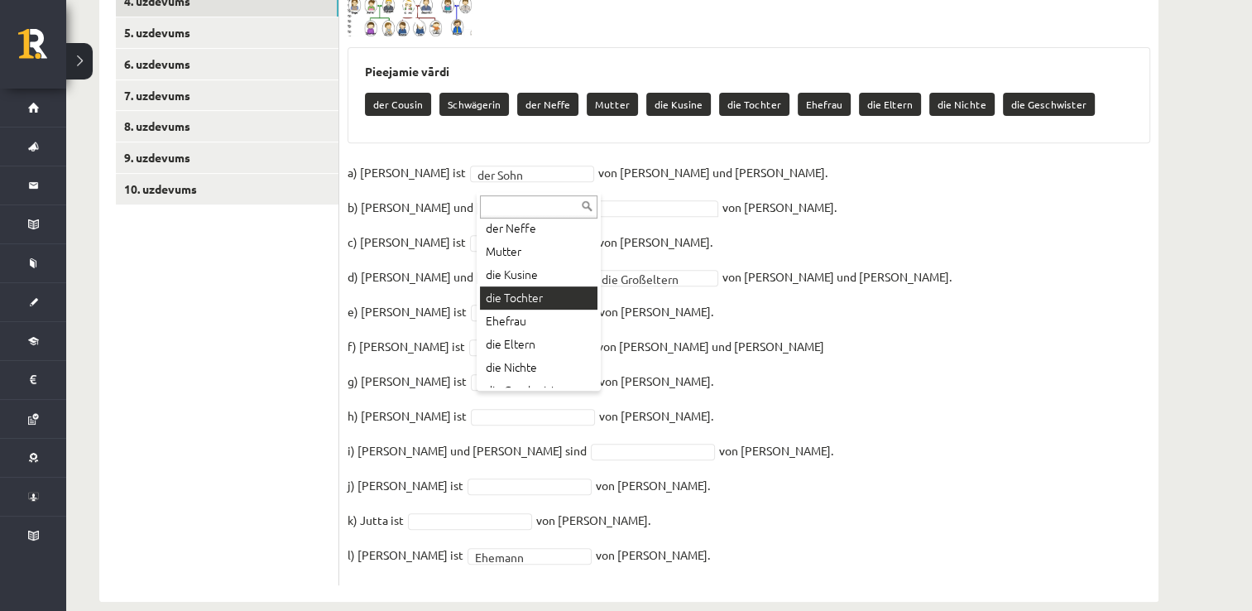
scroll to position [89, 0]
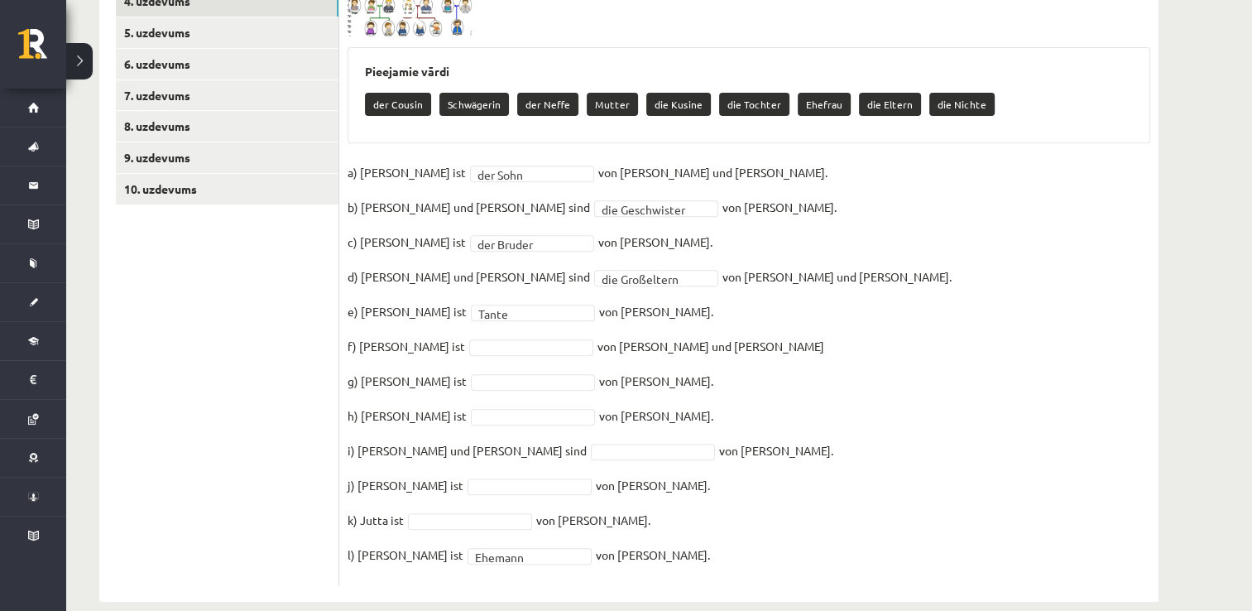
click at [419, 2] on span at bounding box center [410, 14] width 26 height 26
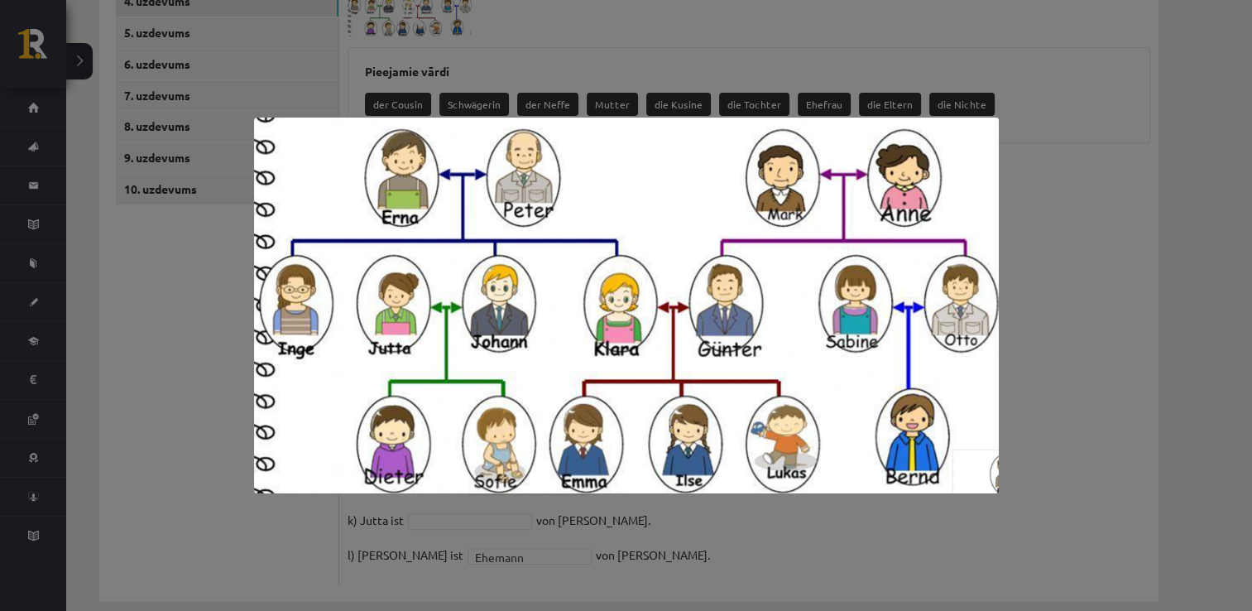
click at [590, 551] on div at bounding box center [626, 305] width 1252 height 611
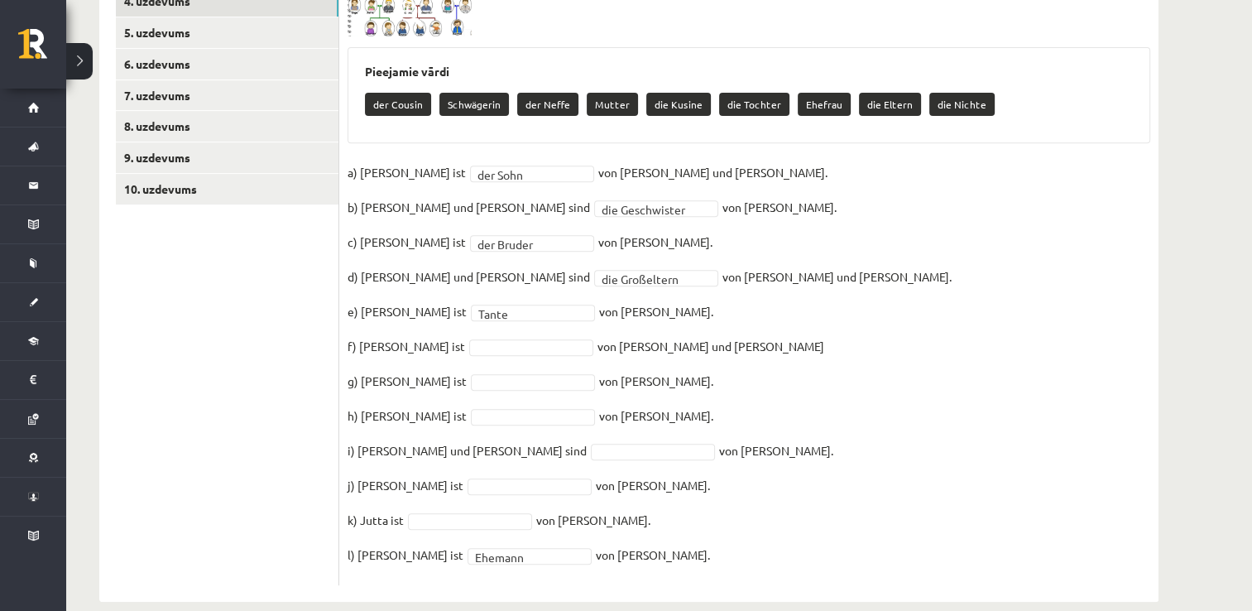
click at [403, 7] on img at bounding box center [409, 5] width 124 height 63
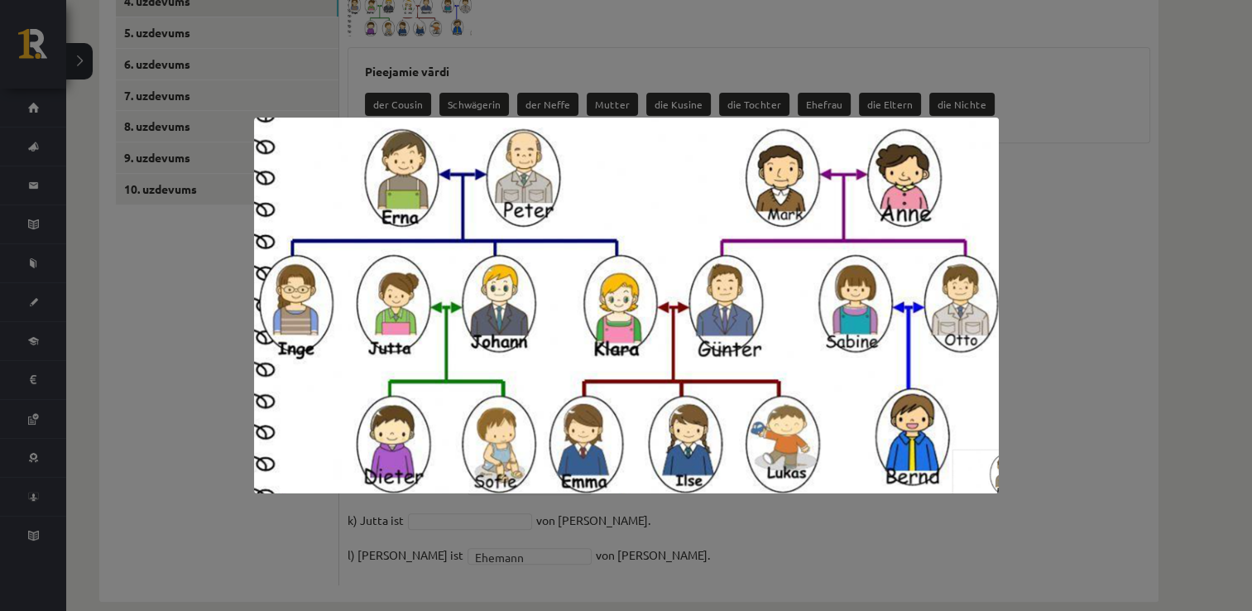
click at [1094, 273] on div at bounding box center [626, 305] width 1252 height 611
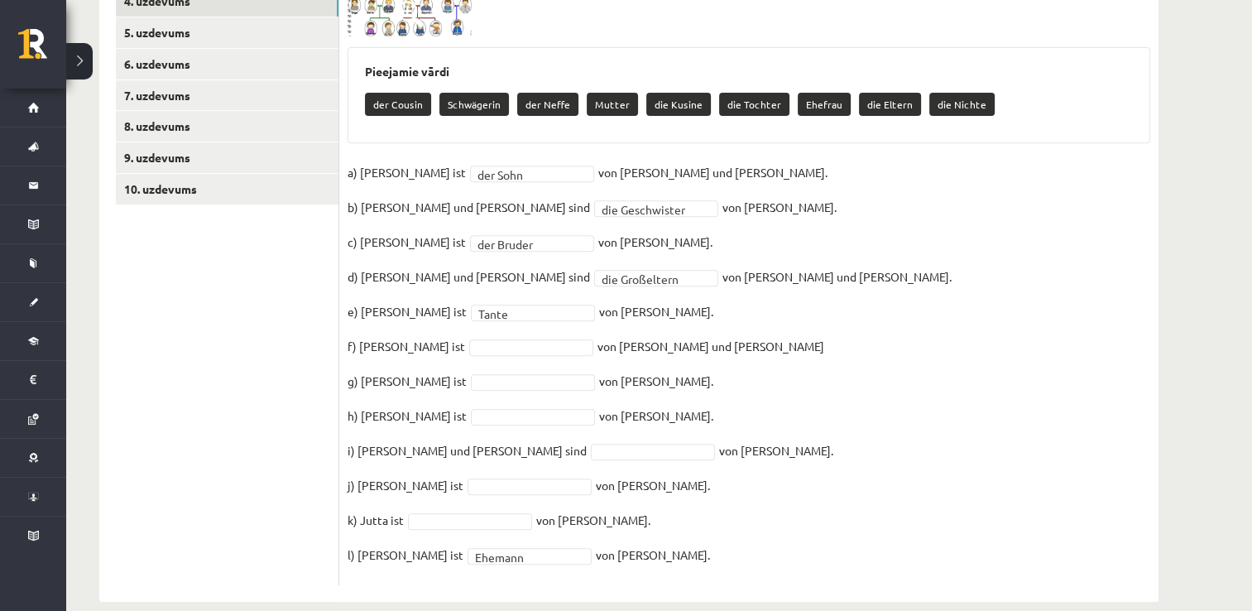
click at [395, 11] on img at bounding box center [409, 5] width 124 height 63
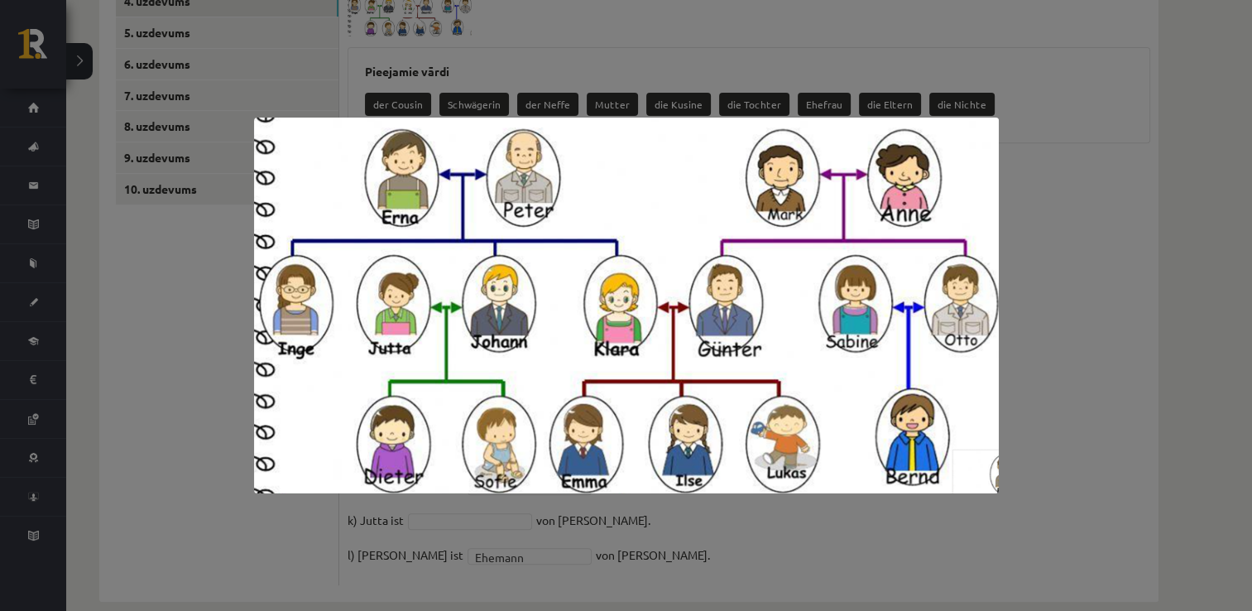
click at [1075, 301] on div at bounding box center [626, 305] width 1252 height 611
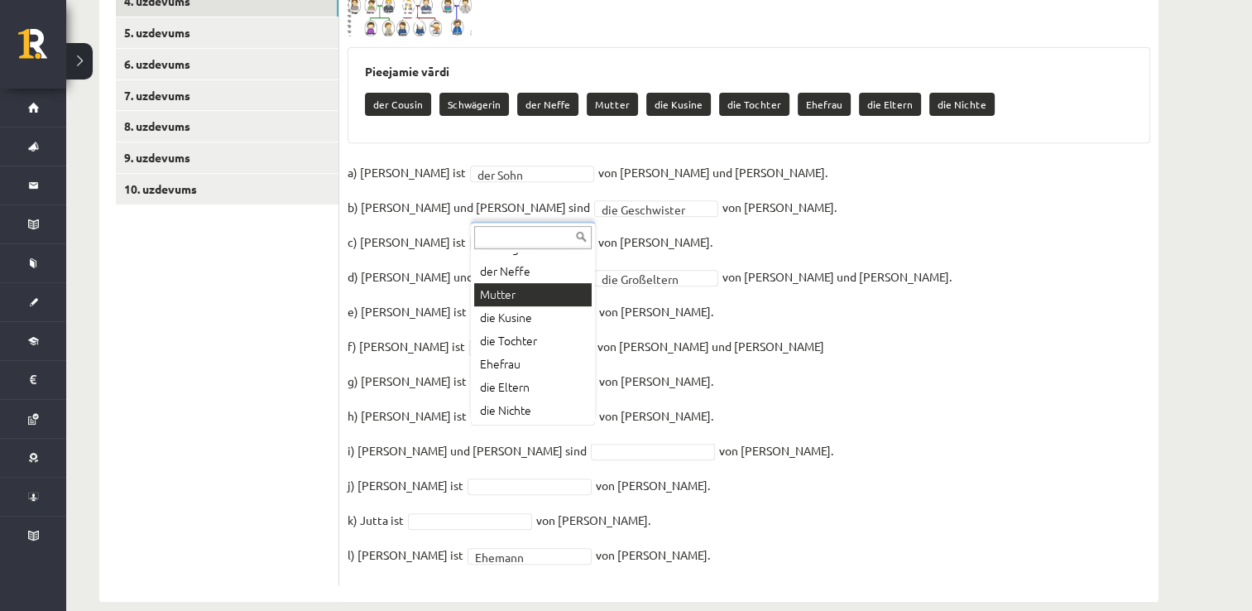
scroll to position [66, 0]
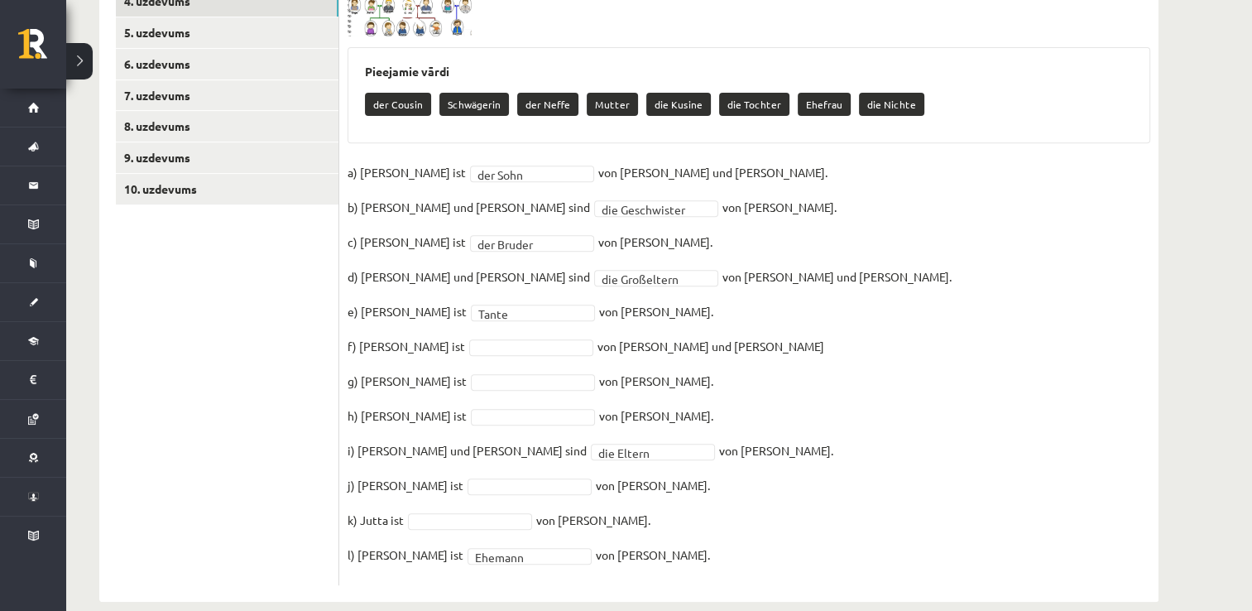
click at [387, 7] on img at bounding box center [409, 5] width 124 height 63
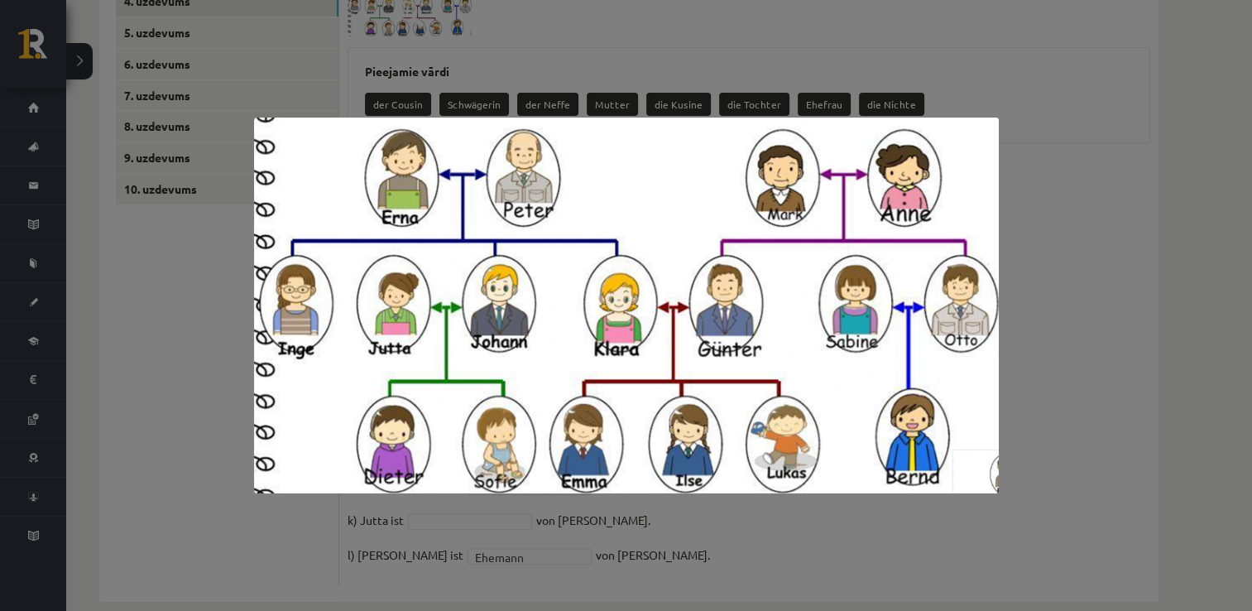
click at [1067, 343] on div at bounding box center [626, 305] width 1252 height 611
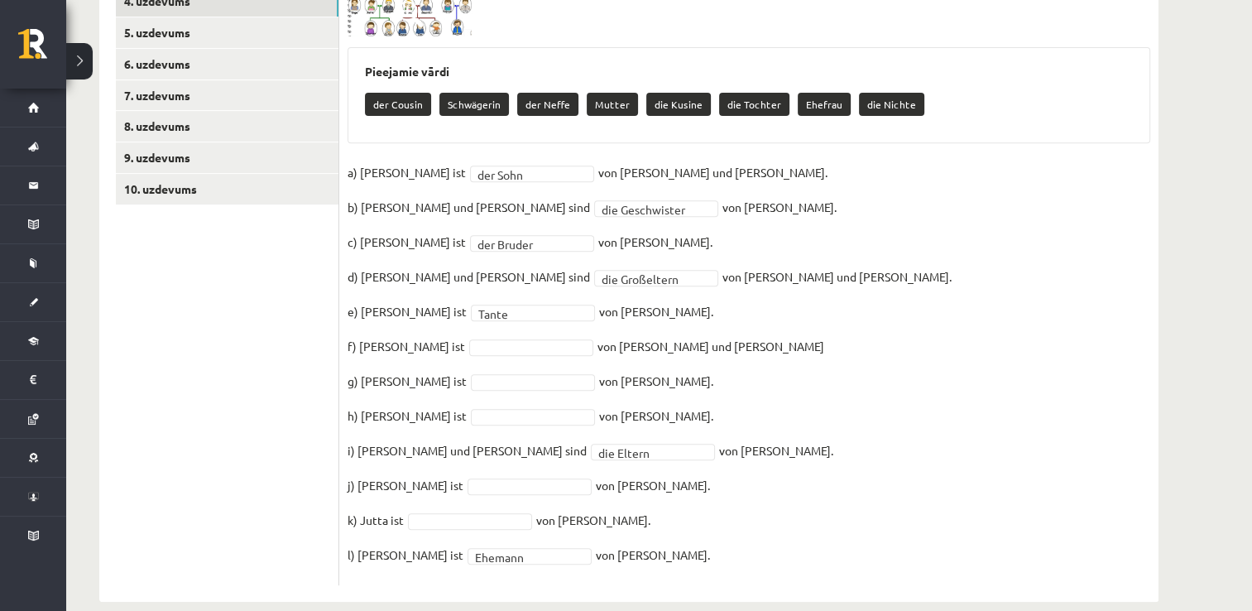
click at [395, 8] on img at bounding box center [409, 5] width 124 height 63
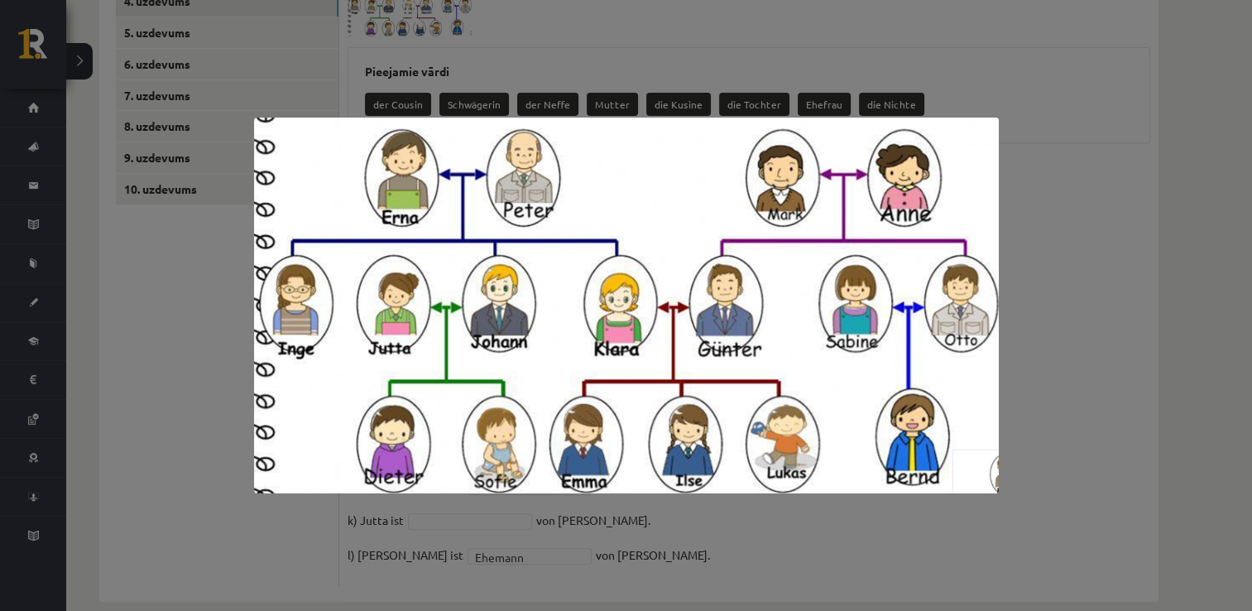
click at [729, 81] on div at bounding box center [626, 305] width 1252 height 611
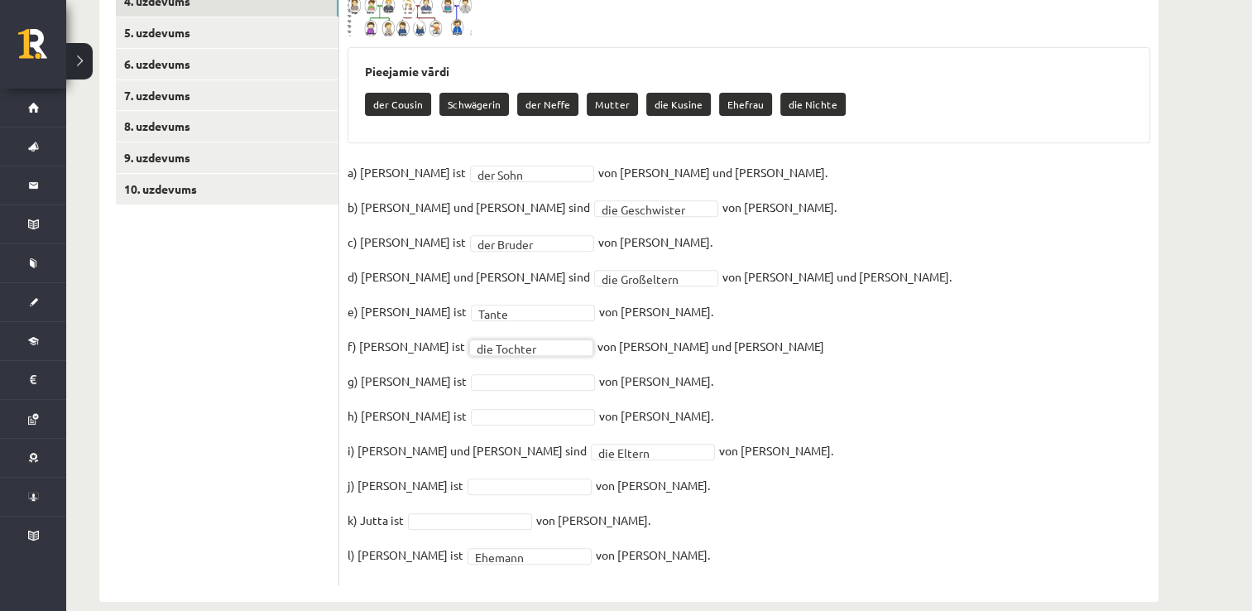
click at [381, 8] on img at bounding box center [409, 5] width 124 height 63
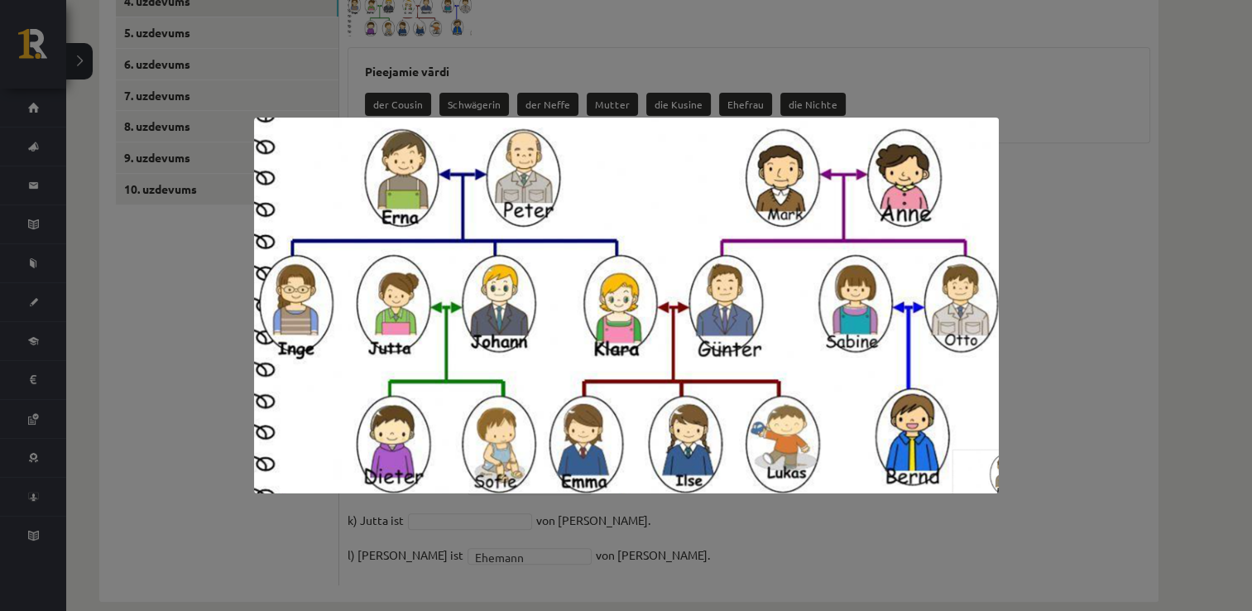
click at [1061, 316] on div at bounding box center [626, 305] width 1252 height 611
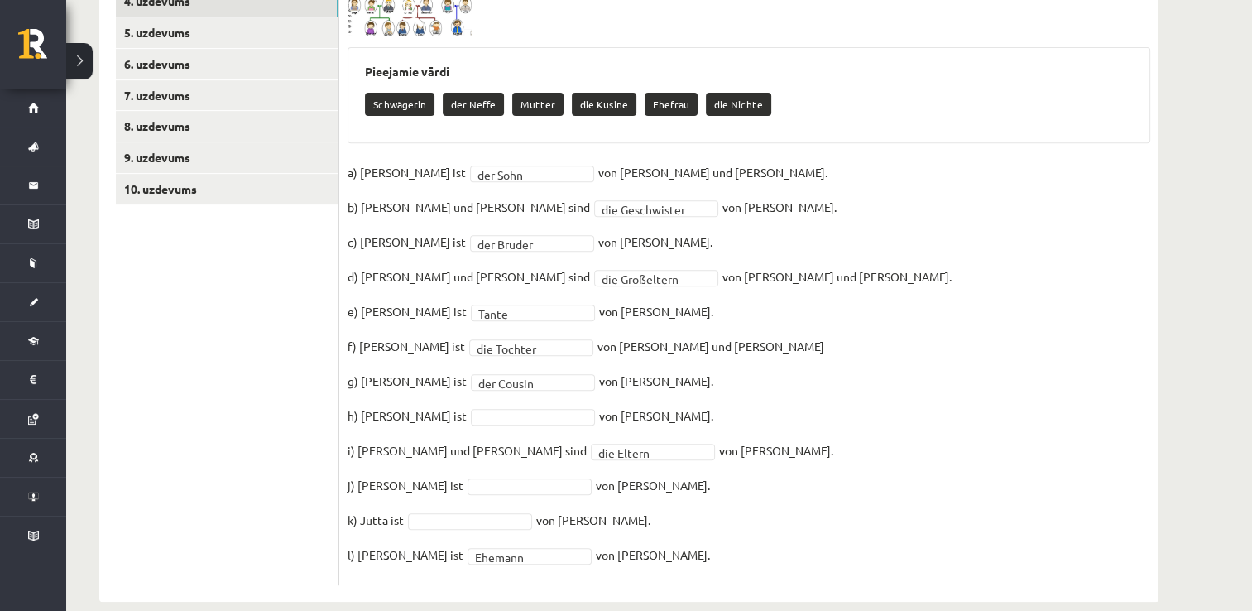
click at [381, 10] on img at bounding box center [409, 5] width 124 height 63
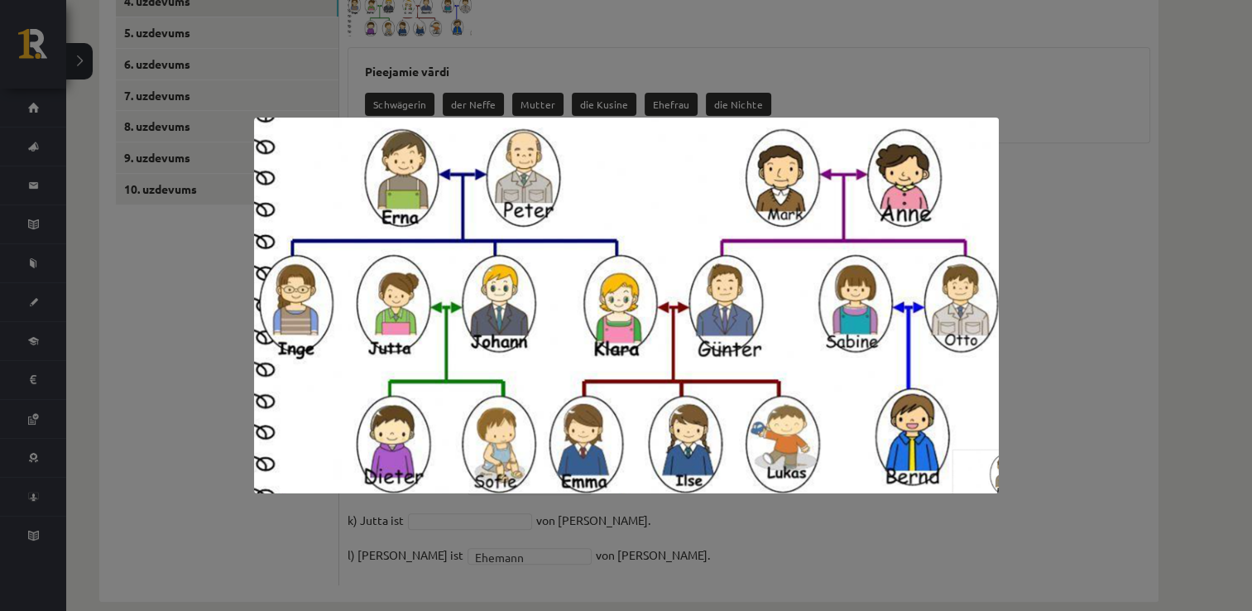
click at [1095, 163] on div at bounding box center [626, 305] width 1252 height 611
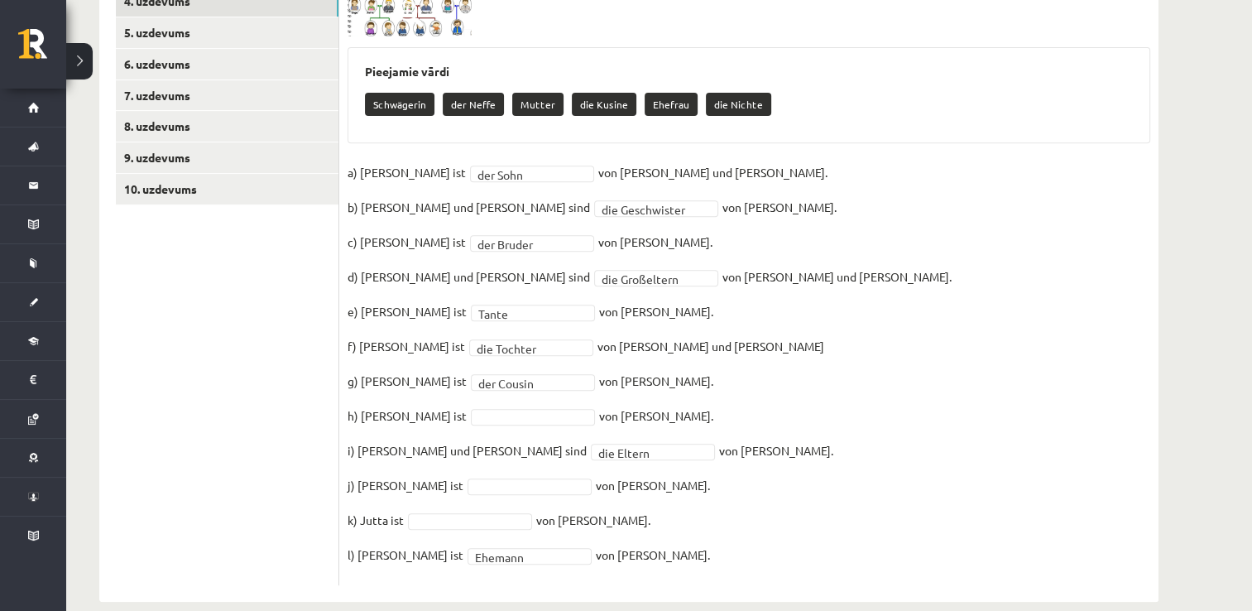
click at [400, 2] on span at bounding box center [410, 14] width 26 height 26
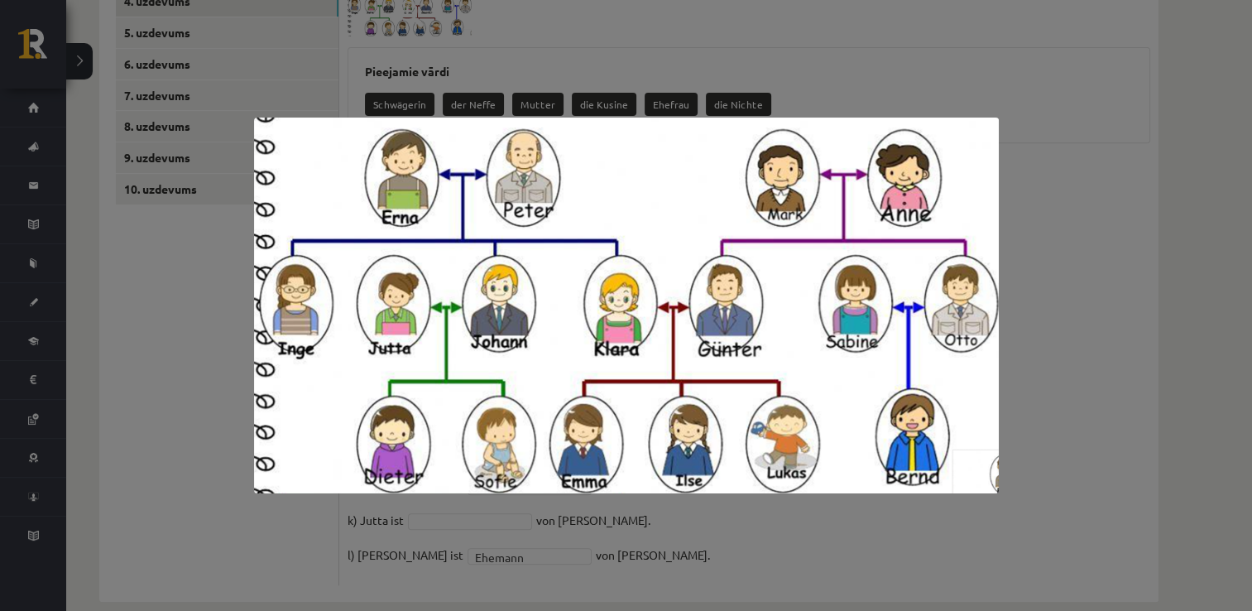
click at [1042, 225] on div at bounding box center [626, 305] width 1252 height 611
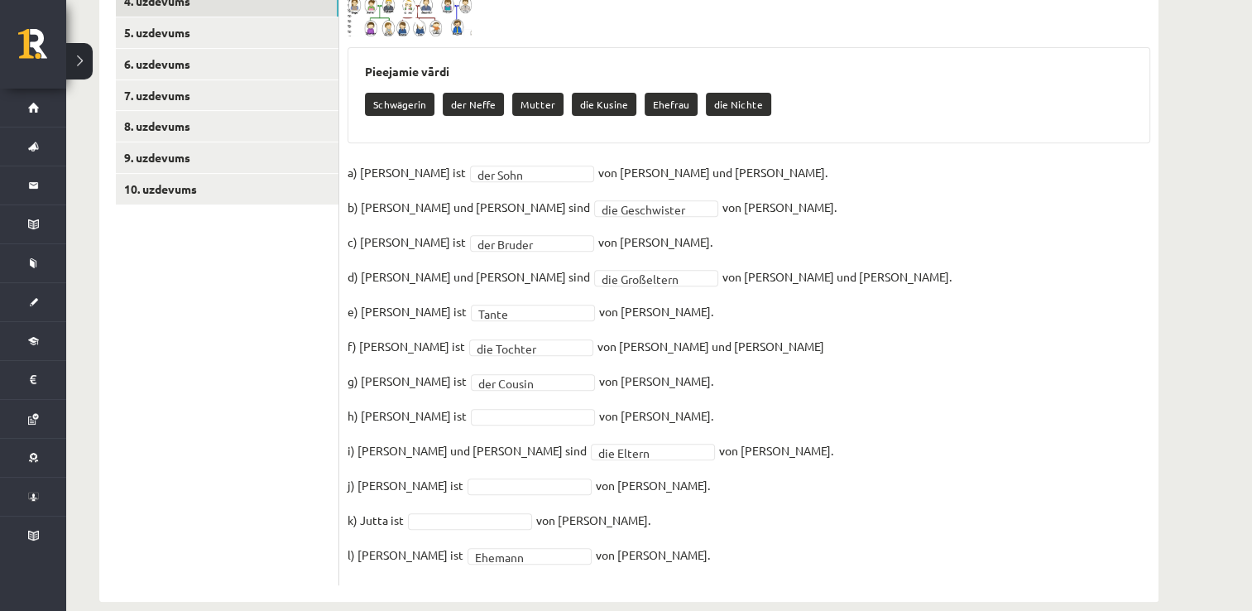
click at [386, 5] on img at bounding box center [409, 5] width 124 height 63
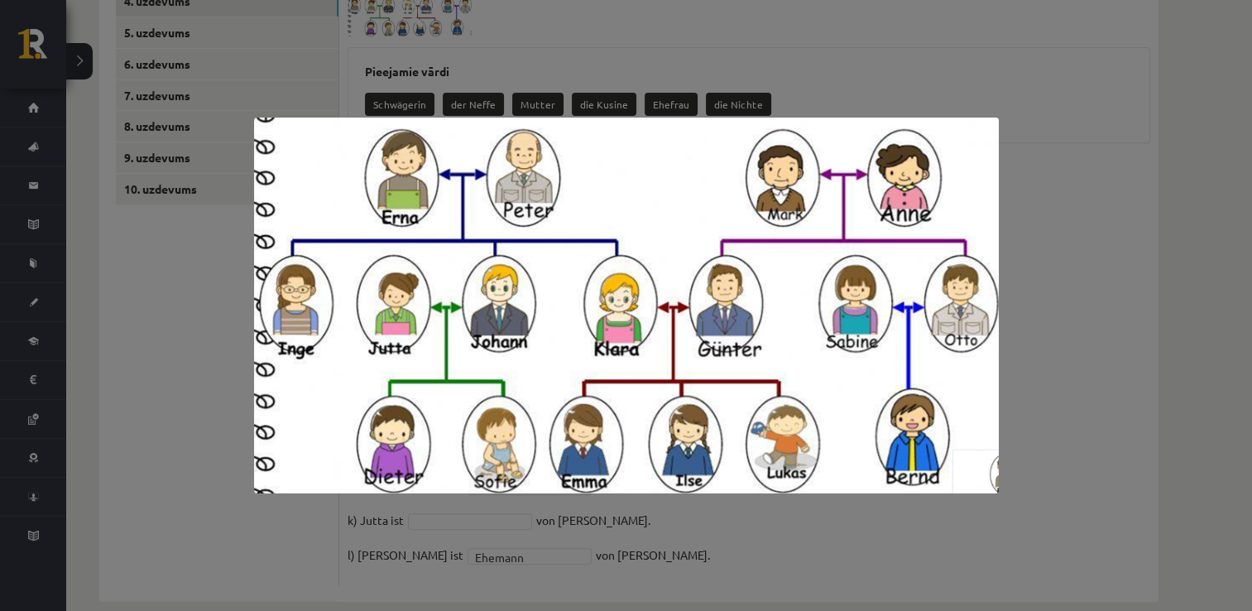
click at [1000, 74] on div at bounding box center [626, 305] width 1252 height 611
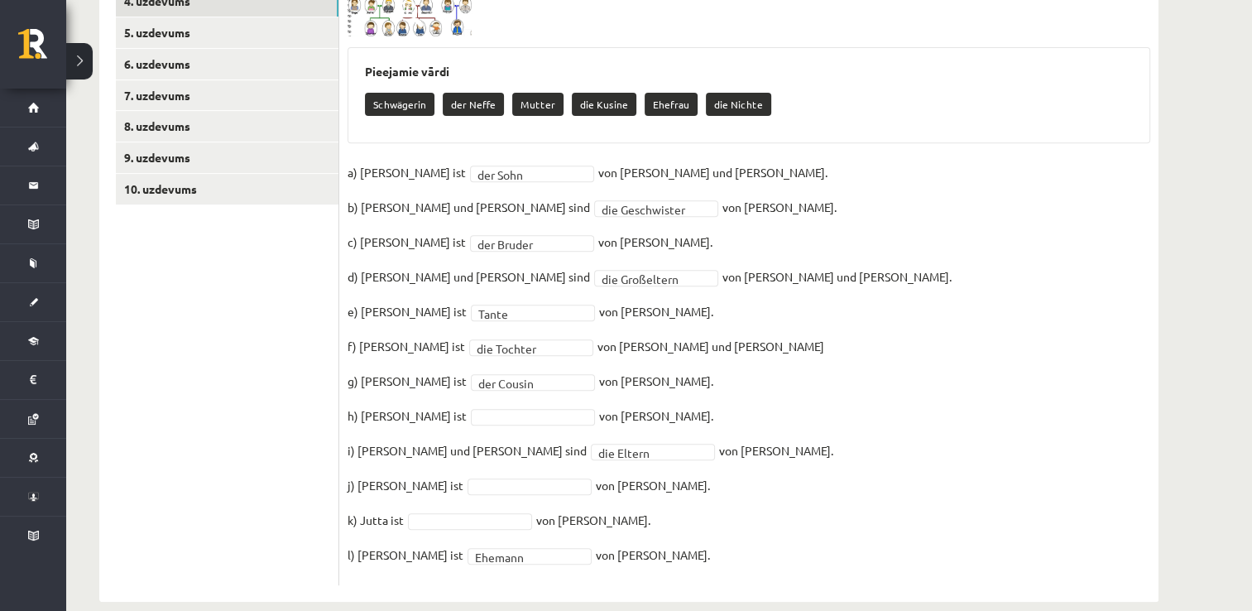
click at [384, 7] on img at bounding box center [409, 5] width 124 height 63
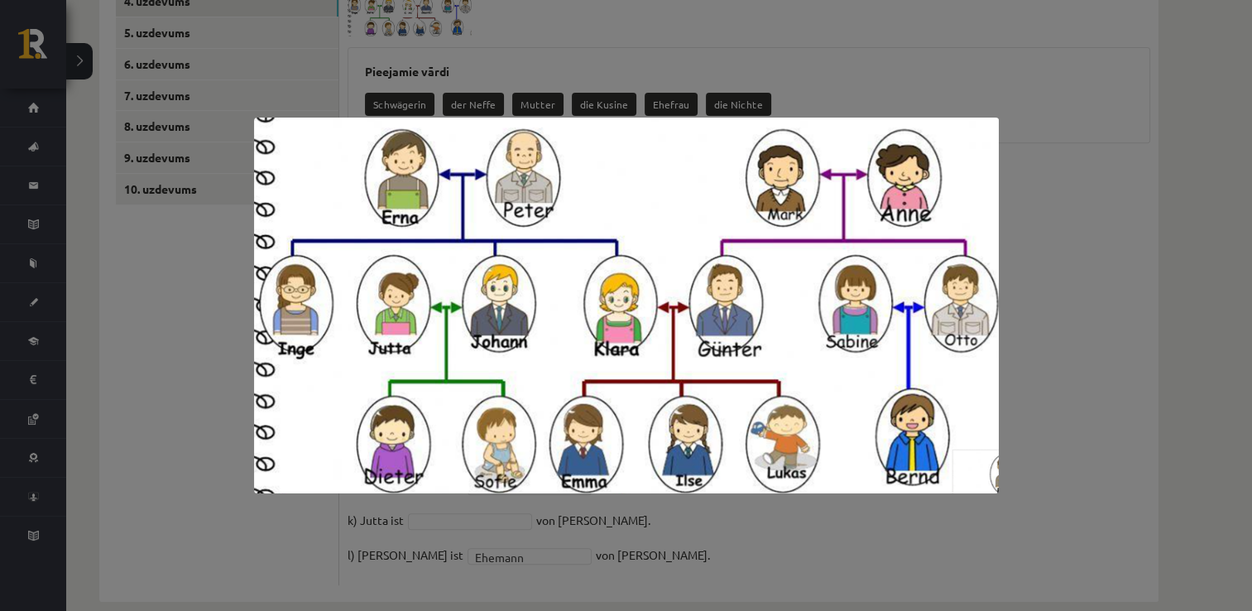
click at [1084, 190] on div at bounding box center [626, 305] width 1252 height 611
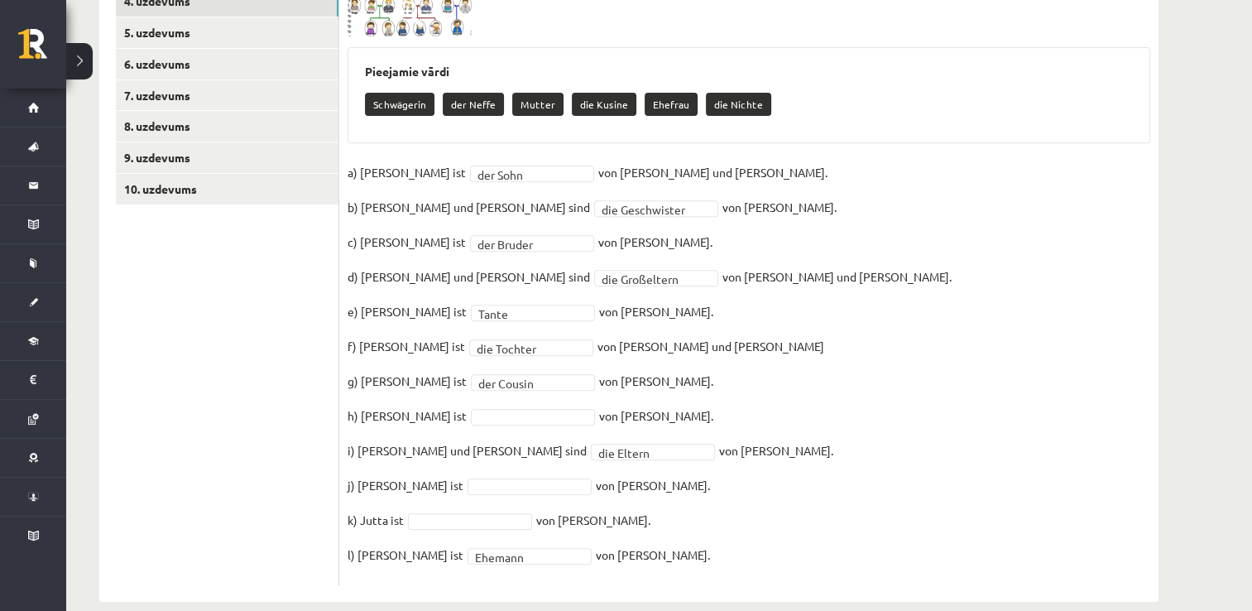
click at [386, 4] on img at bounding box center [409, 5] width 124 height 63
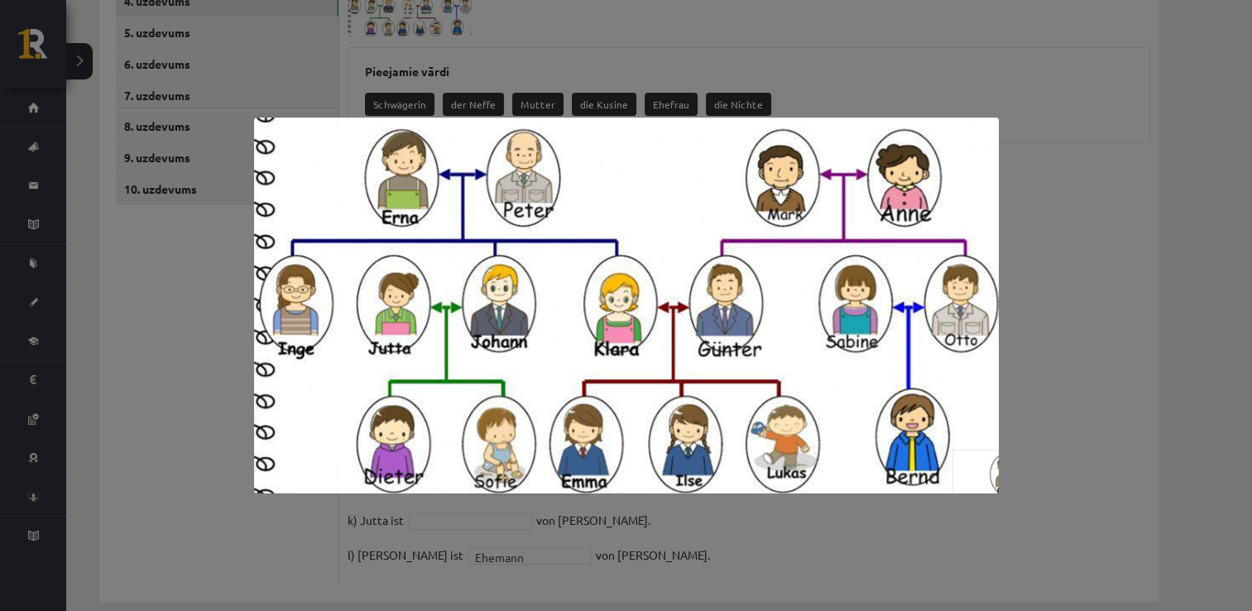
click at [386, 4] on div at bounding box center [626, 305] width 1252 height 611
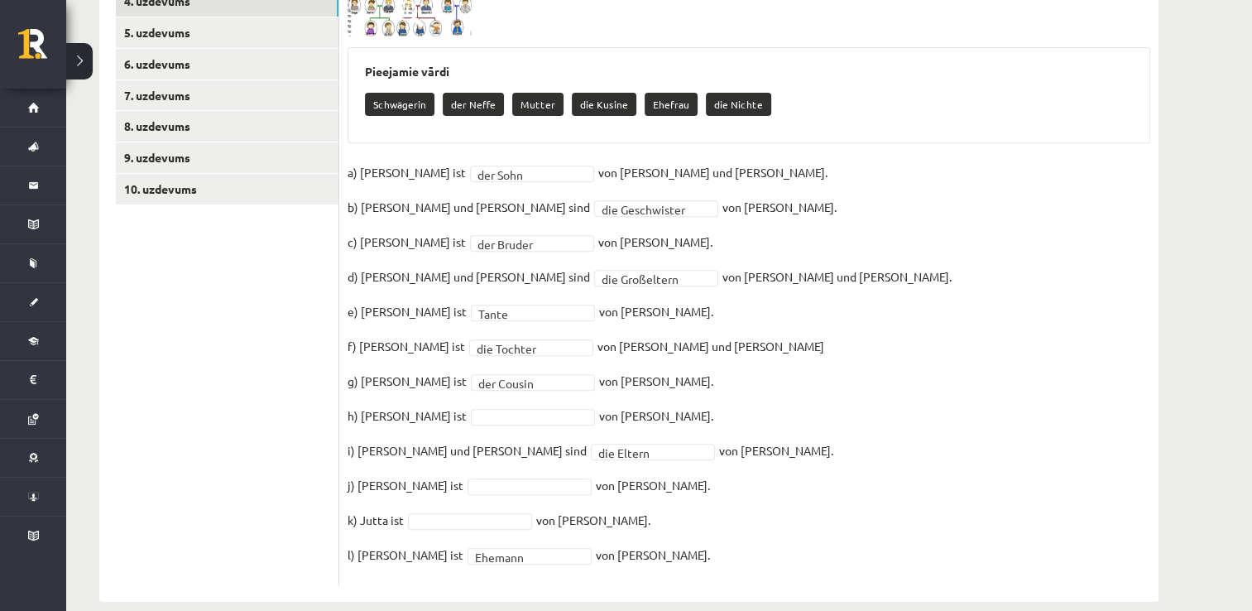
click at [400, 17] on div "**********" at bounding box center [748, 247] width 819 height 676
click at [396, 12] on img at bounding box center [409, 5] width 124 height 63
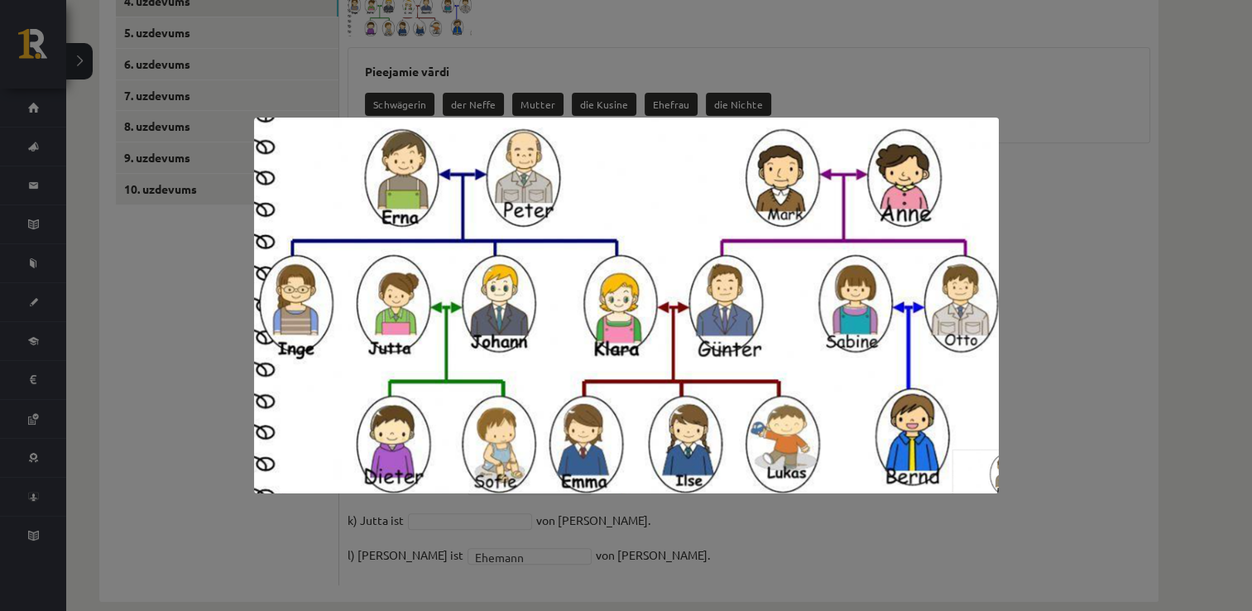
click at [396, 12] on div at bounding box center [626, 305] width 1252 height 611
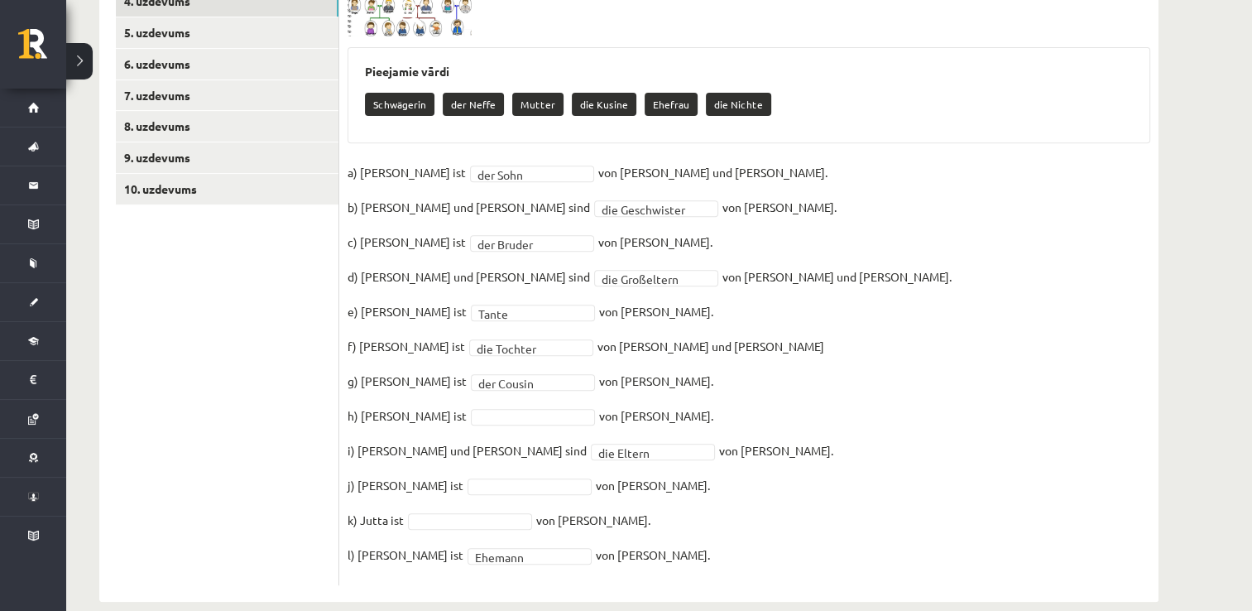
click at [400, 12] on img at bounding box center [409, 5] width 124 height 63
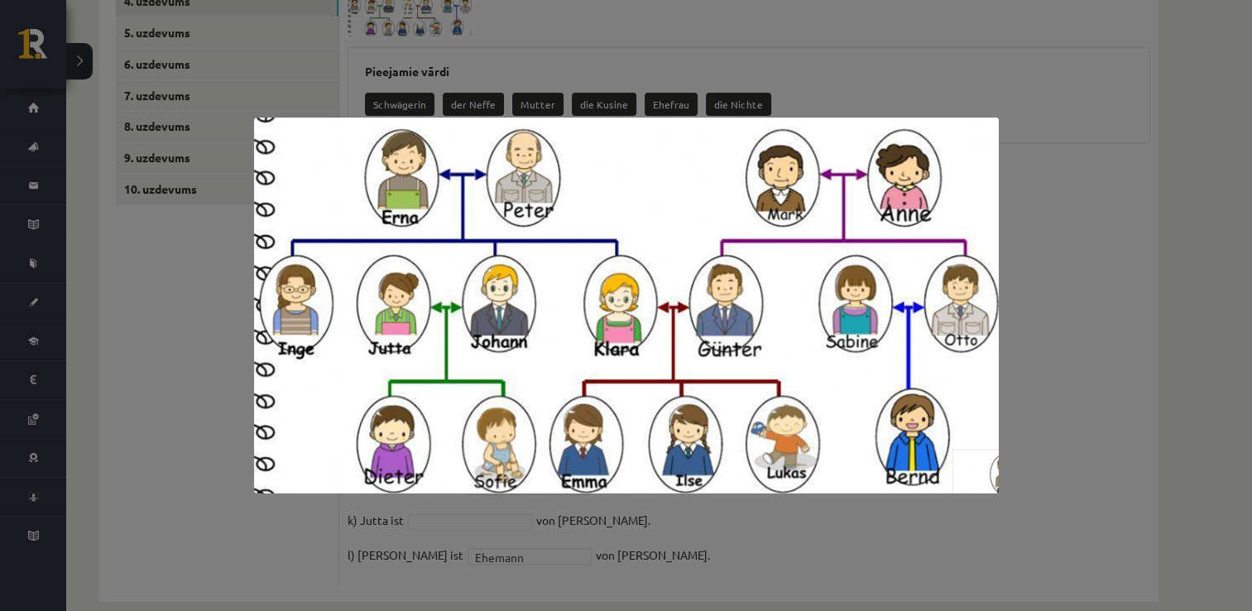
click at [586, 24] on div at bounding box center [626, 305] width 1252 height 611
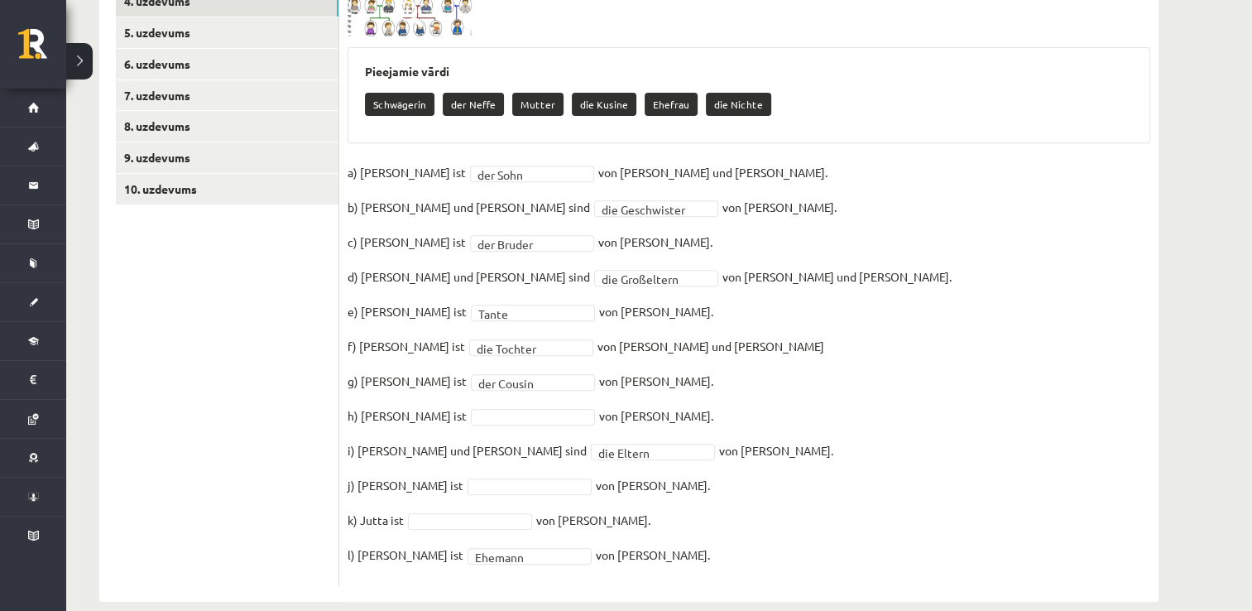
click at [401, 12] on img at bounding box center [409, 5] width 124 height 63
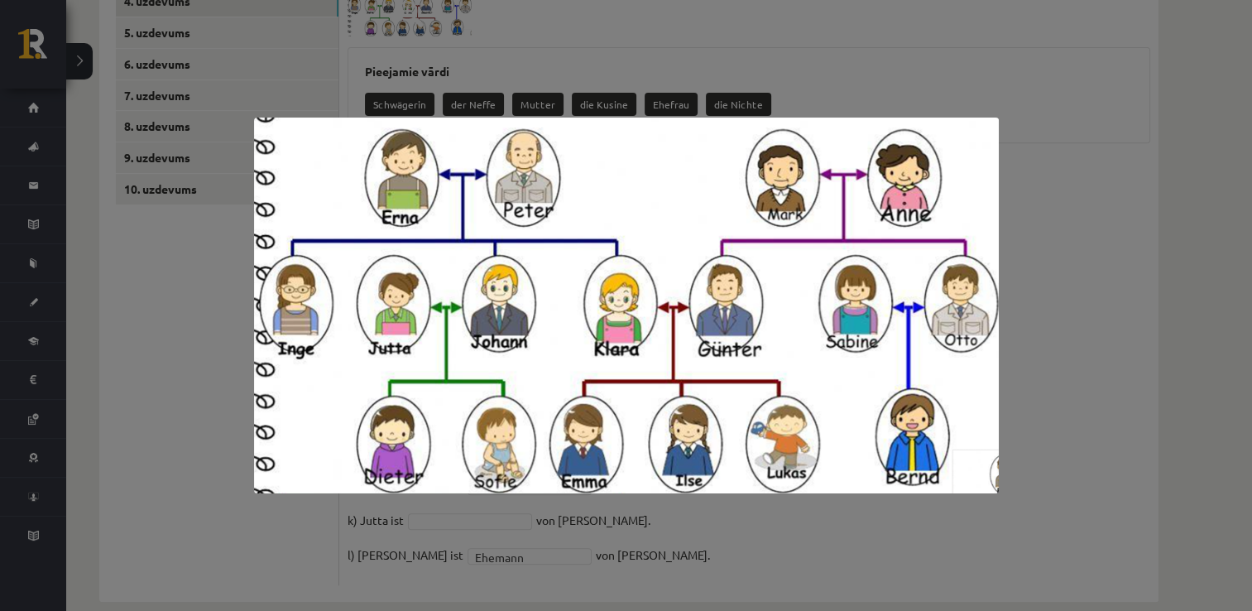
click at [839, 77] on div at bounding box center [626, 305] width 1252 height 611
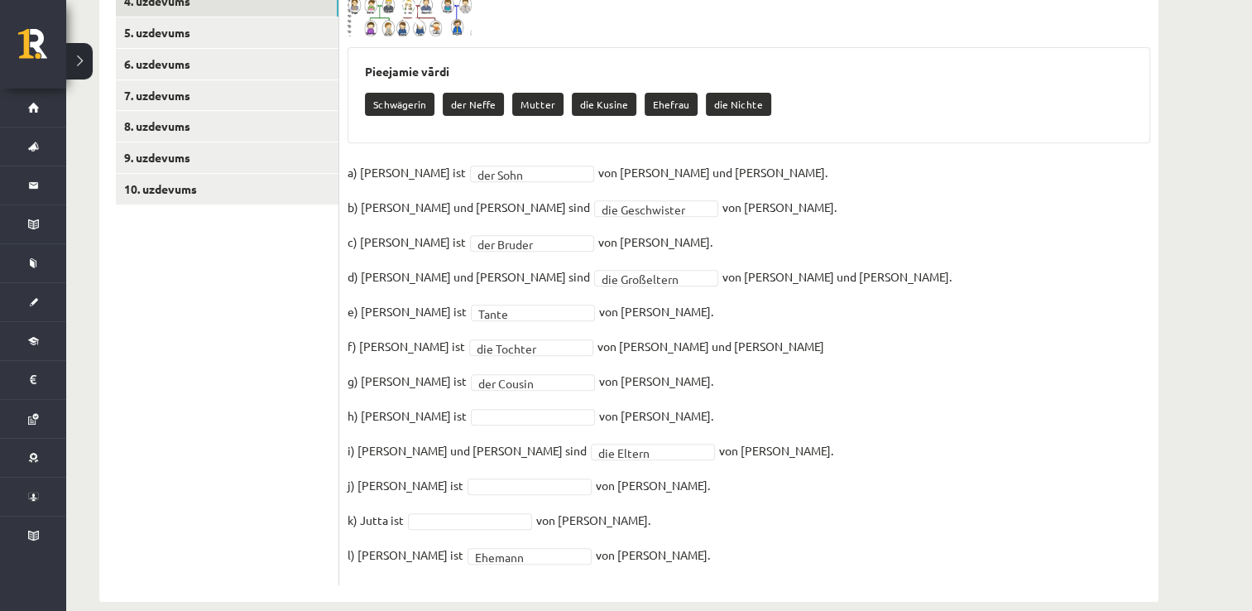
click at [404, 9] on img at bounding box center [409, 5] width 124 height 63
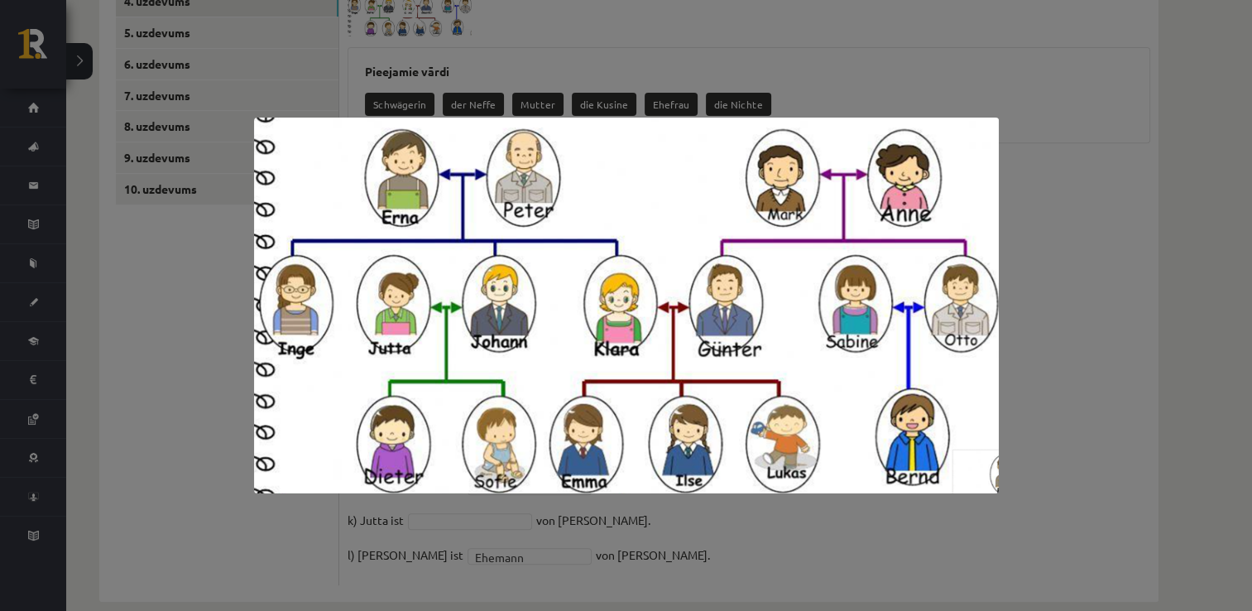
click at [1064, 220] on div at bounding box center [626, 305] width 1252 height 611
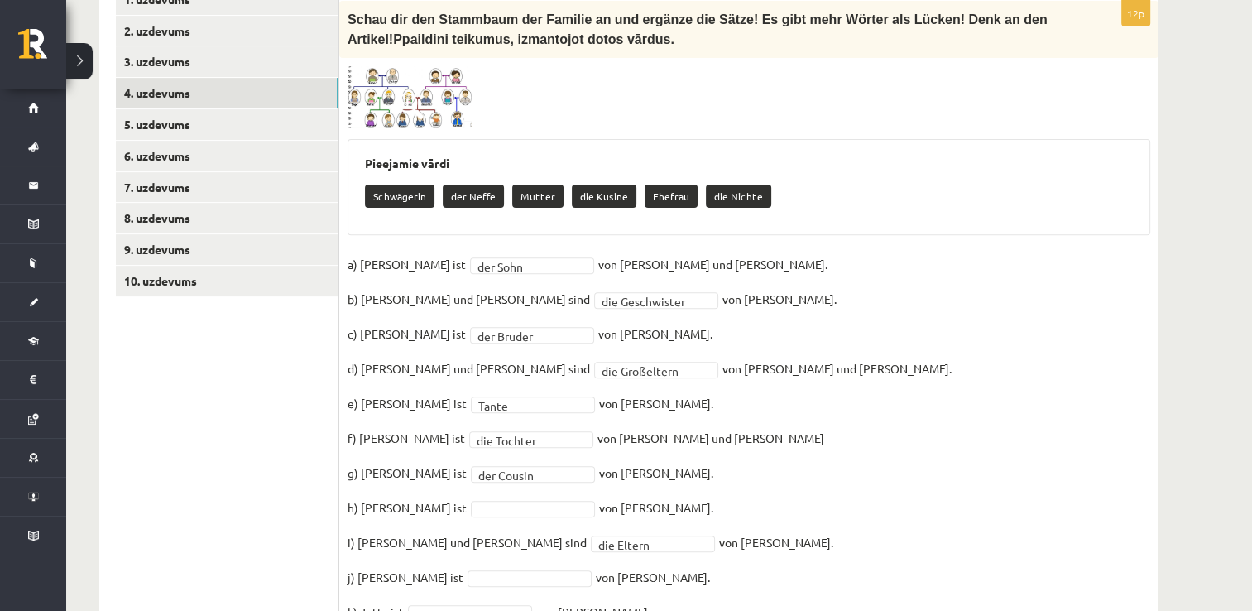
scroll to position [557, 0]
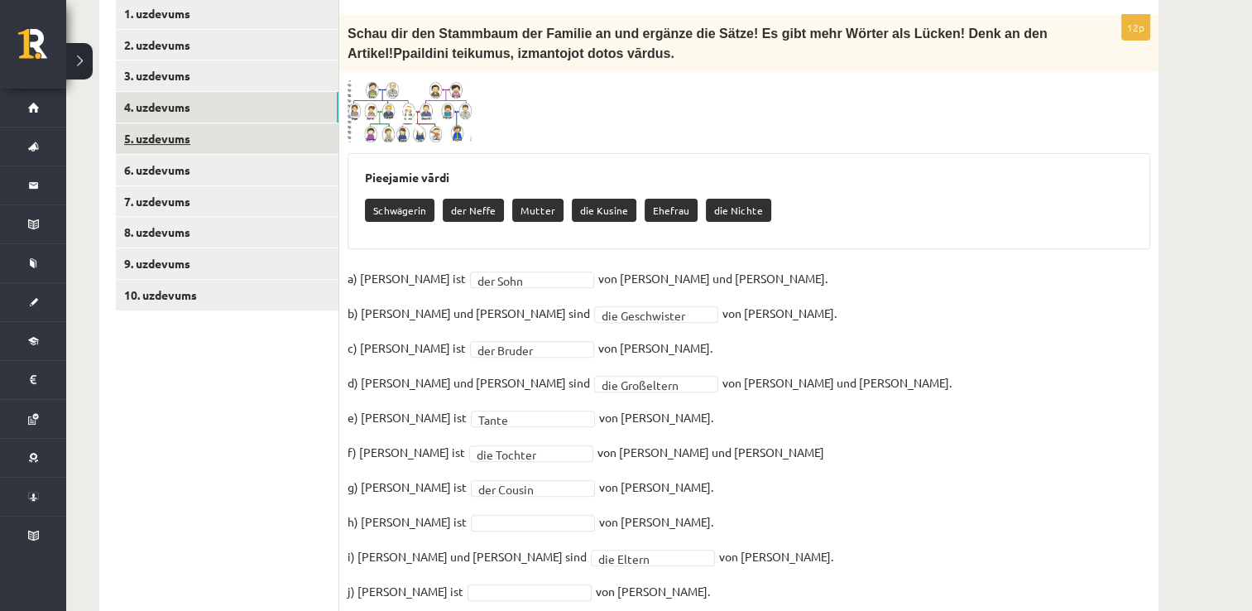
click at [172, 123] on link "5. uzdevums" at bounding box center [227, 138] width 223 height 31
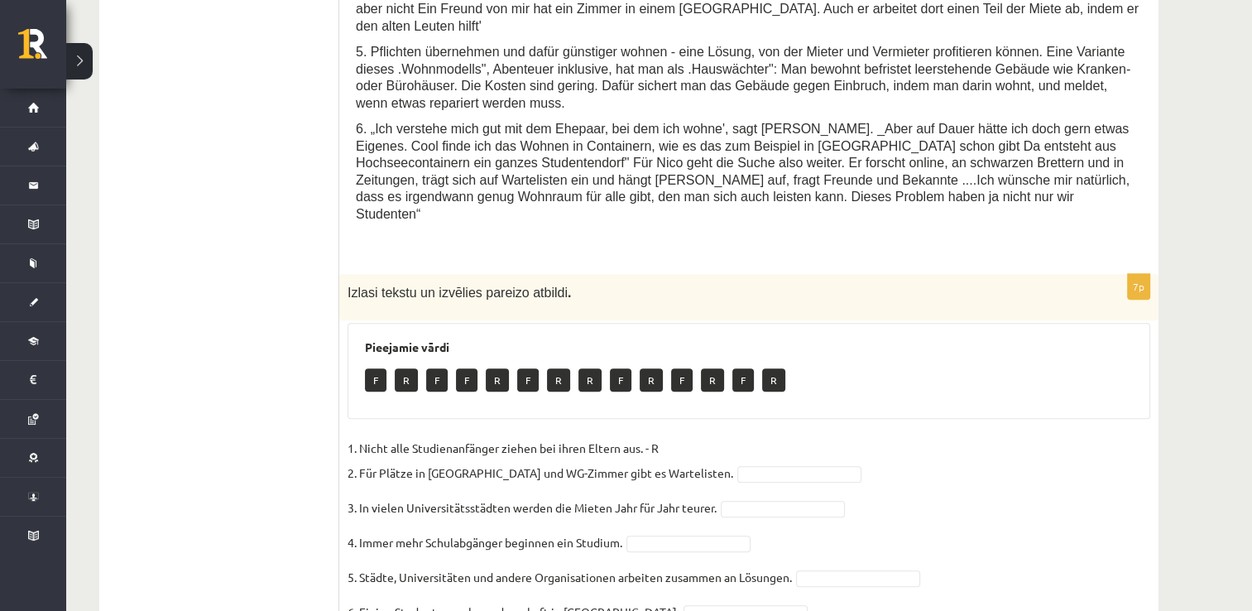
scroll to position [1007, 0]
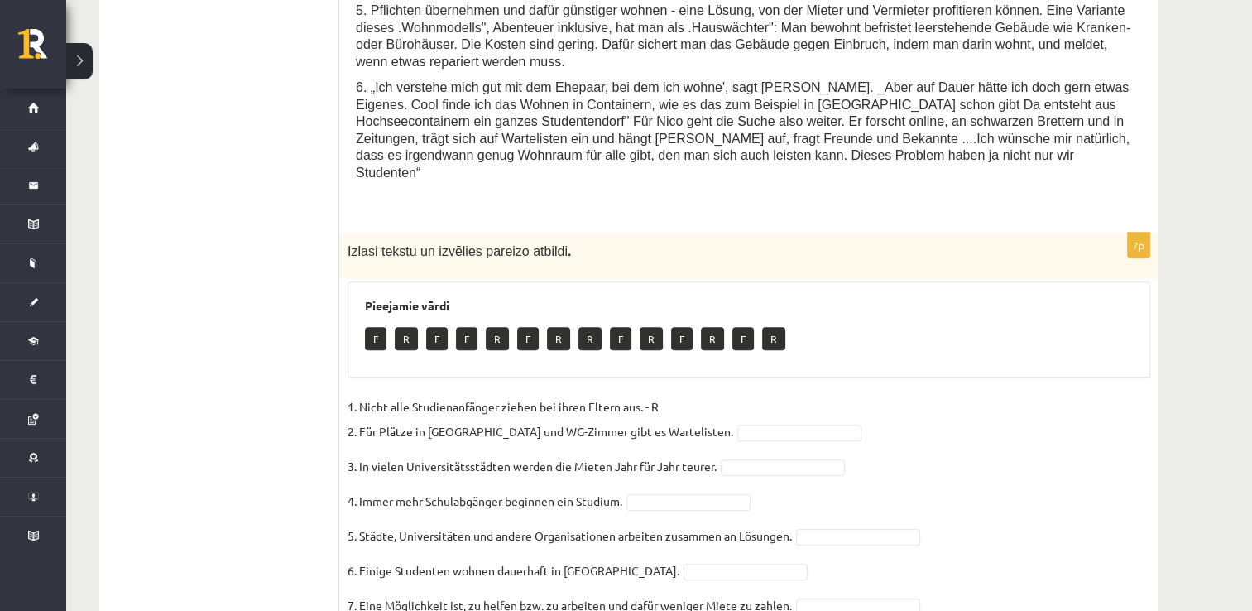
click at [1057, 394] on fieldset "1. Nicht alle Studienanfänger ziehen bei ihren Eltern aus. - R 2. Für Plätze in…" at bounding box center [748, 528] width 802 height 268
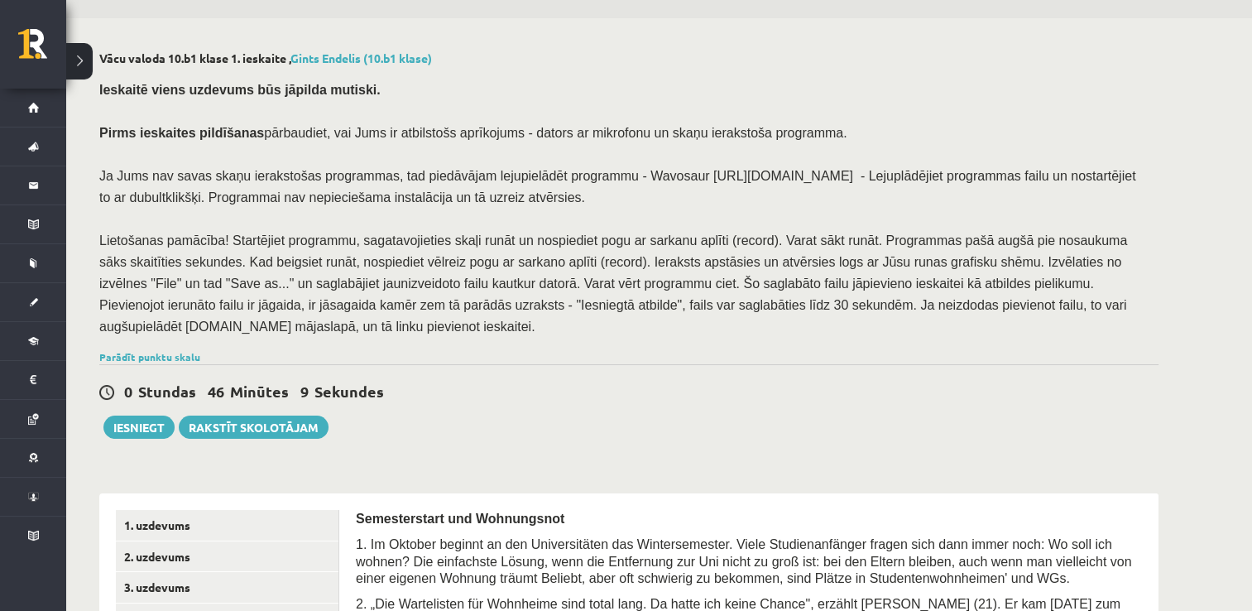
scroll to position [69, 0]
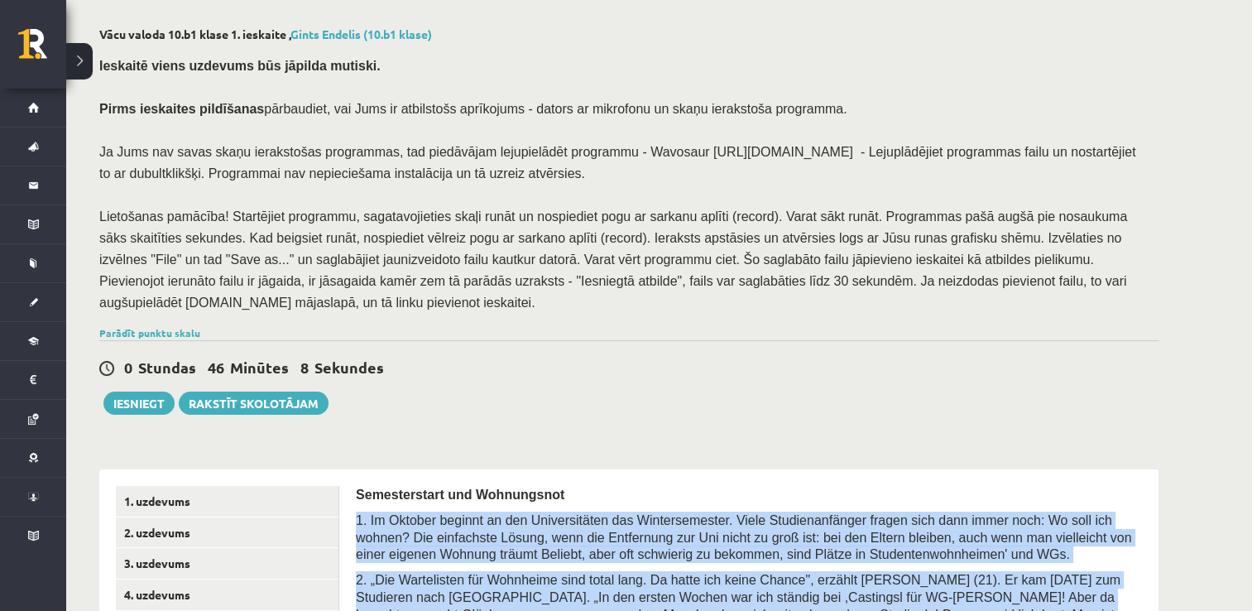
drag, startPoint x: 860, startPoint y: 533, endPoint x: 352, endPoint y: 487, distance: 510.0
copy form "1. Im Oktober beginnt an den Universitäten das Wintersemester. Viele Studienanf…"
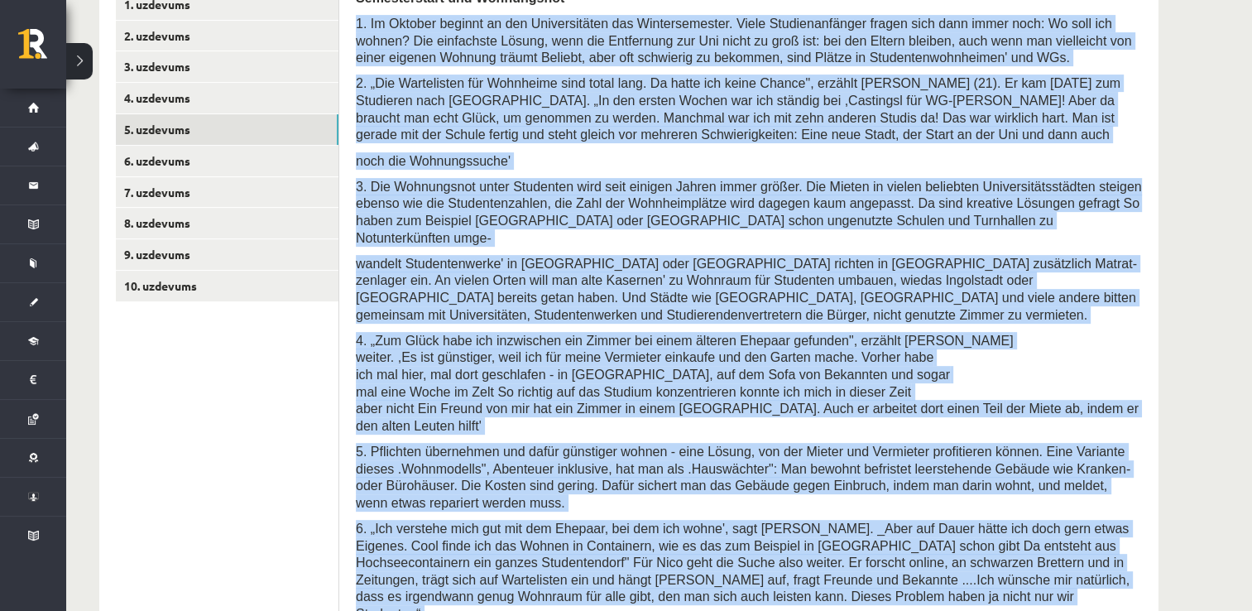
scroll to position [567, 0]
click at [580, 179] on span "3. Die Wohnungsnot unter Studenten wird seit einigen Jahren immer größer. Die M…" at bounding box center [749, 211] width 786 height 65
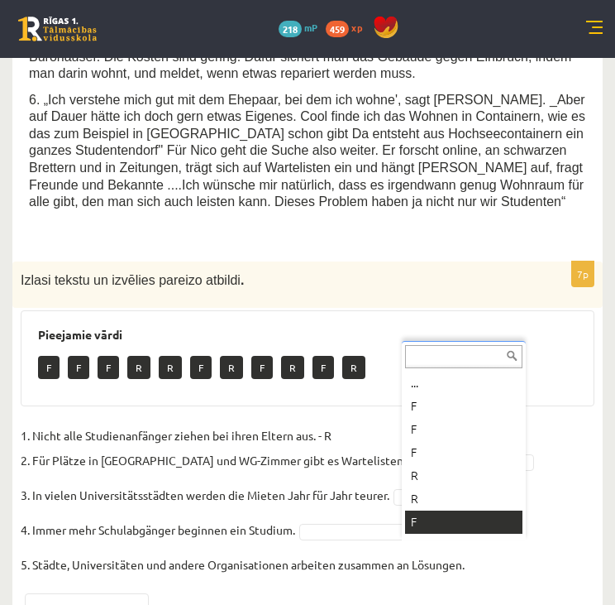
scroll to position [20, 0]
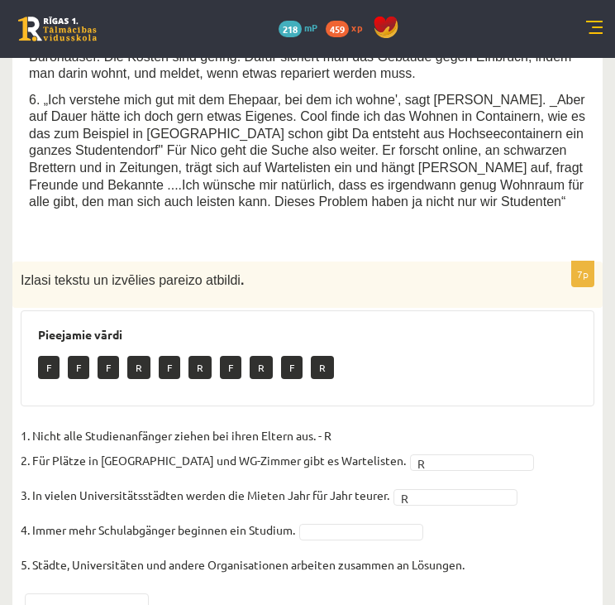
click at [488, 486] on fieldset "1. Nicht alle Studienanfänger ziehen bei ihren Eltern aus. - R 2. Für Plätze in…" at bounding box center [308, 582] width 574 height 318
click at [347, 423] on fieldset "1. Nicht alle Studienanfänger ziehen bei ihren Eltern aus. - R 2. Für Plätze in…" at bounding box center [308, 582] width 574 height 318
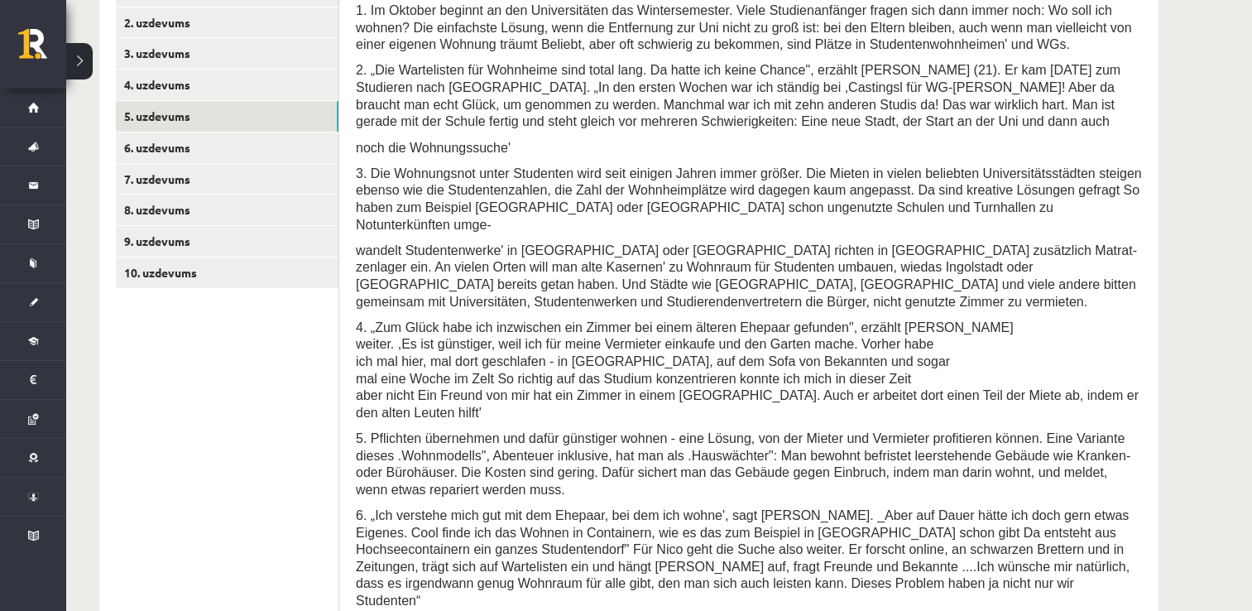
scroll to position [578, 0]
click at [149, 133] on link "6. uzdevums" at bounding box center [227, 148] width 223 height 31
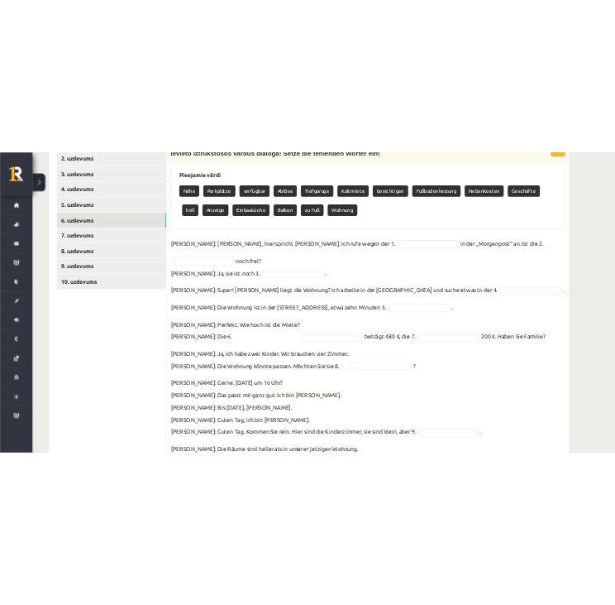
scroll to position [588, 0]
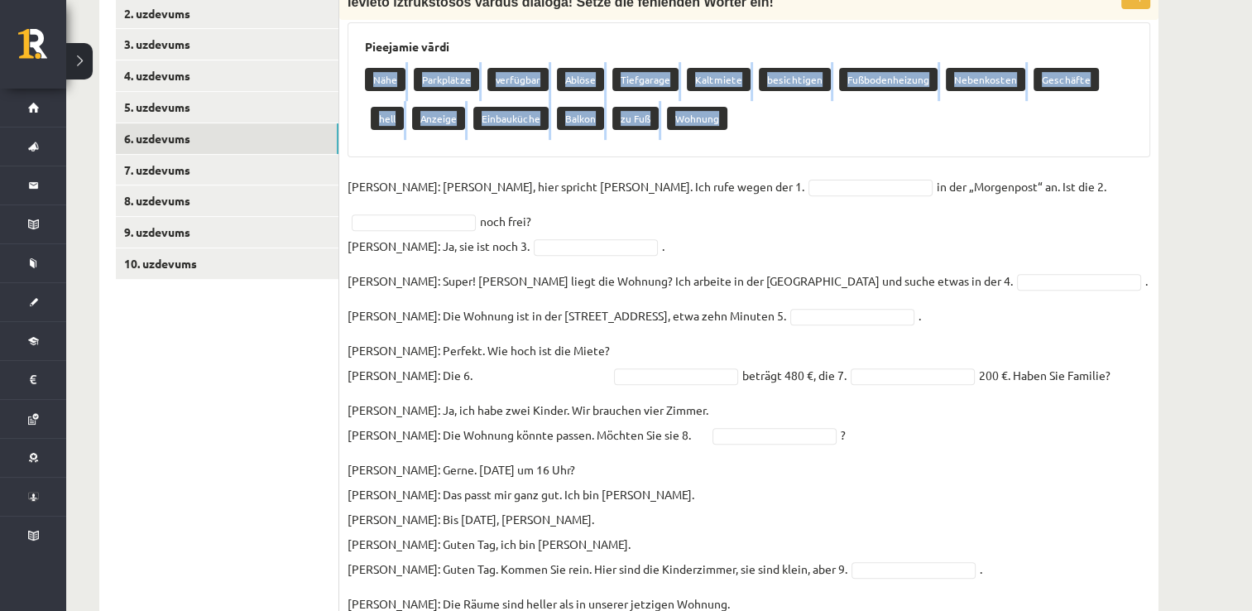
drag, startPoint x: 706, startPoint y: 101, endPoint x: 381, endPoint y: 41, distance: 330.7
click at [381, 62] on div "Nähe Parkplätze verfügbar Ablöse Tiefgarage Kaltmiete besichtigen Fußbodenheizu…" at bounding box center [749, 101] width 768 height 78
copy div "Nähe Parkplätze verfügbar Ablöse Tiefgarage Kaltmiete besichtigen Fußbodenheizu…"
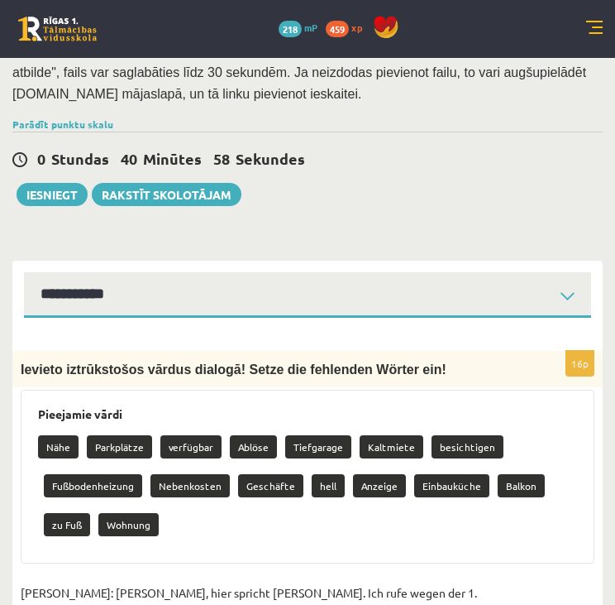
scroll to position [414, 0]
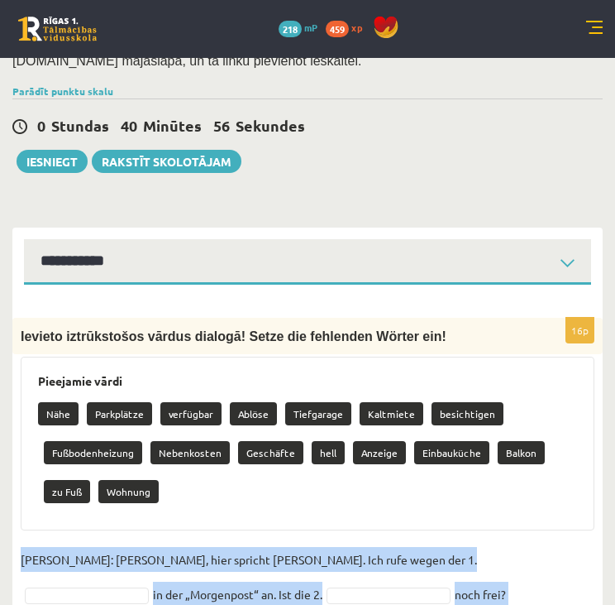
drag, startPoint x: 346, startPoint y: 558, endPoint x: 66, endPoint y: 494, distance: 287.0
copy fieldset "Frau Nowak: Hallo, hier spricht Frau Nowak. Ich rufe wegen der 1. in der „Morge…"
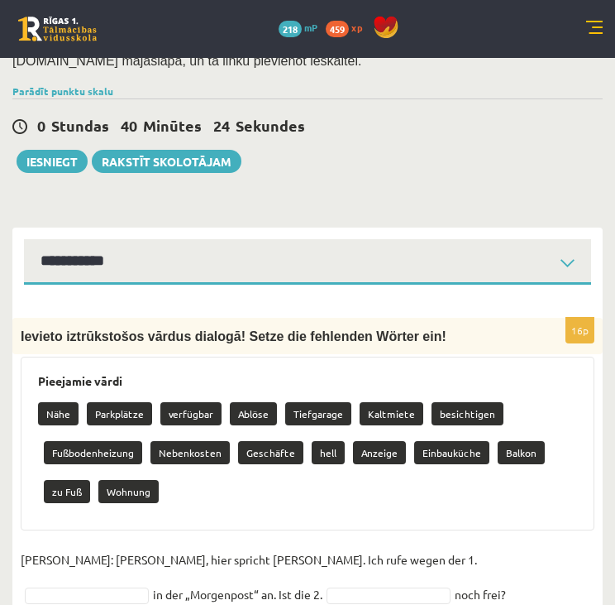
click at [240, 457] on div "Nähe Parkplätze verfügbar Ablöse Tiefgarage Kaltmiete besichtigen Fußbodenheizu…" at bounding box center [307, 454] width 539 height 117
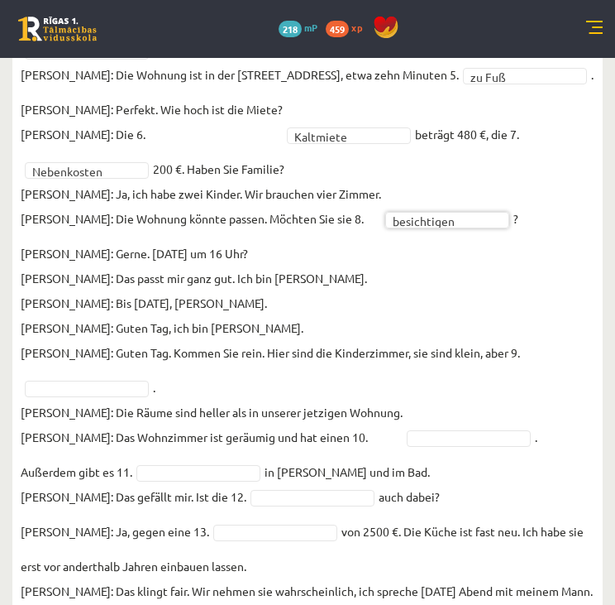
scroll to position [1039, 0]
click at [282, 240] on p "Frau Nowak: Gerne. Morgen um 16 Uhr? Herr Bartels: Das passt mir ganz gut. Ich …" at bounding box center [271, 302] width 500 height 124
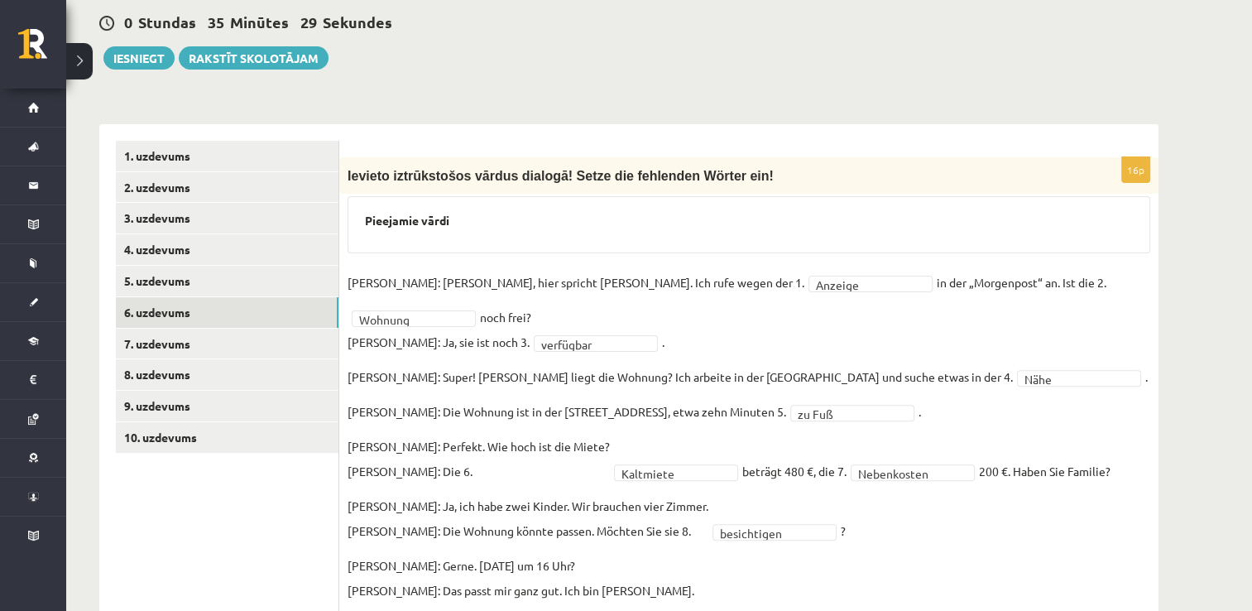
scroll to position [414, 0]
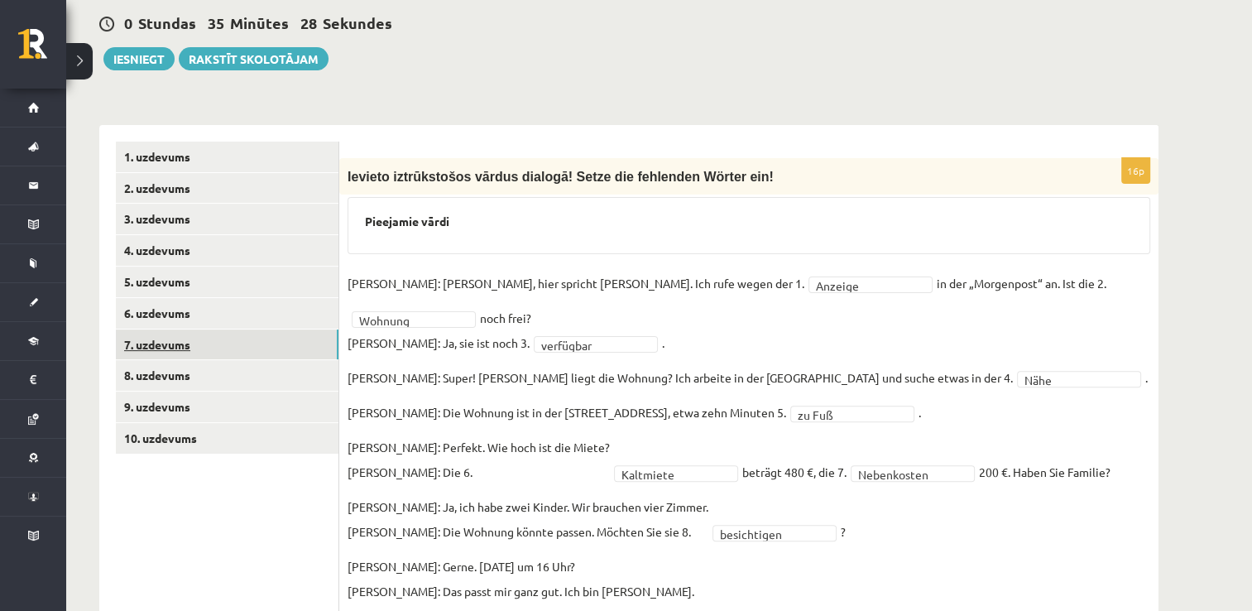
click at [156, 329] on link "7. uzdevums" at bounding box center [227, 344] width 223 height 31
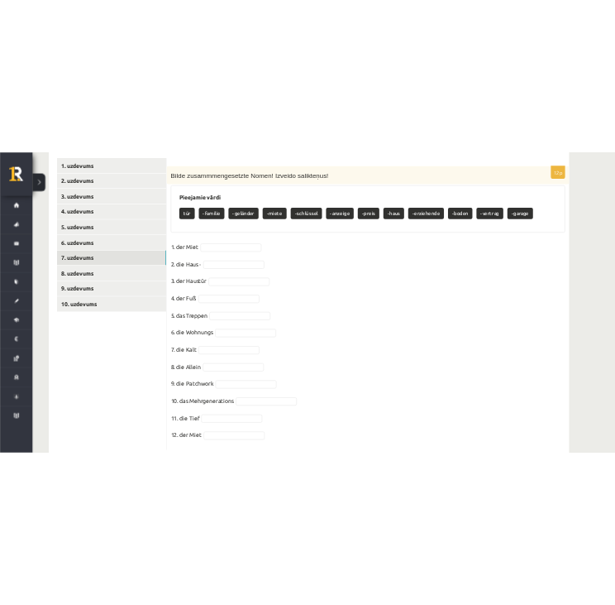
scroll to position [541, 0]
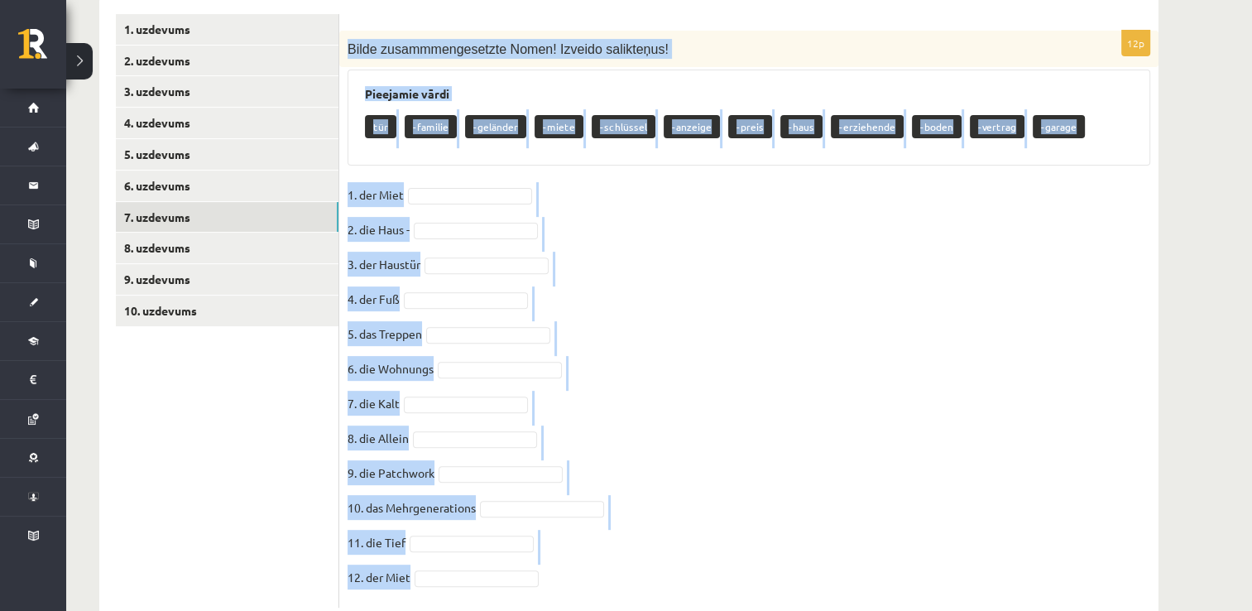
drag, startPoint x: 547, startPoint y: 567, endPoint x: 343, endPoint y: 29, distance: 575.0
click at [343, 31] on div "12p Bilde zusammmengesetzte Nomen! Izveido salikteņus! Pieejamie vārdi tür -fam…" at bounding box center [748, 319] width 819 height 577
copy div "Bilde zusammmengesetzte Nomen! Izveido salikteņus! Pieejamie vārdi tür -familie…"
click at [918, 182] on fieldset "1. der Miet 2. die Haus - 3. der Haustür 4. der Fuß 5. das Treppen 6. die Wohnu…" at bounding box center [748, 390] width 802 height 417
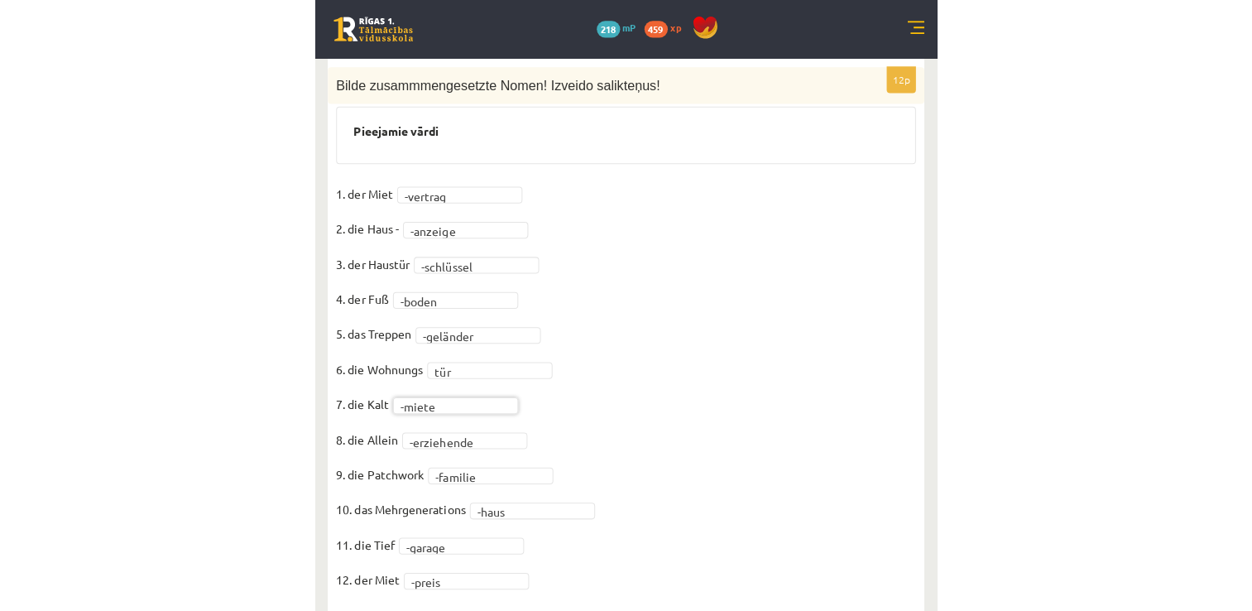
scroll to position [526, 0]
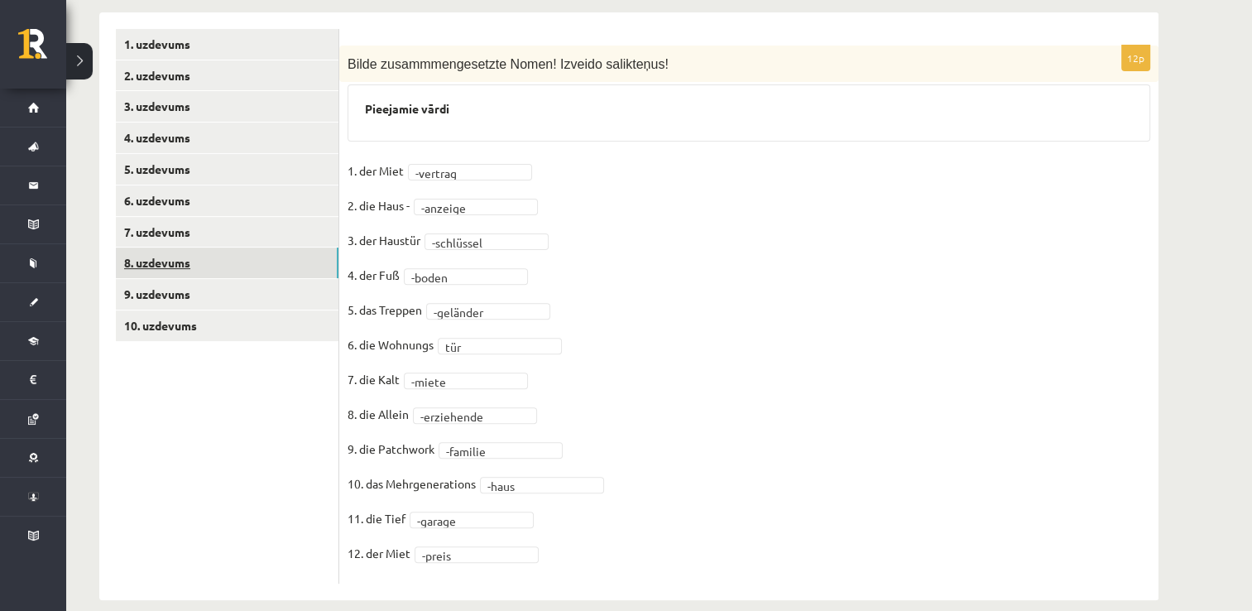
click at [169, 247] on link "8. uzdevums" at bounding box center [227, 262] width 223 height 31
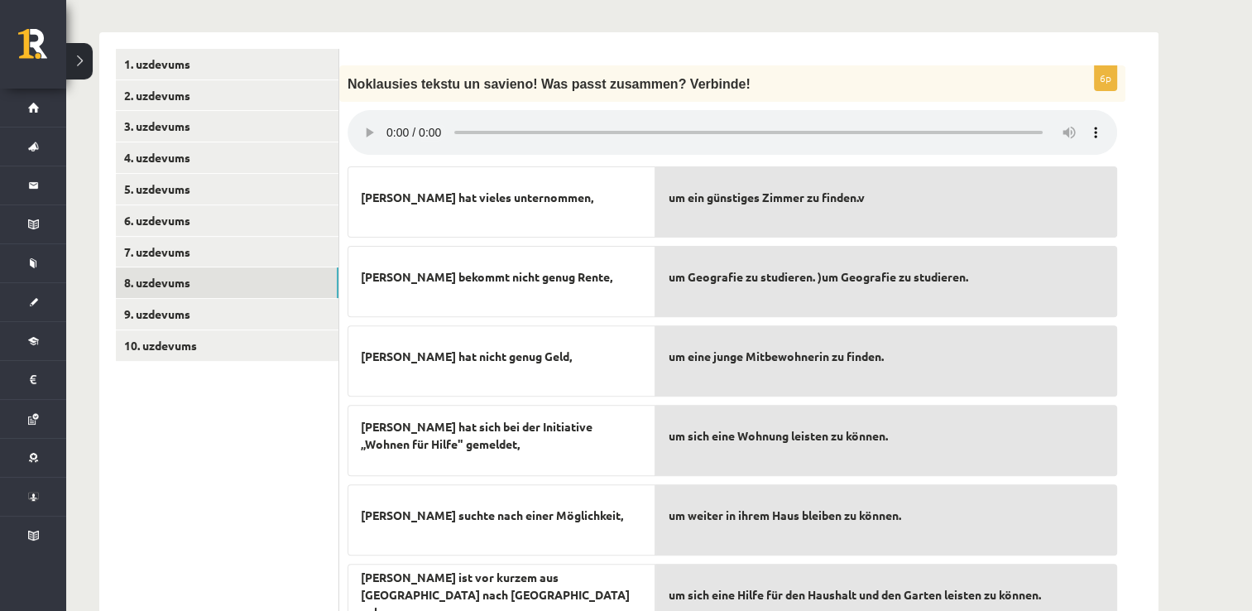
scroll to position [505, 0]
click at [352, 570] on div "Simone ist vor kurzem aus Mayen nach Bonn gekommen," at bounding box center [501, 599] width 308 height 71
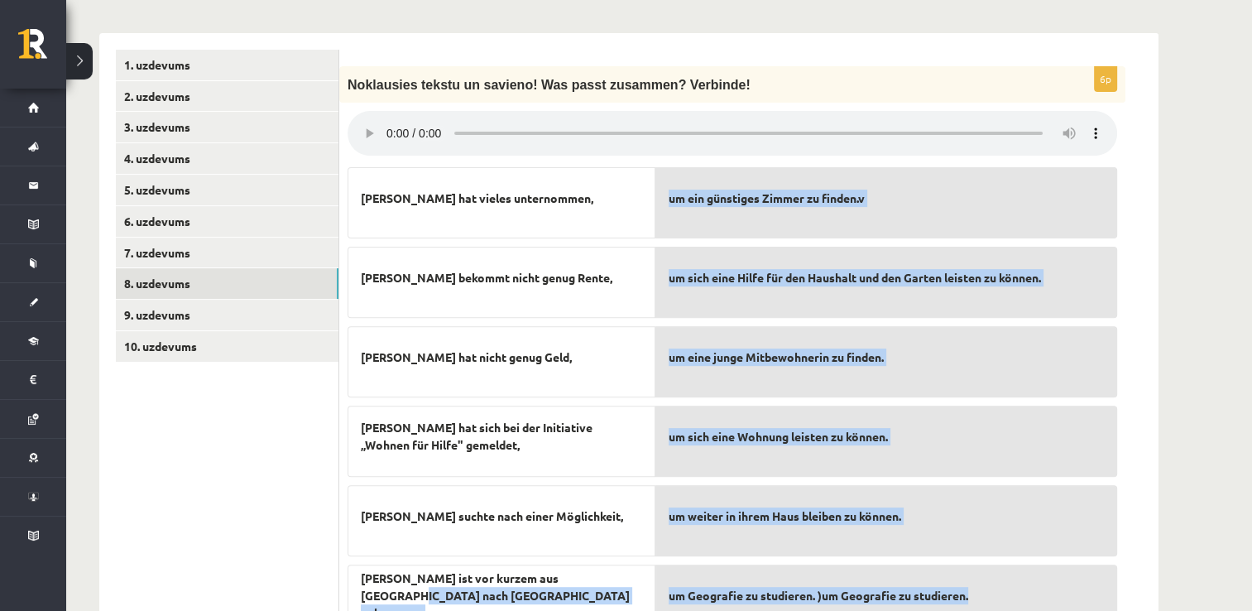
drag, startPoint x: 357, startPoint y: 582, endPoint x: 1109, endPoint y: 585, distance: 751.2
click at [1109, 585] on fieldset "Simone hat vieles unternommen, Margarete bekommt nicht genug Rente, Simone hat …" at bounding box center [731, 397] width 769 height 477
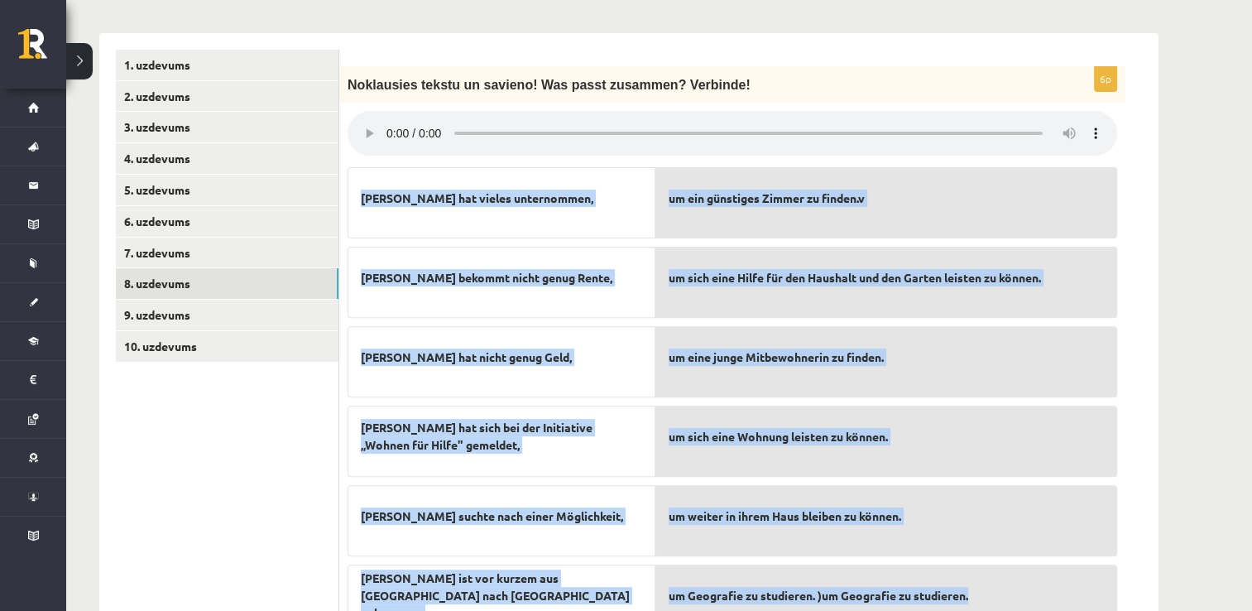
drag, startPoint x: 352, startPoint y: 171, endPoint x: 1111, endPoint y: 548, distance: 846.9
click at [1111, 548] on fieldset "Simone hat vieles unternommen, Margarete bekommt nicht genug Rente, Simone hat …" at bounding box center [731, 397] width 769 height 477
copy fieldset "Simone hat vieles unternommen, Margarete bekommt nicht genug Rente, Simone hat …"
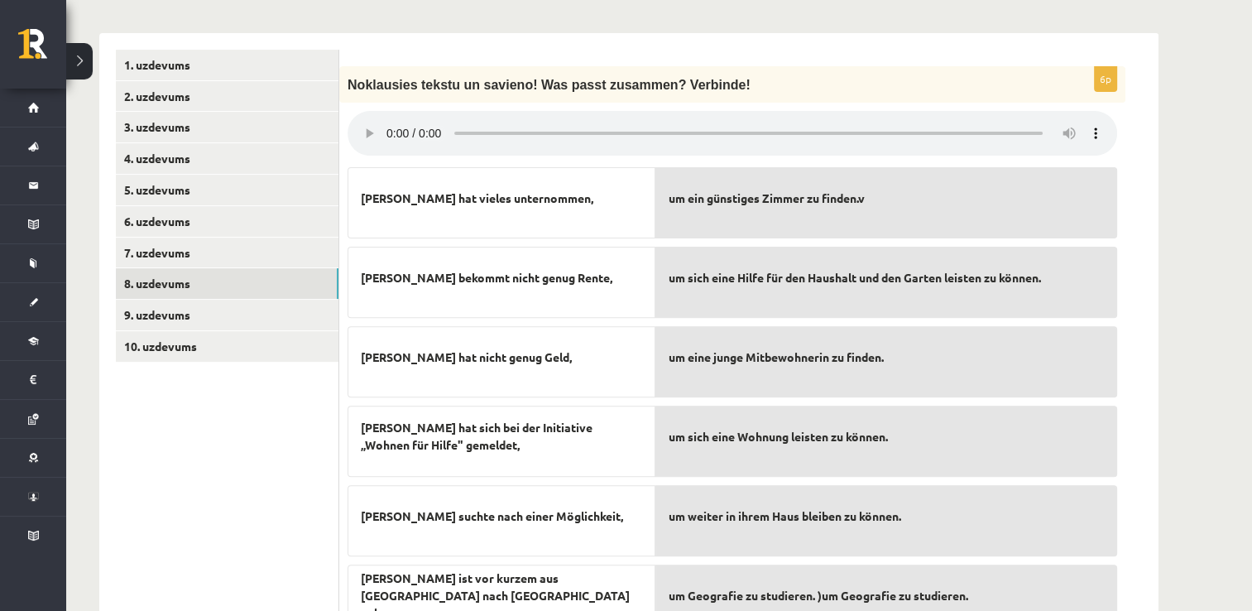
click at [289, 399] on ul "1. uzdevums 2. uzdevums 3. uzdevums 4. uzdevums 5. uzdevums 6. uzdevums 7. uzde…" at bounding box center [227, 347] width 223 height 594
click at [818, 287] on div "um ein günstiges Zimmer zu finden.v" at bounding box center [886, 282] width 462 height 71
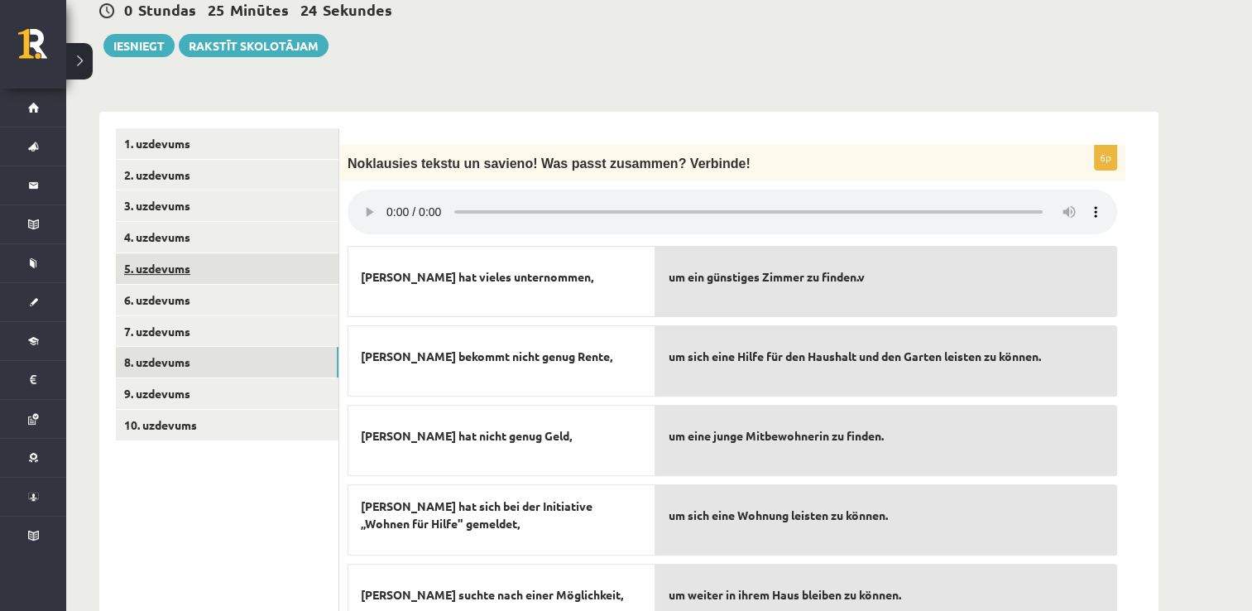
scroll to position [427, 0]
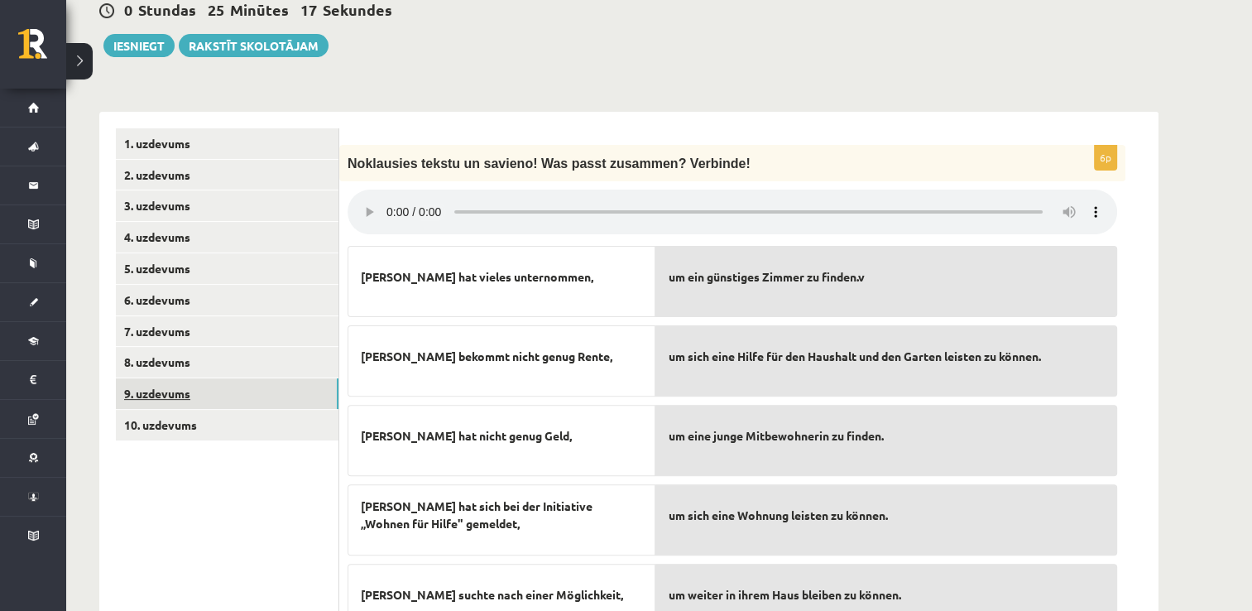
click at [165, 379] on link "9. uzdevums" at bounding box center [227, 393] width 223 height 31
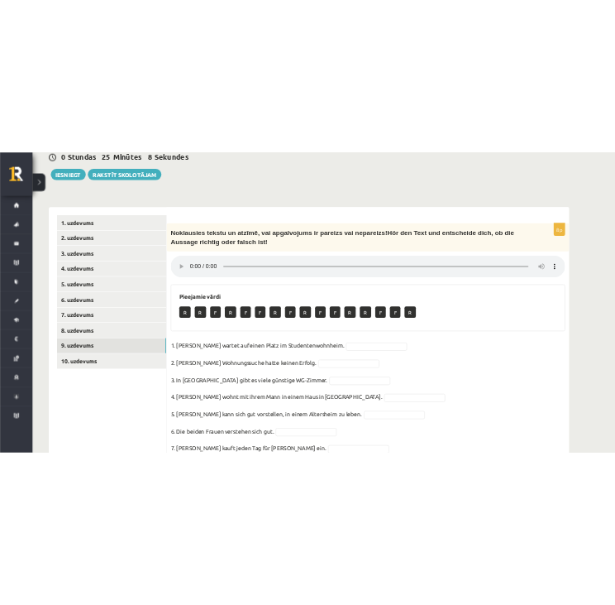
scroll to position [510, 0]
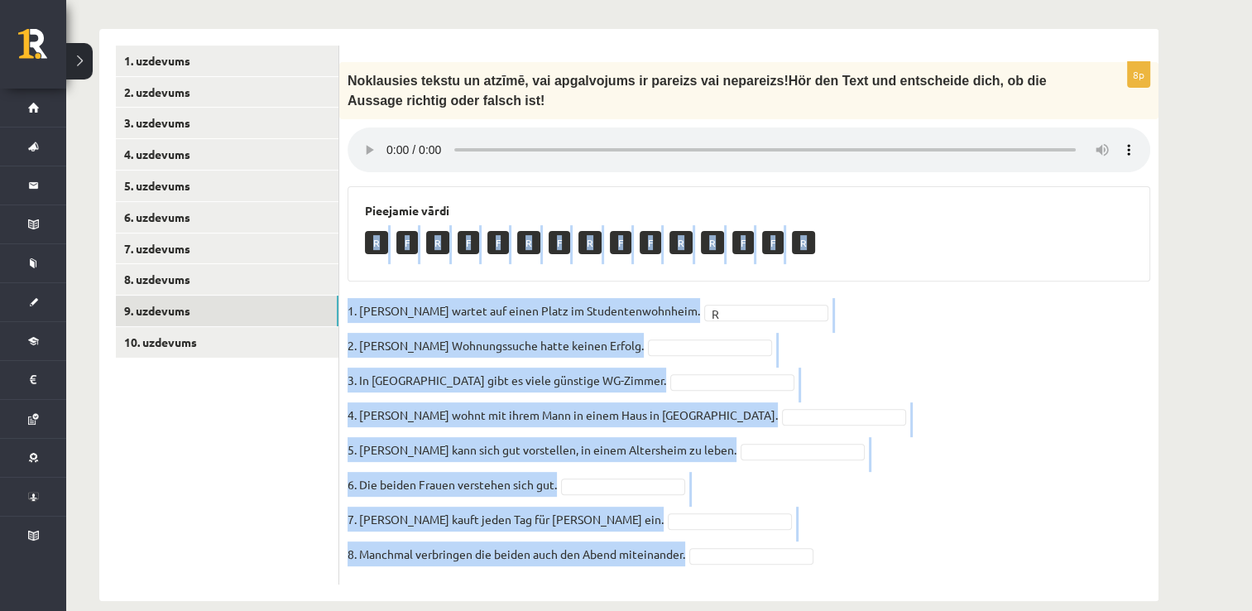
drag, startPoint x: 837, startPoint y: 540, endPoint x: 374, endPoint y: 204, distance: 572.2
click at [374, 204] on div "8p Noklausies tekstu un at zīmē, vai apgalvojums ir pareizs vai nepareizs ! Hör…" at bounding box center [748, 323] width 819 height 523
copy div "R F R F F R F R F F R R F F R 1. Simone wartet auf einen Platz im Studentenwohn…"
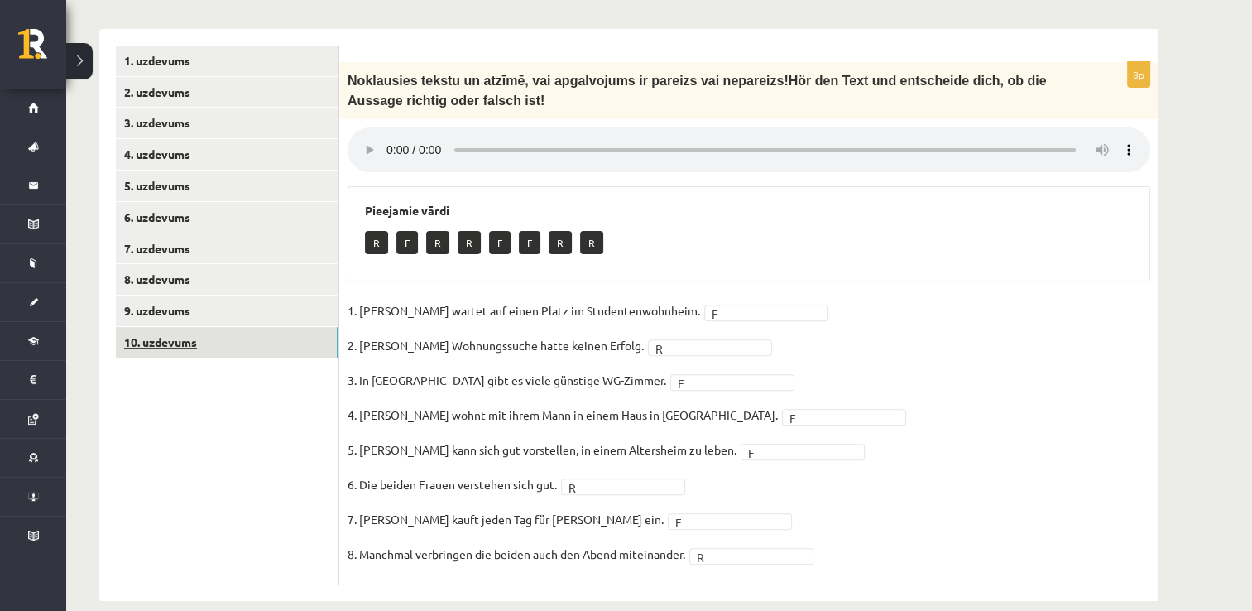
click at [151, 327] on link "10. uzdevums" at bounding box center [227, 342] width 223 height 31
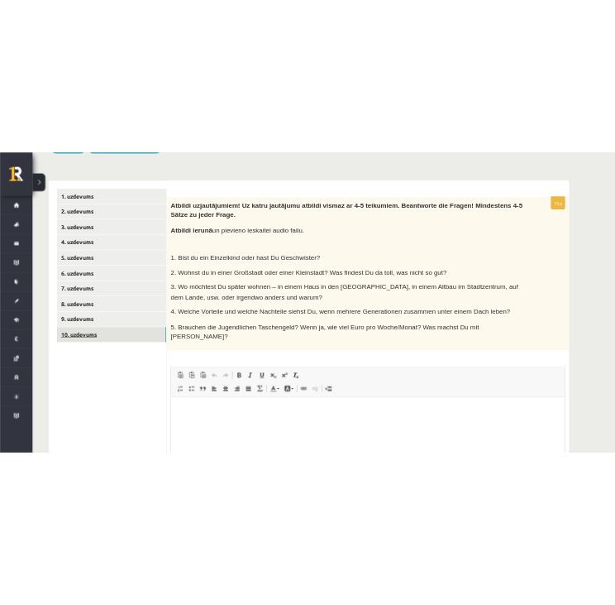
scroll to position [0, 0]
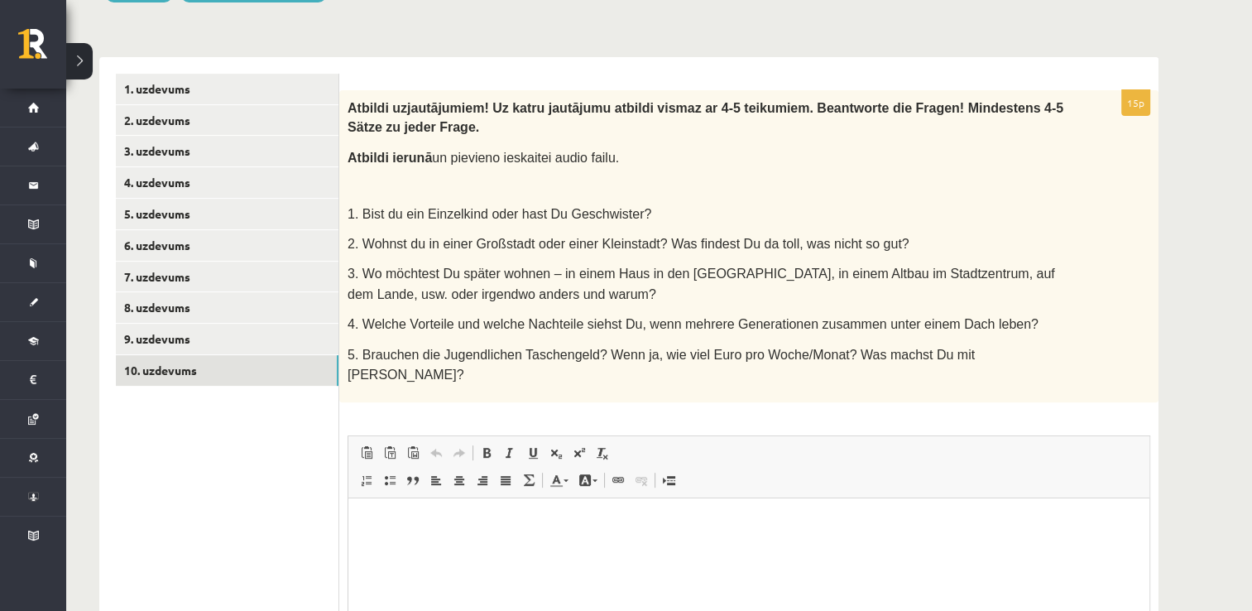
drag, startPoint x: 1047, startPoint y: 319, endPoint x: 347, endPoint y: 175, distance: 713.7
click at [347, 175] on div "Atbildi uz jautājumiem! Uz katru jautājumu atbildi vismaz ar 4-5 teikumiem. Bea…" at bounding box center [748, 246] width 819 height 313
copy div "1. Bist du ein Einzelkind oder hast Du Geschwister? 2. Wohnst du in einer Großs…"
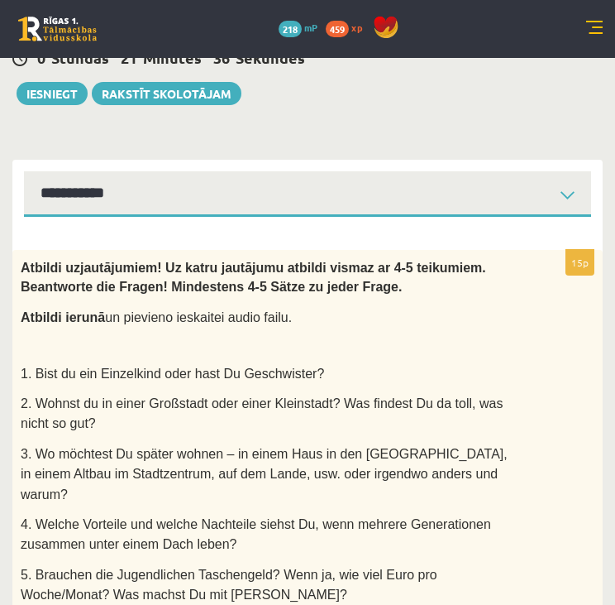
click at [549, 333] on div "Atbildi uz jautājumiem! Uz katru jautājumu atbildi vismaz ar 4-5 teikumiem. Bea…" at bounding box center [307, 436] width 591 height 373
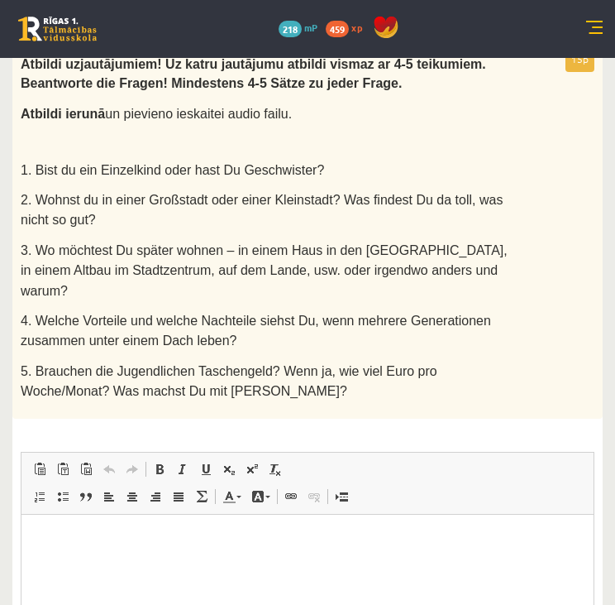
scroll to position [685, 0]
click at [126, 560] on html at bounding box center [308, 540] width 572 height 50
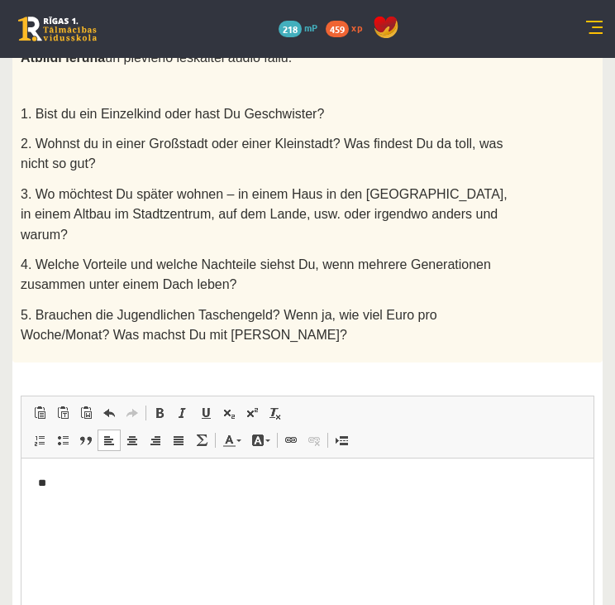
scroll to position [742, 0]
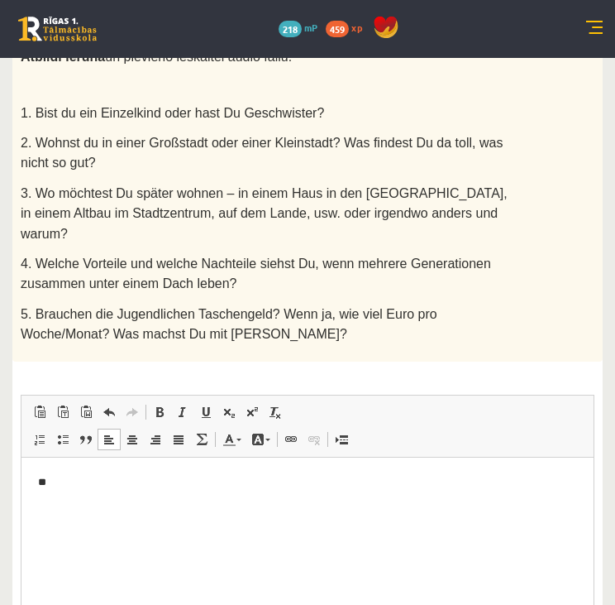
click at [93, 489] on p "**" at bounding box center [308, 482] width 540 height 17
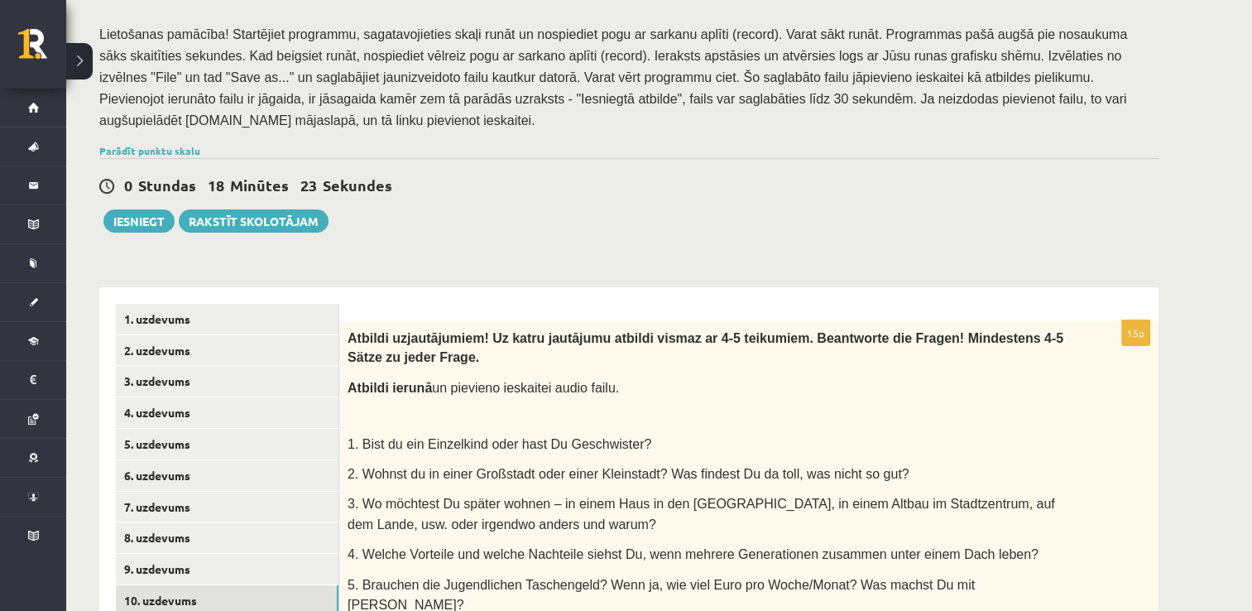
scroll to position [236, 0]
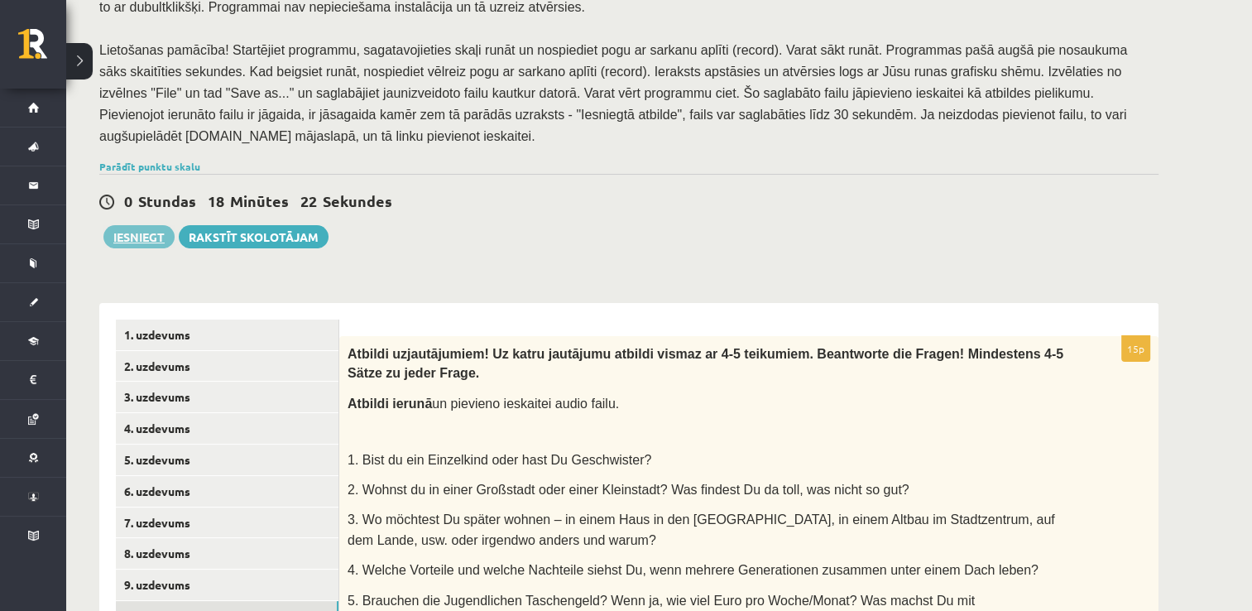
click at [142, 225] on button "Iesniegt" at bounding box center [138, 236] width 71 height 23
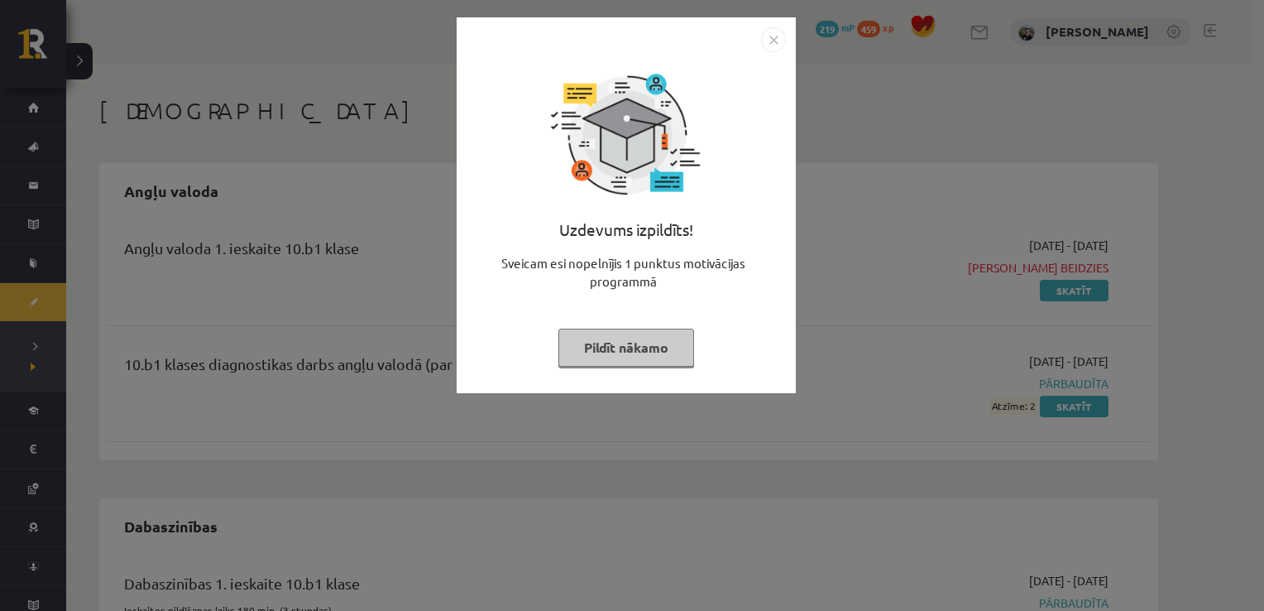
click at [643, 344] on button "Pildīt nākamo" at bounding box center [626, 347] width 136 height 38
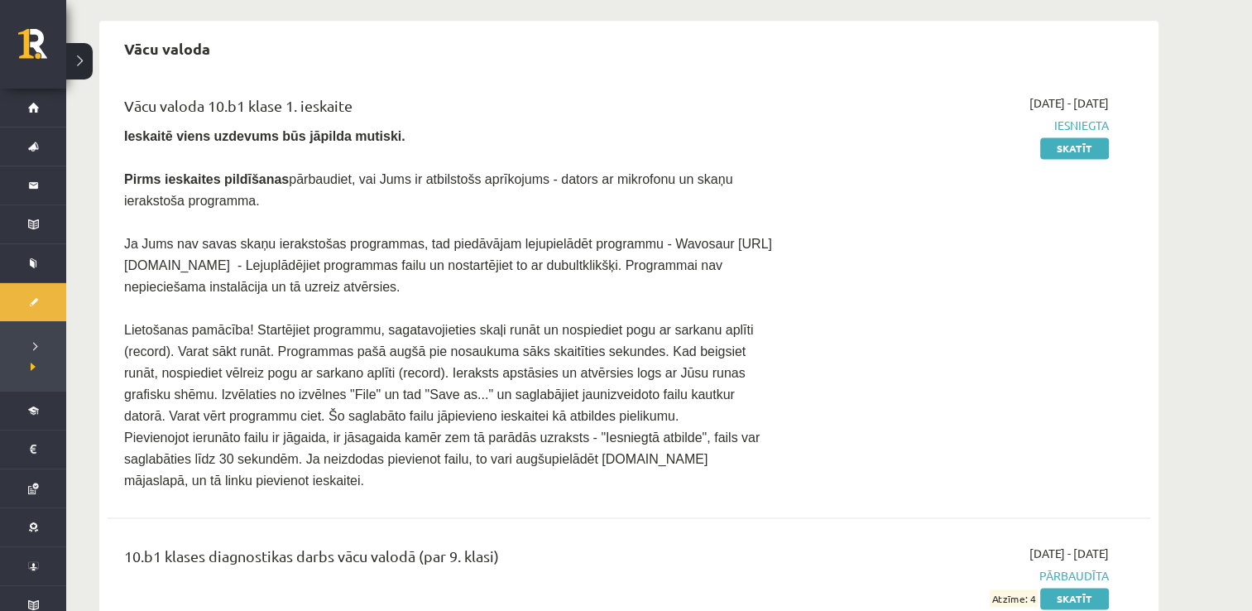
scroll to position [2292, 0]
